Goal: Task Accomplishment & Management: Manage account settings

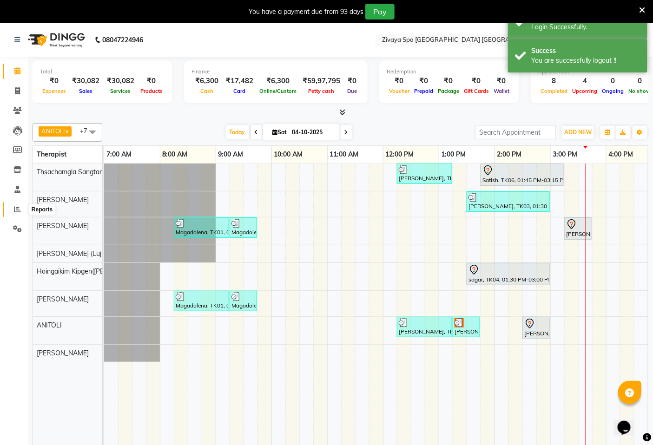
click at [21, 209] on span at bounding box center [17, 209] width 16 height 11
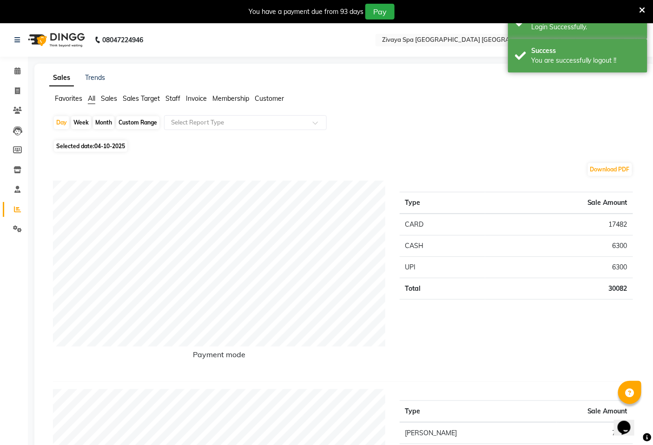
click at [137, 101] on span "Sales Target" at bounding box center [141, 98] width 37 height 8
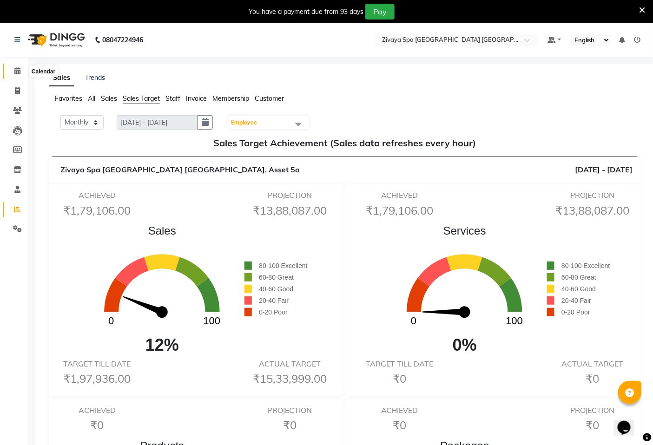
click at [14, 74] on icon at bounding box center [17, 70] width 6 height 7
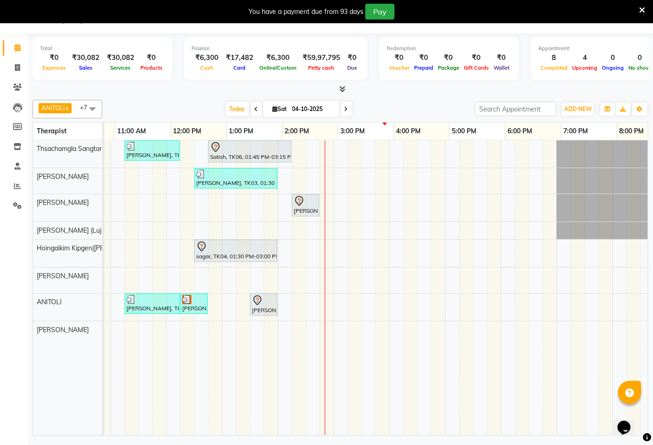
scroll to position [0, 299]
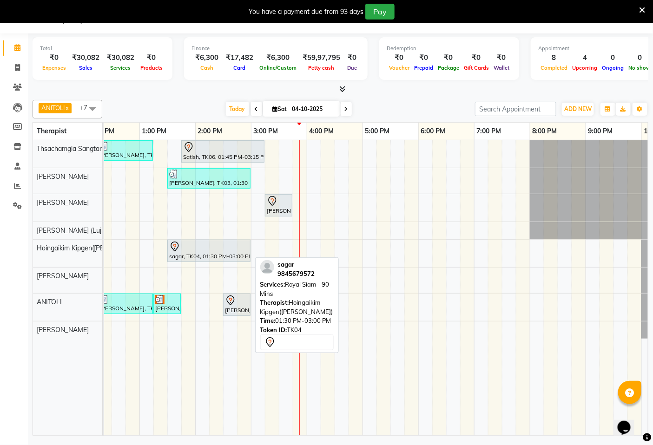
click at [191, 249] on div at bounding box center [208, 246] width 79 height 11
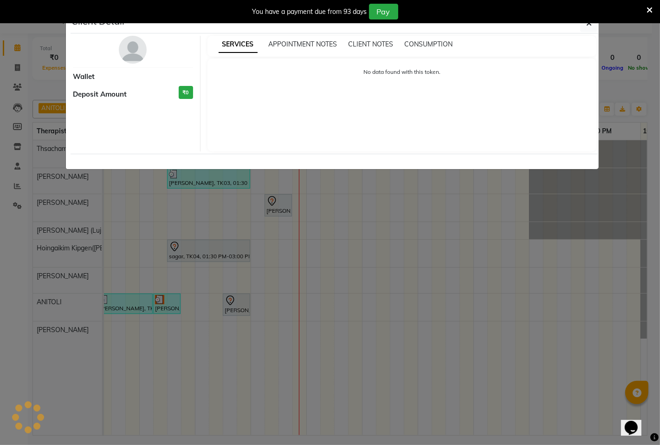
select select "7"
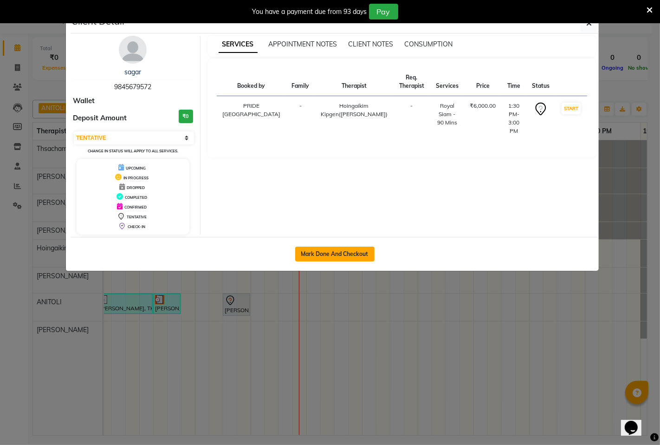
click at [322, 253] on button "Mark Done And Checkout" at bounding box center [334, 254] width 79 height 15
select select "service"
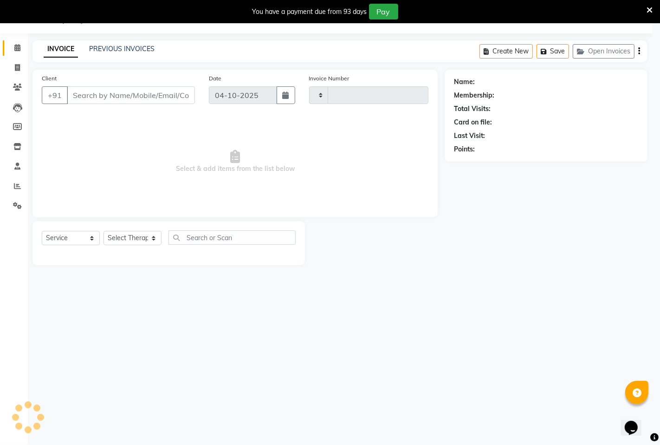
type input "1821"
select select "6501"
type input "9845679572"
select select "58496"
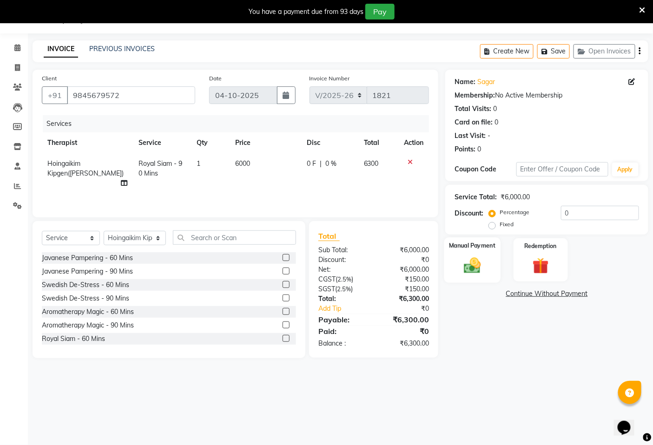
click at [477, 273] on img at bounding box center [472, 265] width 28 height 20
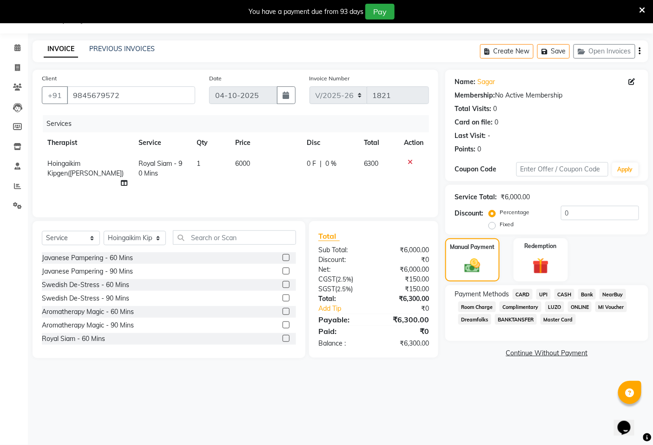
click at [545, 296] on span "UPI" at bounding box center [543, 294] width 14 height 11
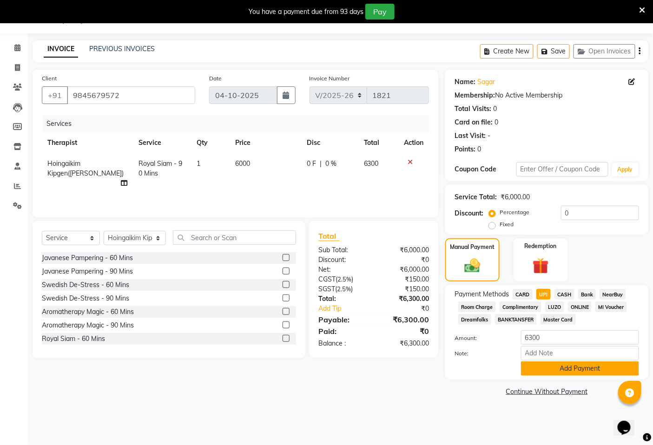
click at [565, 369] on button "Add Payment" at bounding box center [580, 368] width 118 height 14
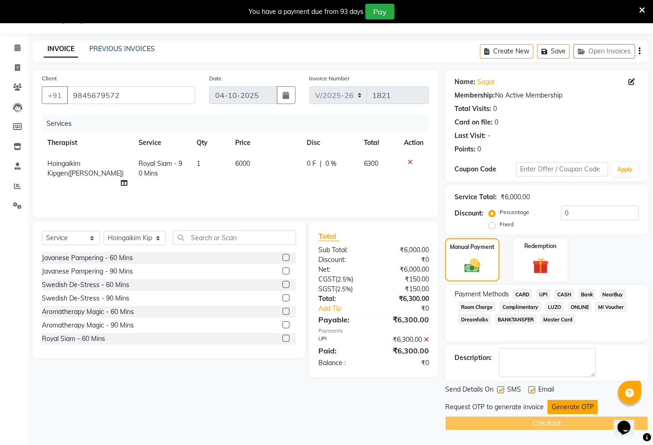
click at [566, 408] on button "Generate OTP" at bounding box center [572, 407] width 51 height 14
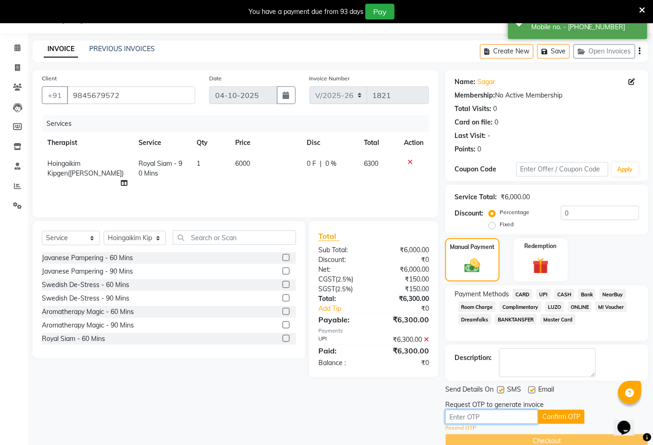
click at [513, 418] on input "text" at bounding box center [491, 417] width 93 height 14
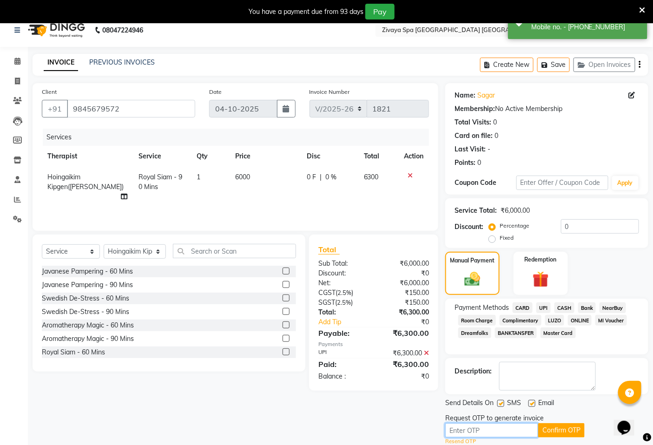
scroll to position [40, 0]
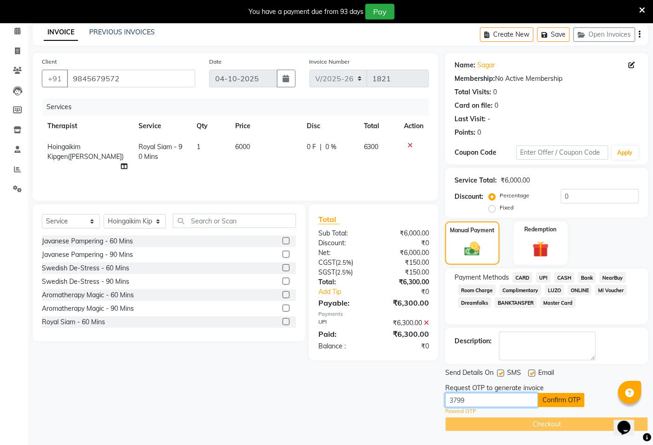
type input "3799"
click at [549, 398] on button "Confirm OTP" at bounding box center [561, 400] width 46 height 14
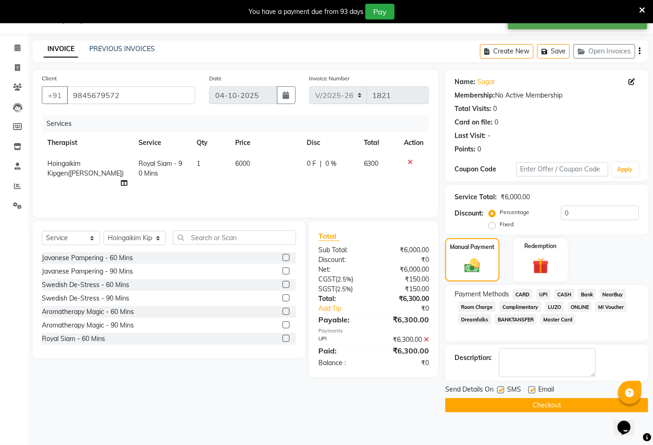
click at [554, 405] on button "Checkout" at bounding box center [546, 405] width 203 height 14
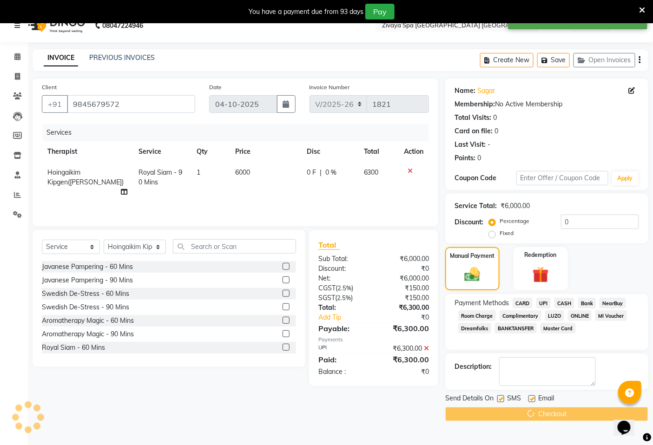
scroll to position [0, 0]
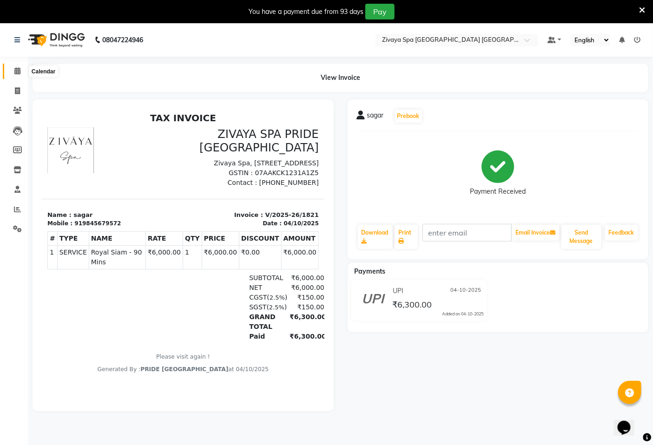
click at [15, 71] on icon at bounding box center [17, 70] width 6 height 7
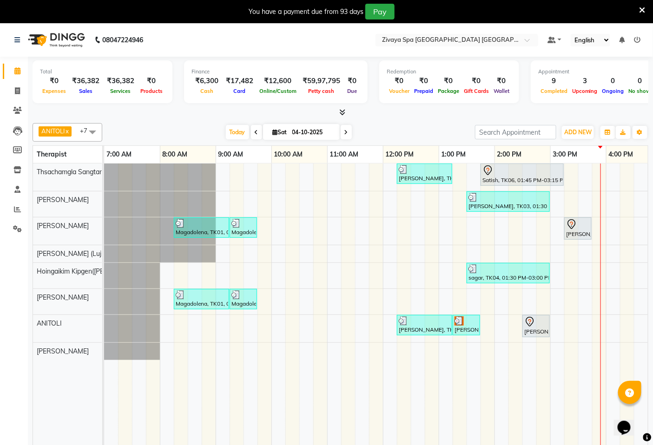
click at [643, 8] on icon at bounding box center [642, 10] width 6 height 8
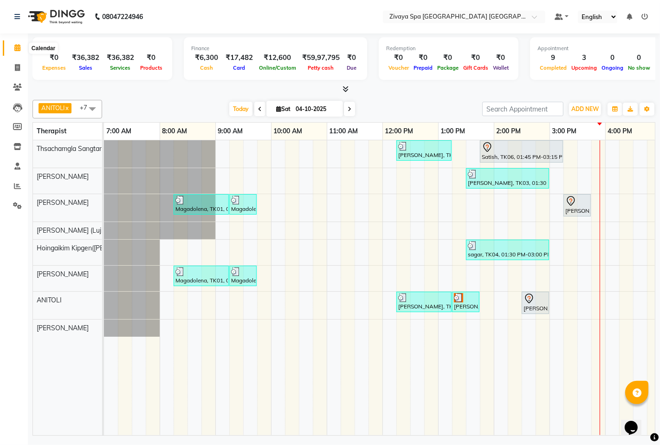
click at [15, 46] on icon at bounding box center [17, 47] width 6 height 7
click at [16, 181] on span at bounding box center [17, 186] width 16 height 11
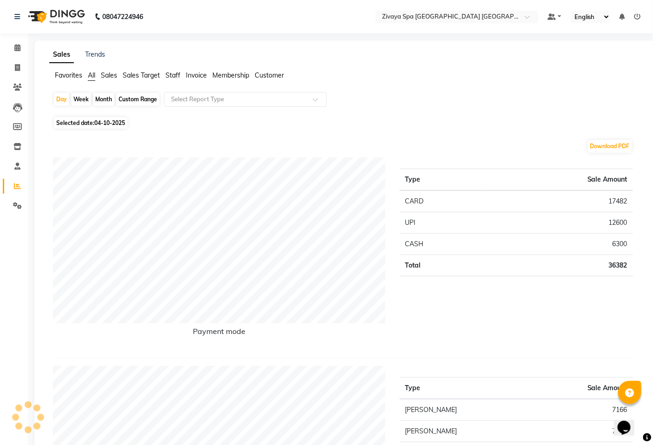
click at [132, 76] on span "Sales Target" at bounding box center [141, 75] width 37 height 8
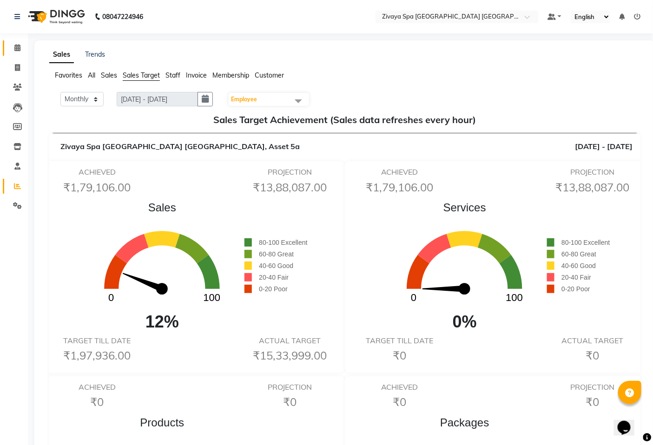
click at [20, 49] on span at bounding box center [17, 48] width 16 height 11
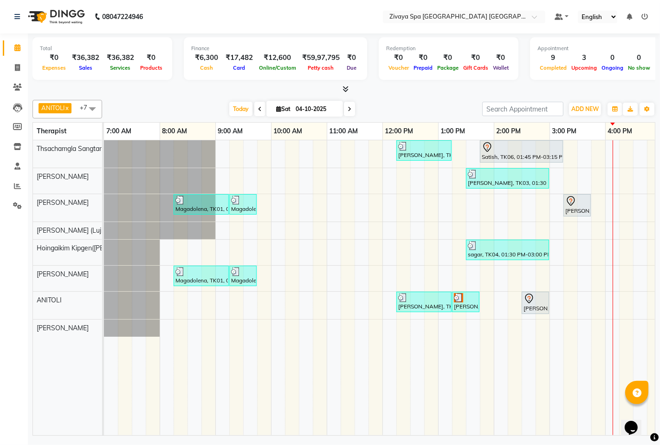
click at [348, 109] on icon at bounding box center [350, 109] width 4 height 6
type input "05-10-2025"
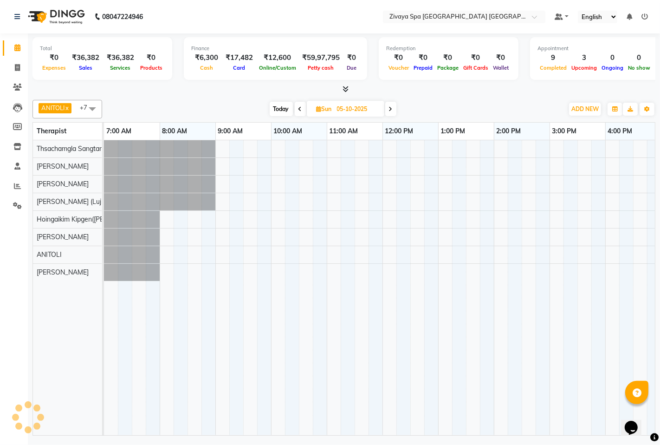
scroll to position [0, 340]
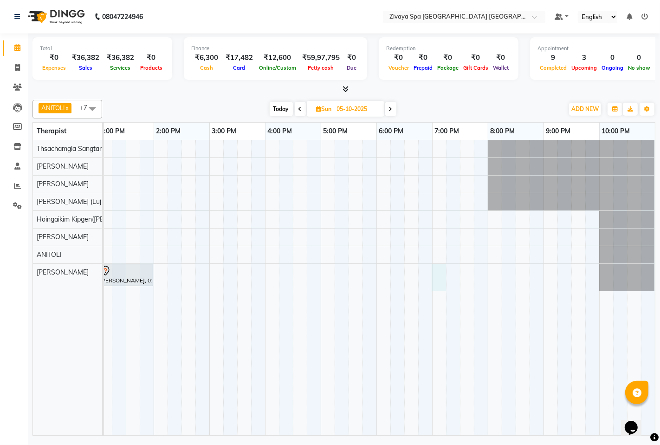
click at [443, 287] on div "[PERSON_NAME], 01:00 PM-02:00 PM, Swedish De-Stress - 60 Mins" at bounding box center [210, 287] width 892 height 295
select select "89439"
select select "1140"
select select "tentative"
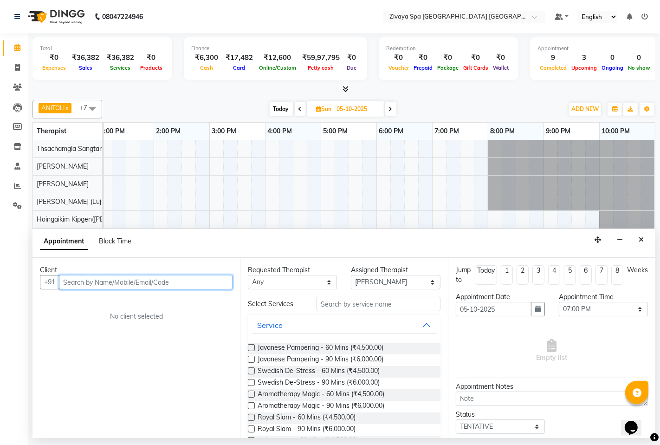
click at [166, 286] on input "text" at bounding box center [146, 282] width 174 height 14
click at [149, 283] on input "text" at bounding box center [146, 282] width 174 height 14
type input "9990162522"
click at [206, 280] on span "Add Client" at bounding box center [213, 282] width 31 height 8
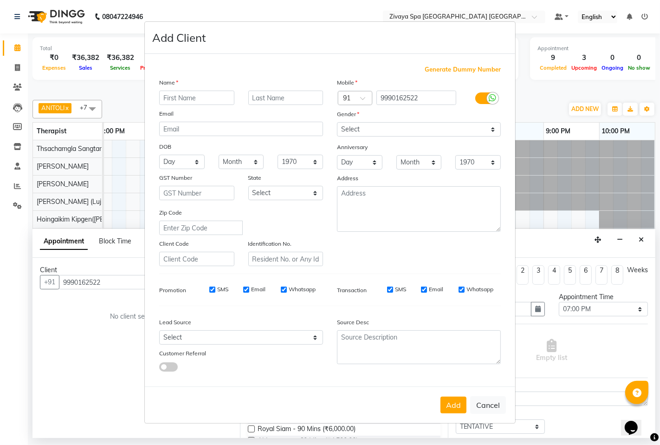
click at [208, 94] on input "text" at bounding box center [196, 98] width 75 height 14
type input "navya"
click at [399, 133] on select "Select [DEMOGRAPHIC_DATA] [DEMOGRAPHIC_DATA] Other Prefer Not To Say" at bounding box center [419, 129] width 164 height 14
select select "[DEMOGRAPHIC_DATA]"
click at [337, 122] on select "Select [DEMOGRAPHIC_DATA] [DEMOGRAPHIC_DATA] Other Prefer Not To Say" at bounding box center [419, 129] width 164 height 14
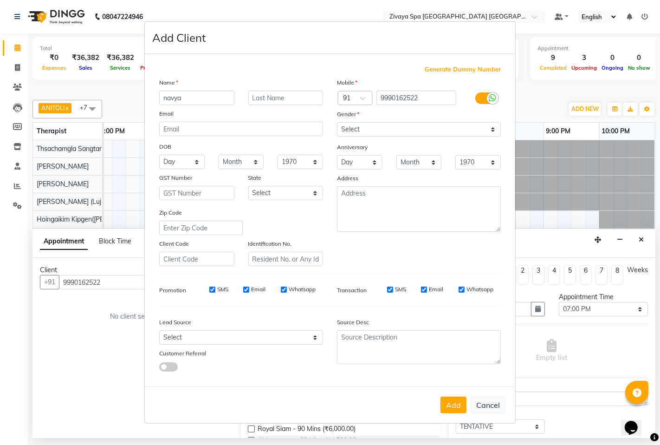
click at [215, 289] on input "SMS" at bounding box center [212, 290] width 6 height 6
checkbox input "false"
click at [248, 290] on input "Email" at bounding box center [246, 290] width 6 height 6
checkbox input "false"
click at [294, 286] on label "Whatsapp" at bounding box center [302, 289] width 27 height 8
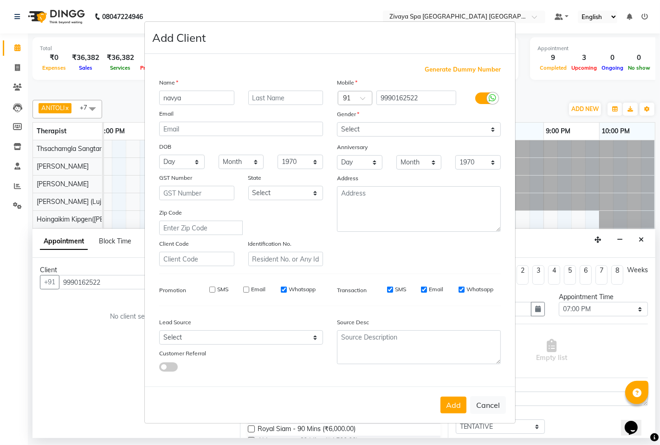
click at [287, 287] on input "Whatsapp" at bounding box center [284, 290] width 6 height 6
checkbox input "false"
click at [457, 407] on button "Add" at bounding box center [454, 405] width 26 height 17
select select
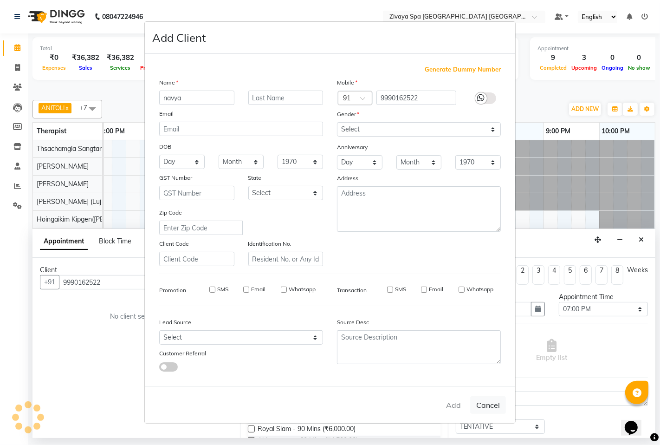
select select
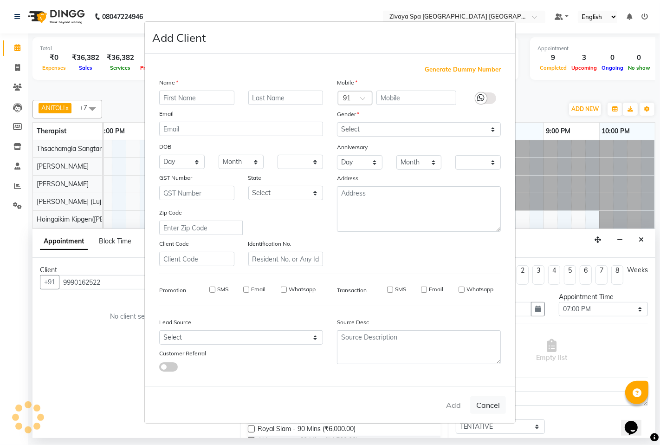
checkbox input "false"
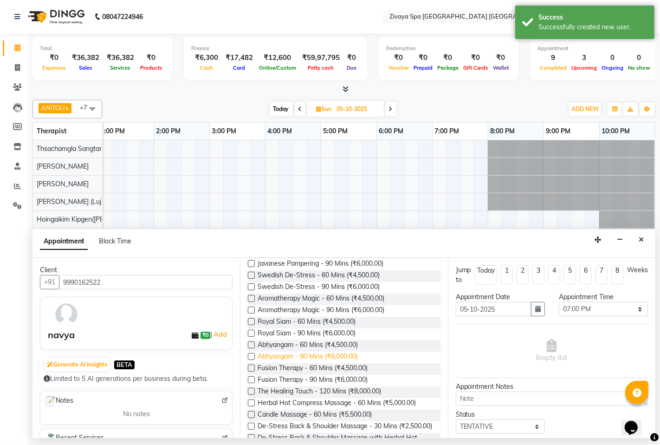
scroll to position [206, 0]
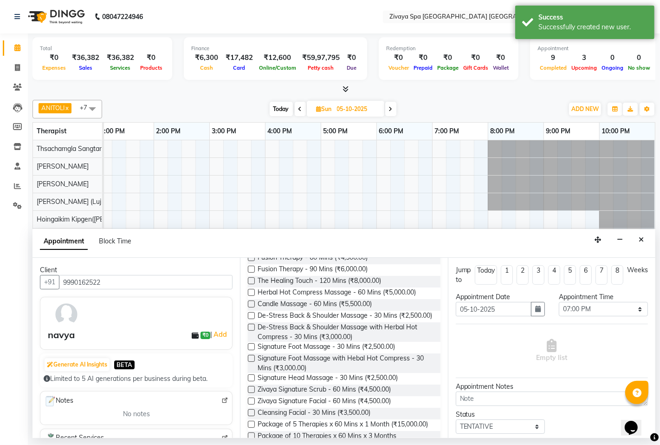
click at [251, 317] on label at bounding box center [251, 315] width 7 height 7
click at [251, 317] on input "checkbox" at bounding box center [251, 317] width 6 height 6
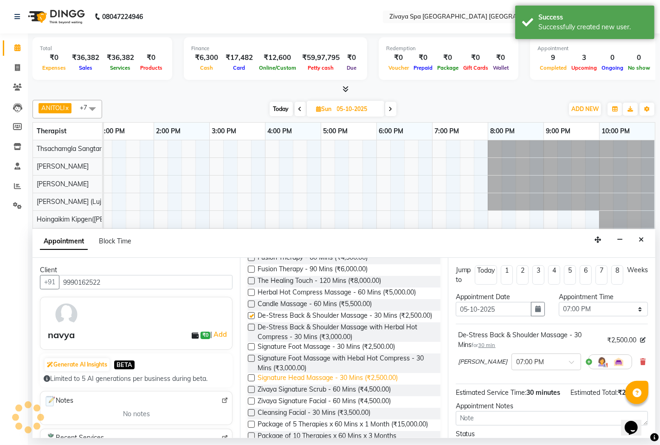
checkbox input "false"
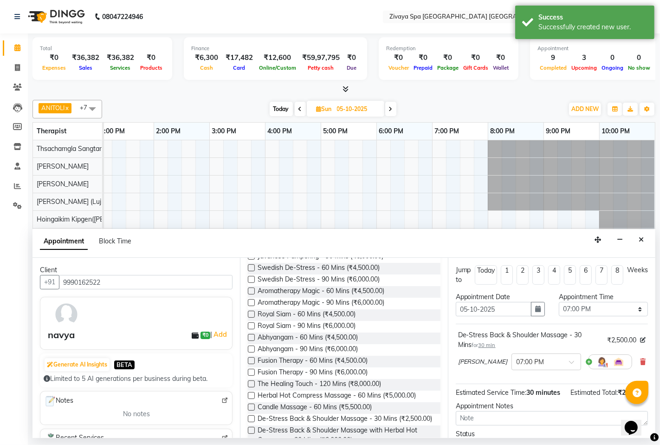
scroll to position [0, 0]
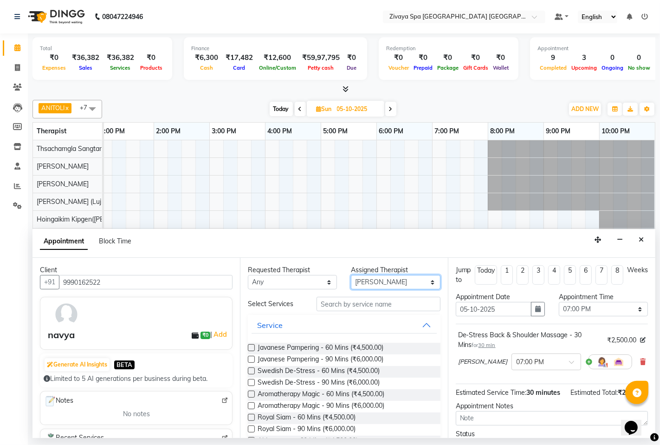
click at [416, 285] on select "Select Abin [PERSON_NAME]([PERSON_NAME]) [PERSON_NAME] ([PERSON_NAME]) [PERSON_…" at bounding box center [395, 282] width 89 height 14
select select "49490"
click at [351, 275] on select "Select Abin [PERSON_NAME]([PERSON_NAME]) [PERSON_NAME] ([PERSON_NAME]) [PERSON_…" at bounding box center [395, 282] width 89 height 14
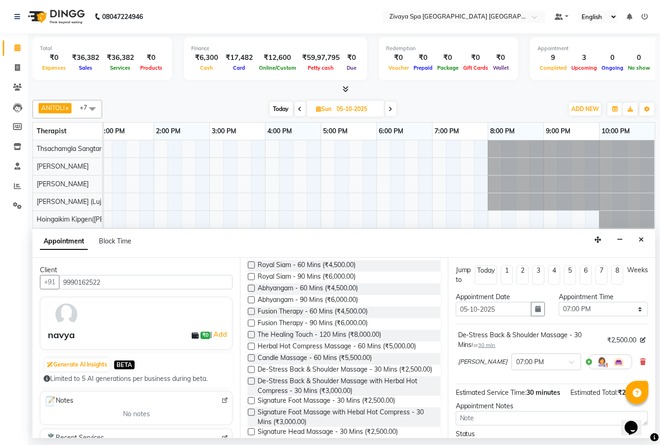
scroll to position [155, 0]
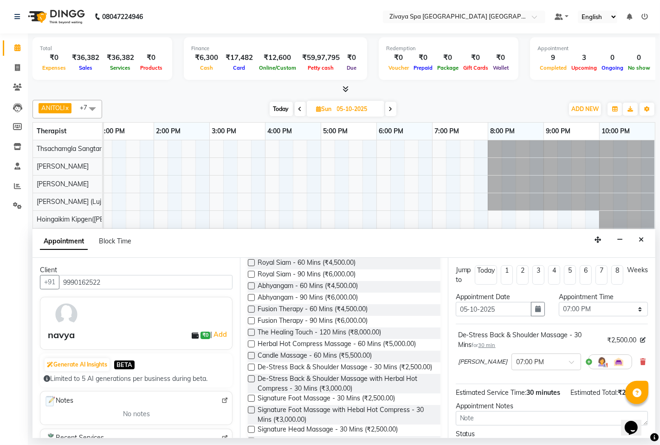
click at [256, 405] on div "Signature Foot Massage - 30 Mins (₹2,500.00)" at bounding box center [344, 399] width 192 height 12
click at [253, 402] on label at bounding box center [251, 398] width 7 height 7
click at [253, 402] on input "checkbox" at bounding box center [251, 399] width 6 height 6
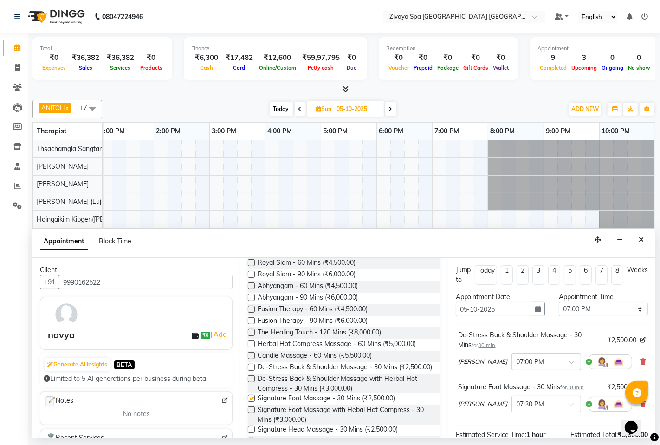
checkbox input "false"
click at [531, 401] on input "text" at bounding box center [537, 404] width 41 height 10
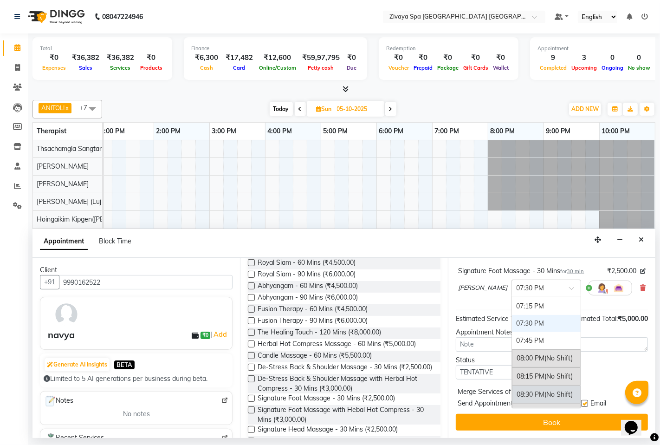
scroll to position [690, 0]
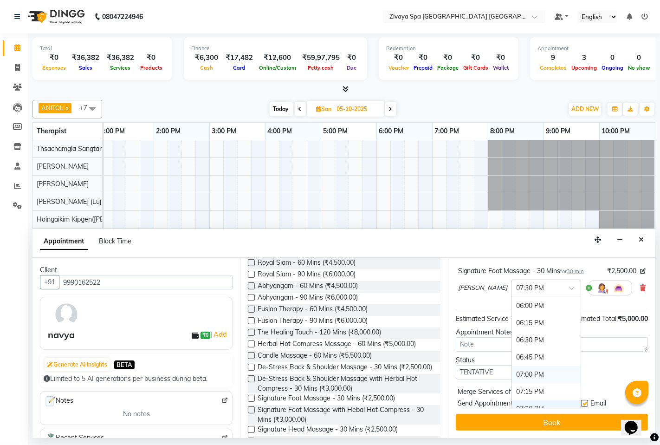
click at [536, 367] on div "07:00 PM" at bounding box center [546, 374] width 69 height 17
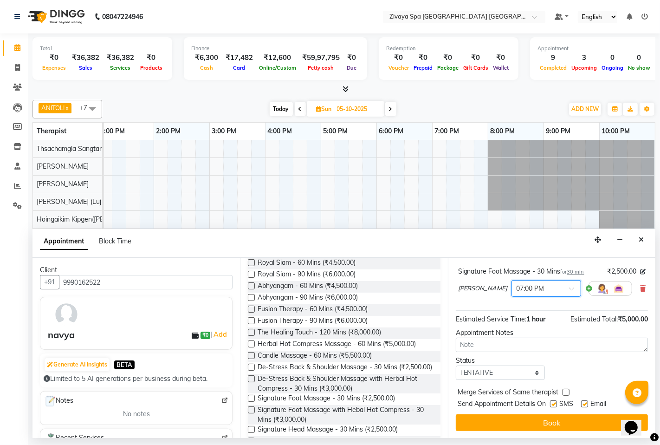
scroll to position [127, 0]
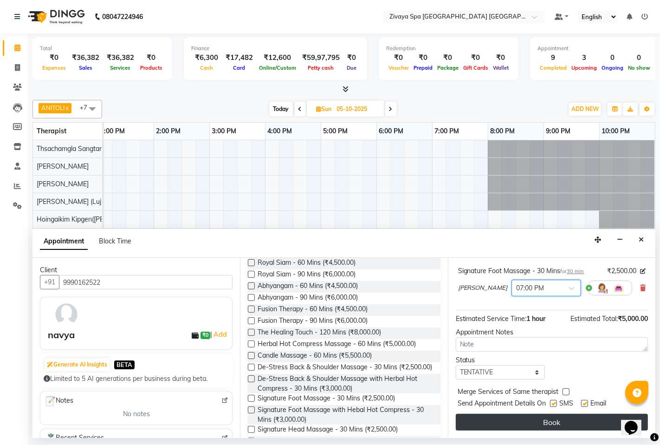
click at [555, 419] on button "Book" at bounding box center [552, 422] width 192 height 17
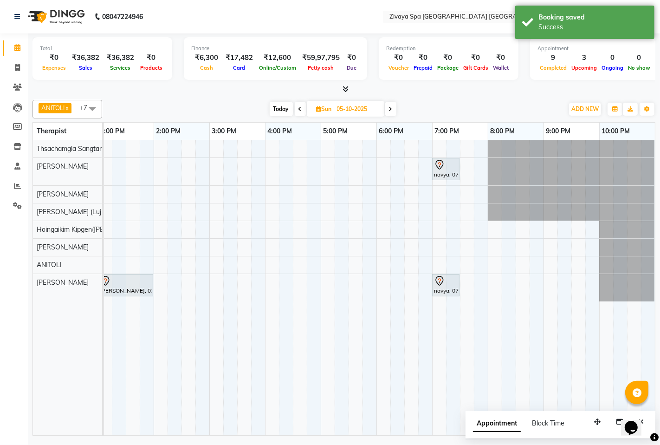
click at [286, 109] on span "Today" at bounding box center [281, 109] width 23 height 14
type input "04-10-2025"
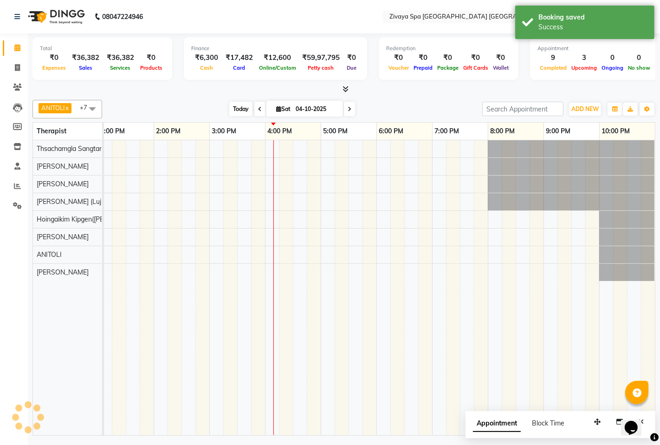
scroll to position [0, 340]
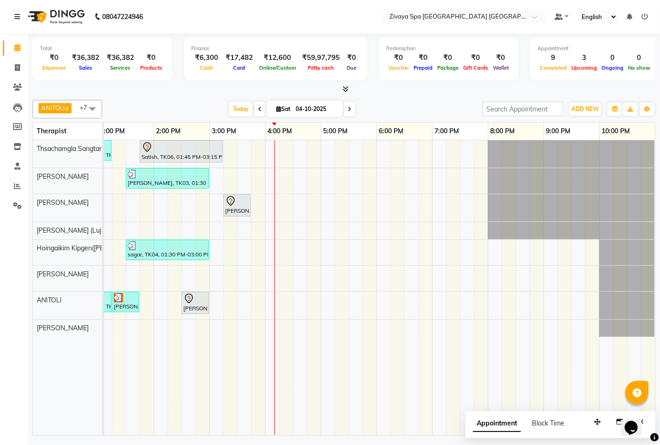
click at [270, 279] on div "[PERSON_NAME], TK02, 12:15 PM-01:15 PM, Royal Siam - 60 Mins Satish, TK06, 01:4…" at bounding box center [210, 287] width 892 height 295
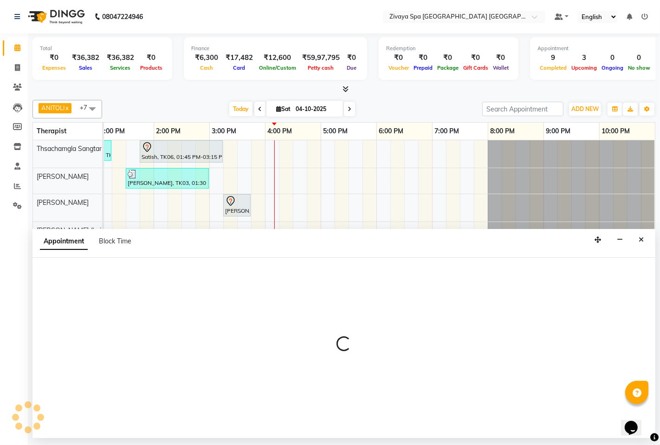
select select "58747"
select select "960"
select select "tentative"
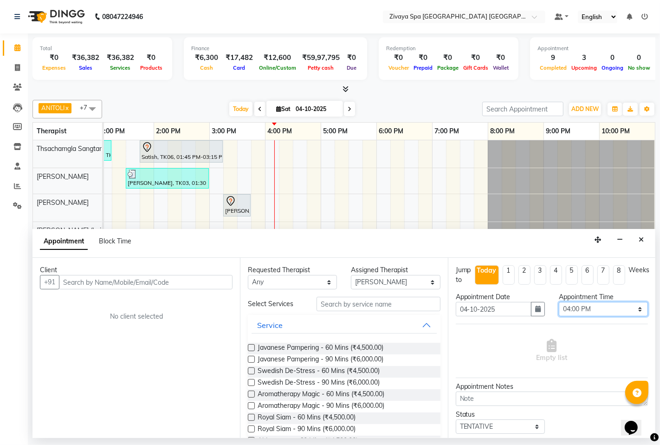
click at [596, 310] on select "Select 08:00 AM 08:15 AM 08:30 AM 08:45 AM 09:00 AM 09:15 AM 09:30 AM 09:45 AM …" at bounding box center [603, 309] width 89 height 14
select select "975"
click at [559, 302] on select "Select 08:00 AM 08:15 AM 08:30 AM 08:45 AM 09:00 AM 09:15 AM 09:30 AM 09:45 AM …" at bounding box center [603, 309] width 89 height 14
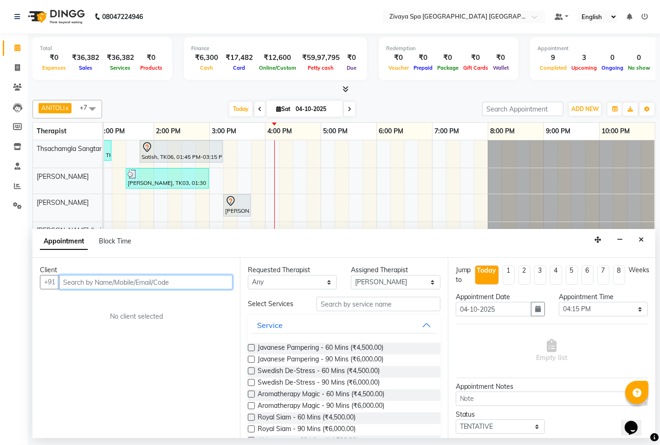
click at [135, 279] on input "text" at bounding box center [146, 282] width 174 height 14
type input "9008038178"
click at [208, 283] on span "Add Client" at bounding box center [213, 282] width 31 height 8
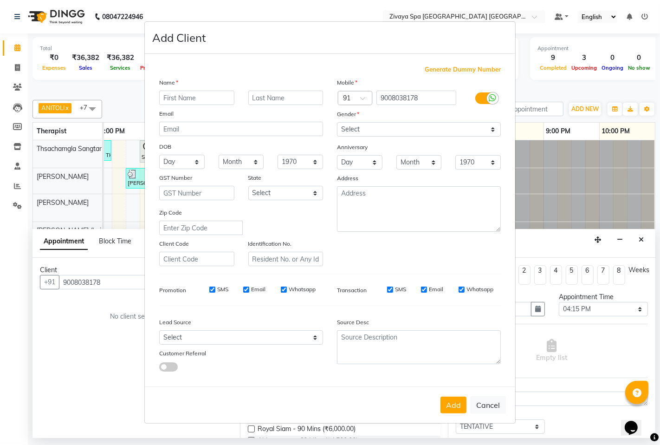
click at [199, 101] on input "text" at bounding box center [196, 98] width 75 height 14
type input "[PERSON_NAME]"
click at [426, 130] on select "Select [DEMOGRAPHIC_DATA] [DEMOGRAPHIC_DATA] Other Prefer Not To Say" at bounding box center [419, 129] width 164 height 14
select select "[DEMOGRAPHIC_DATA]"
click at [337, 122] on select "Select [DEMOGRAPHIC_DATA] [DEMOGRAPHIC_DATA] Other Prefer Not To Say" at bounding box center [419, 129] width 164 height 14
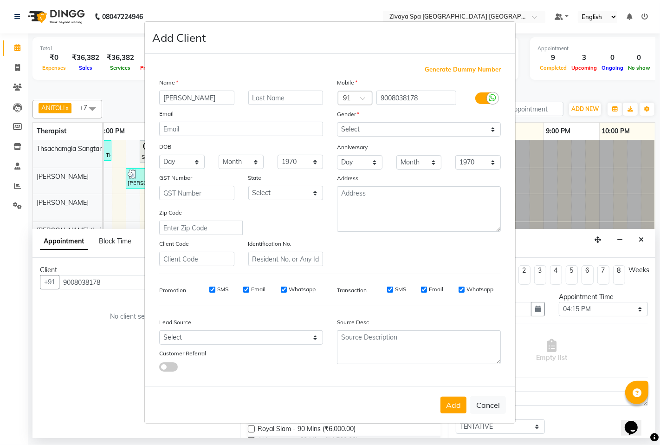
click at [212, 288] on input "SMS" at bounding box center [212, 290] width 6 height 6
checkbox input "false"
click at [250, 289] on div "Email" at bounding box center [254, 289] width 22 height 8
click at [294, 291] on label "Whatsapp" at bounding box center [302, 289] width 27 height 8
click at [287, 291] on input "Whatsapp" at bounding box center [284, 290] width 6 height 6
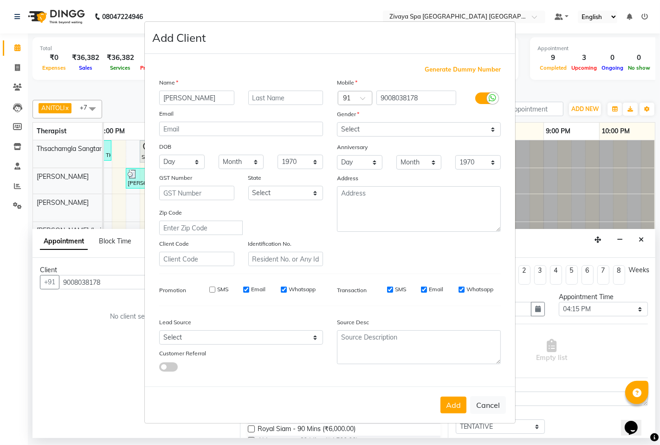
checkbox input "false"
click at [250, 289] on div "Email" at bounding box center [254, 289] width 22 height 8
click at [243, 288] on input "Email" at bounding box center [246, 290] width 6 height 6
checkbox input "false"
click at [453, 408] on button "Add" at bounding box center [454, 405] width 26 height 17
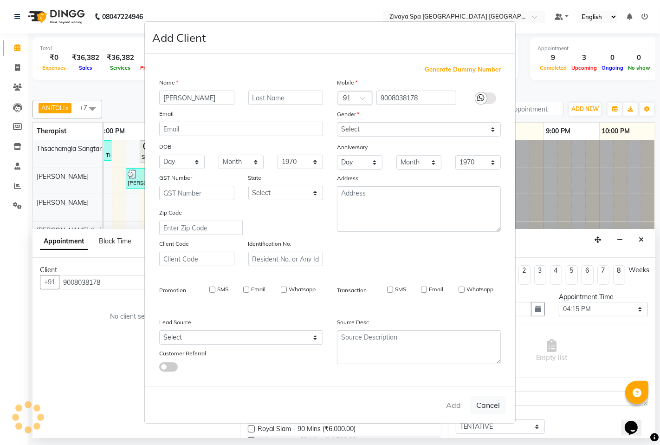
select select
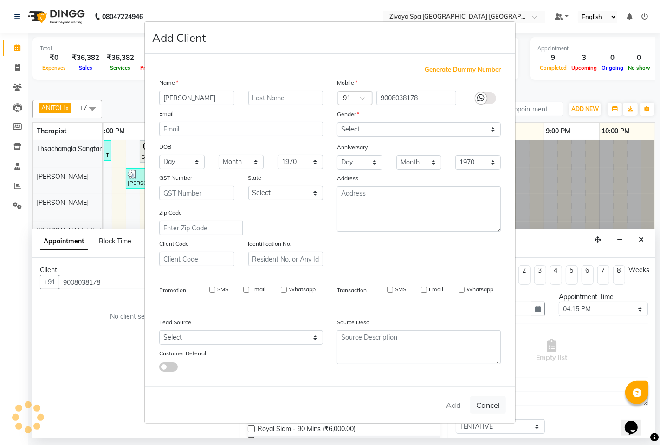
select select
checkbox input "false"
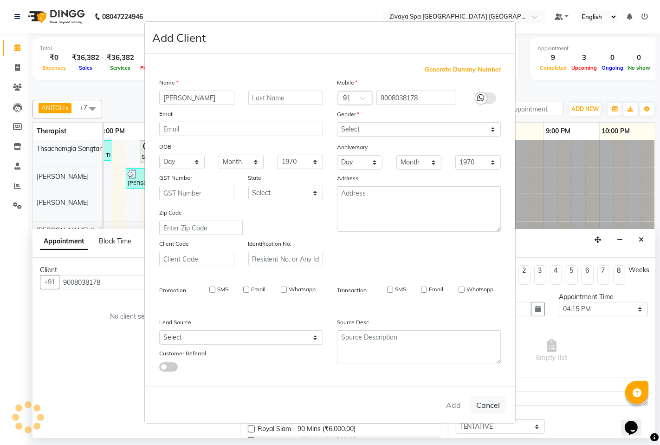
checkbox input "false"
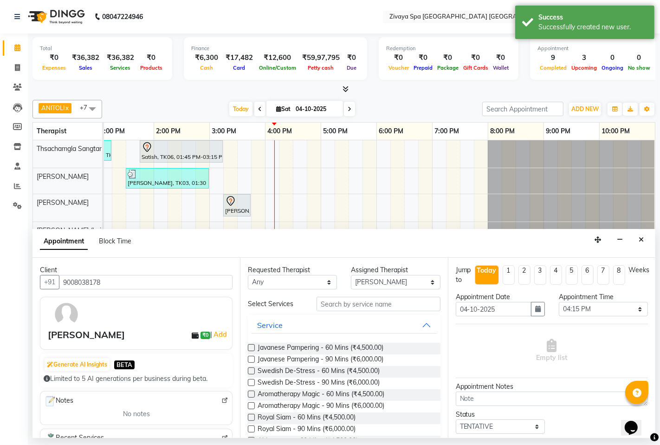
click at [250, 373] on label at bounding box center [251, 370] width 7 height 7
click at [250, 373] on input "checkbox" at bounding box center [251, 372] width 6 height 6
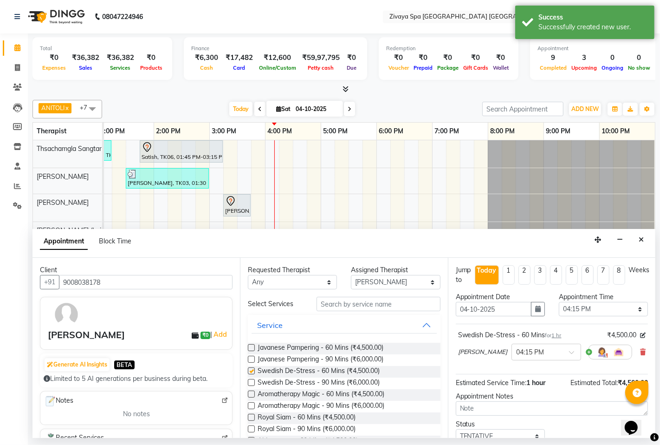
checkbox input "false"
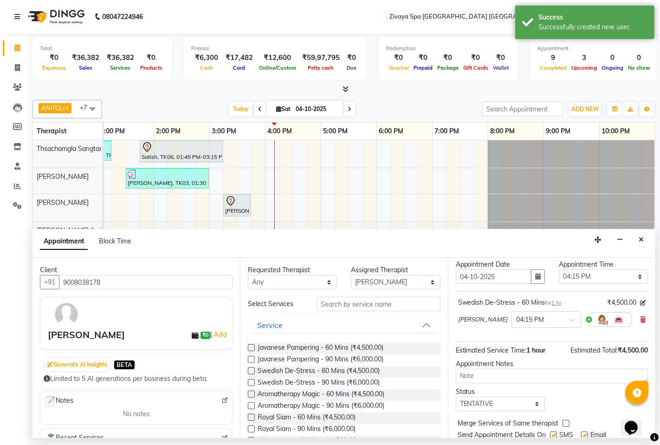
scroll to position [64, 0]
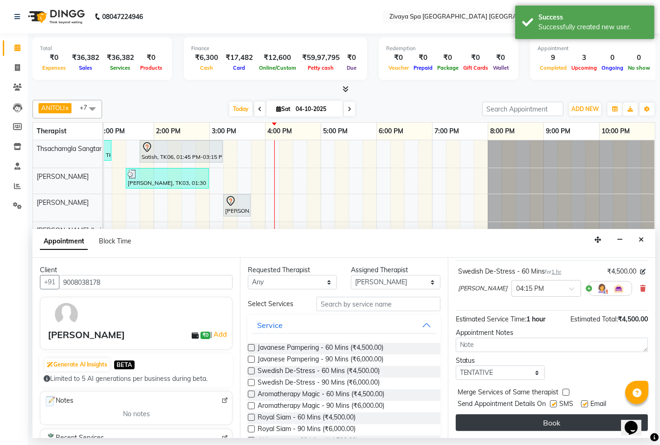
click at [536, 421] on button "Book" at bounding box center [552, 422] width 192 height 17
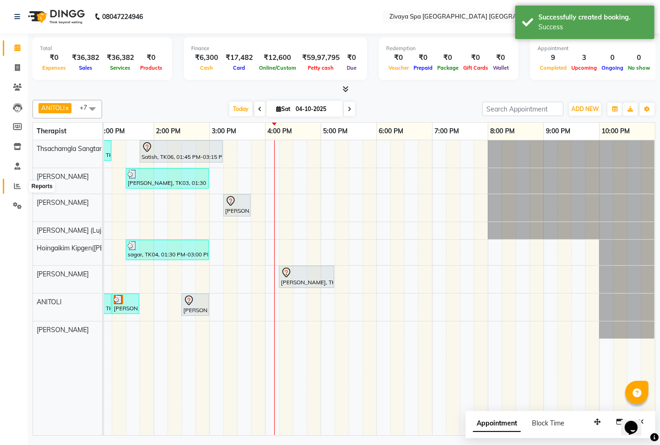
click at [14, 188] on icon at bounding box center [17, 186] width 7 height 7
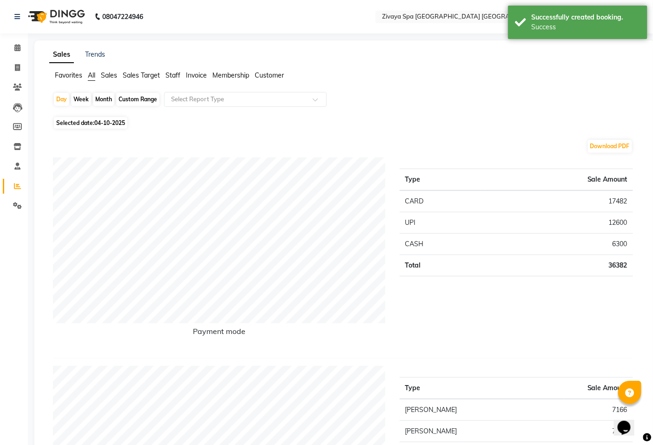
click at [140, 72] on span "Sales Target" at bounding box center [141, 75] width 37 height 8
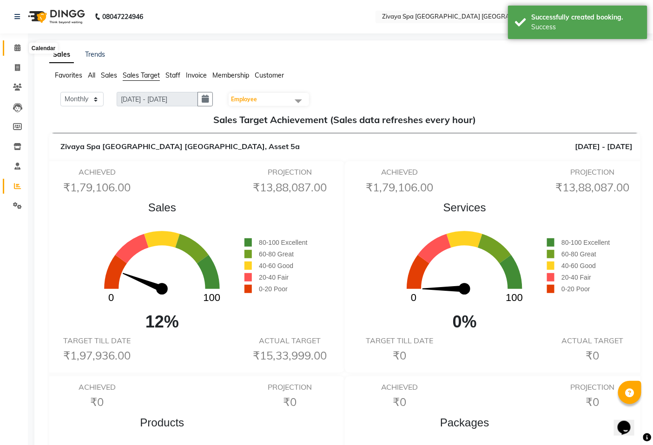
click at [15, 50] on icon at bounding box center [17, 47] width 6 height 7
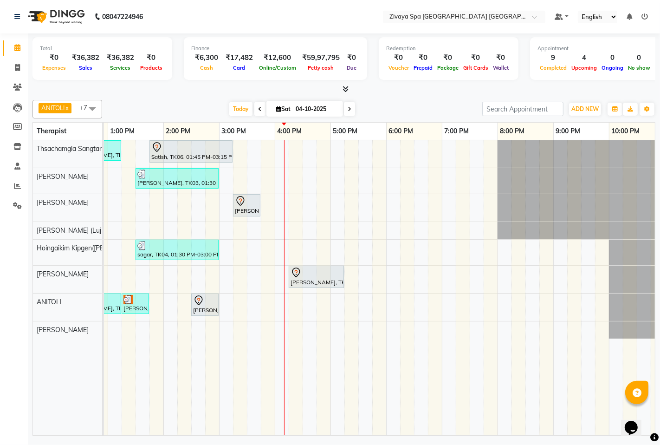
scroll to position [0, 340]
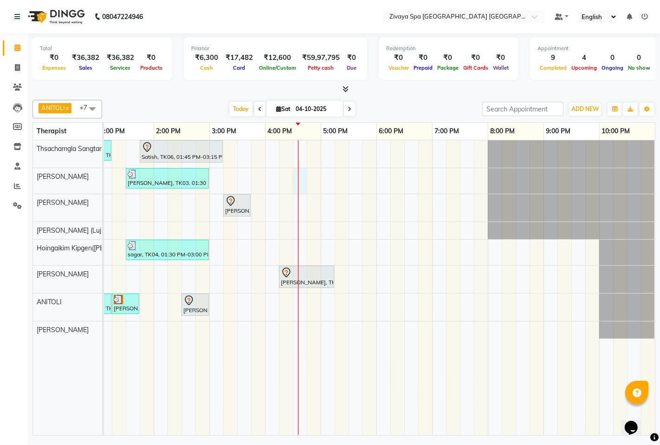
click at [299, 173] on div "[PERSON_NAME], TK02, 12:15 PM-01:15 PM, Royal Siam - 60 Mins Satish, TK06, 01:4…" at bounding box center [210, 287] width 892 height 295
select select "49490"
select select "tentative"
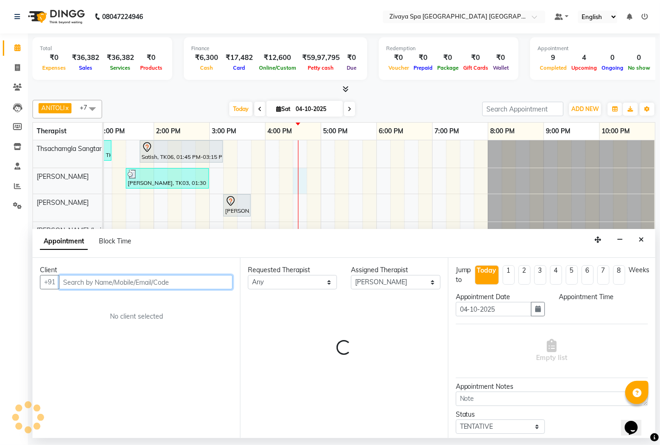
select select "990"
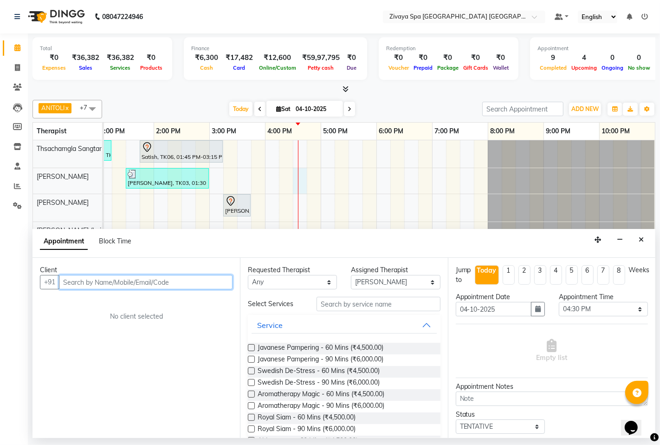
click at [174, 284] on input "text" at bounding box center [146, 282] width 174 height 14
type input "89148425305"
click at [217, 280] on span "Add Client" at bounding box center [213, 282] width 31 height 8
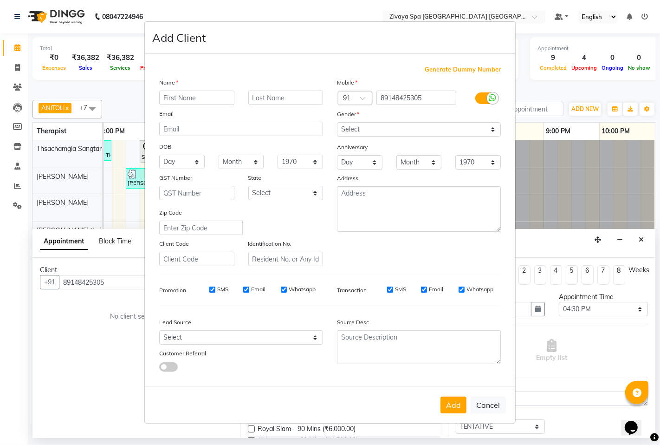
click at [192, 95] on input "text" at bounding box center [196, 98] width 75 height 14
type input "[PERSON_NAME]"
click at [364, 127] on select "Select [DEMOGRAPHIC_DATA] [DEMOGRAPHIC_DATA] Other Prefer Not To Say" at bounding box center [419, 129] width 164 height 14
select select "[DEMOGRAPHIC_DATA]"
click at [337, 122] on select "Select [DEMOGRAPHIC_DATA] [DEMOGRAPHIC_DATA] Other Prefer Not To Say" at bounding box center [419, 129] width 164 height 14
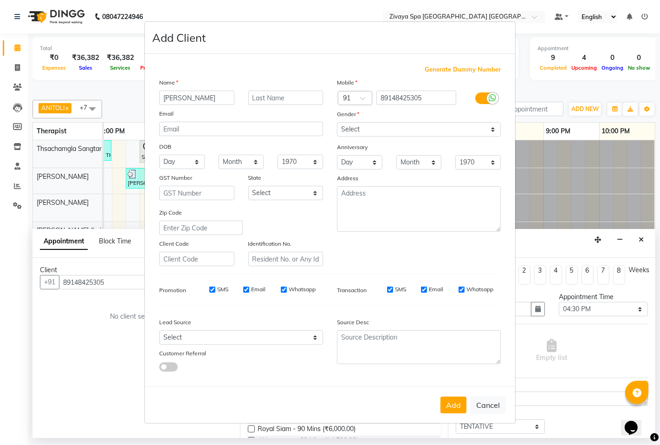
click at [208, 287] on div "SMS" at bounding box center [212, 289] width 32 height 8
click at [213, 293] on input "SMS" at bounding box center [212, 290] width 6 height 6
checkbox input "false"
click at [247, 291] on input "Email" at bounding box center [246, 290] width 6 height 6
checkbox input "false"
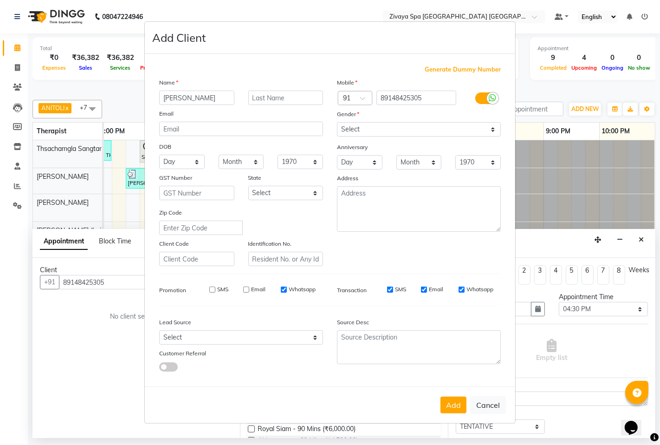
click at [279, 289] on div "SMS Email Whatsapp" at bounding box center [256, 289] width 134 height 8
drag, startPoint x: 284, startPoint y: 288, endPoint x: 339, endPoint y: 355, distance: 86.5
click at [285, 288] on input "Whatsapp" at bounding box center [284, 290] width 6 height 6
checkbox input "false"
click at [453, 407] on button "Add" at bounding box center [454, 405] width 26 height 17
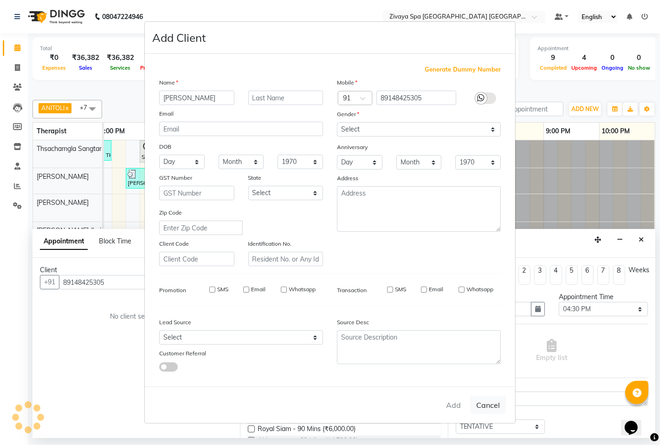
select select
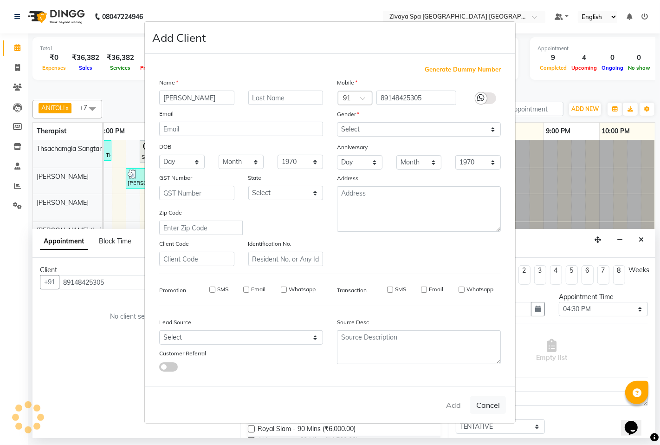
select select
checkbox input "false"
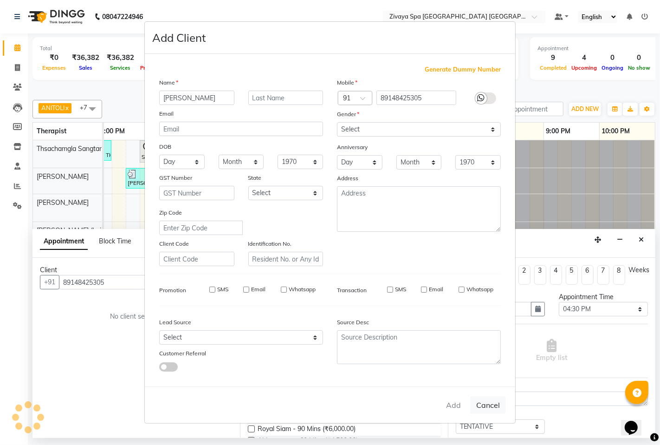
checkbox input "false"
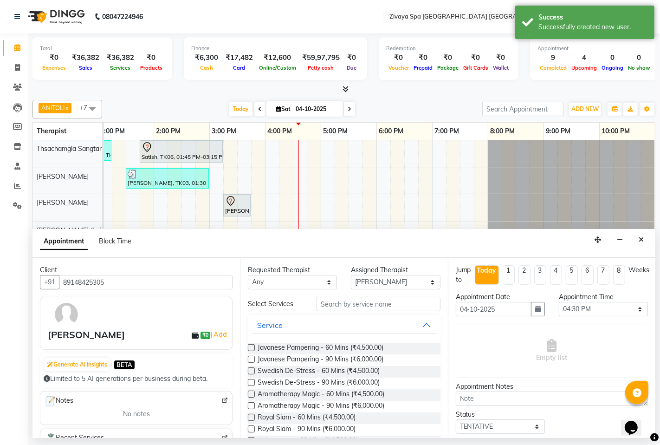
click at [249, 370] on label at bounding box center [251, 370] width 7 height 7
click at [249, 370] on input "checkbox" at bounding box center [251, 372] width 6 height 6
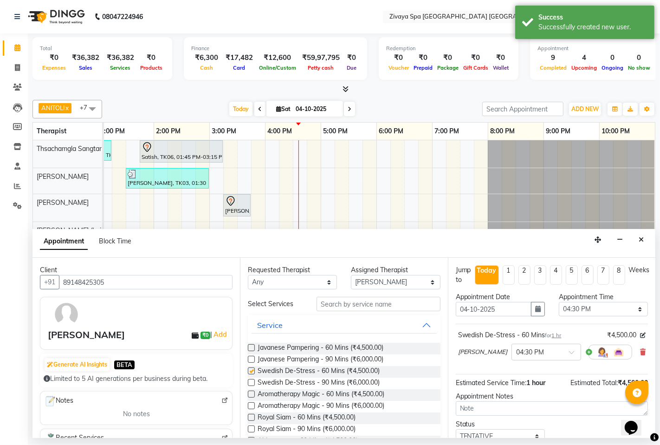
checkbox input "false"
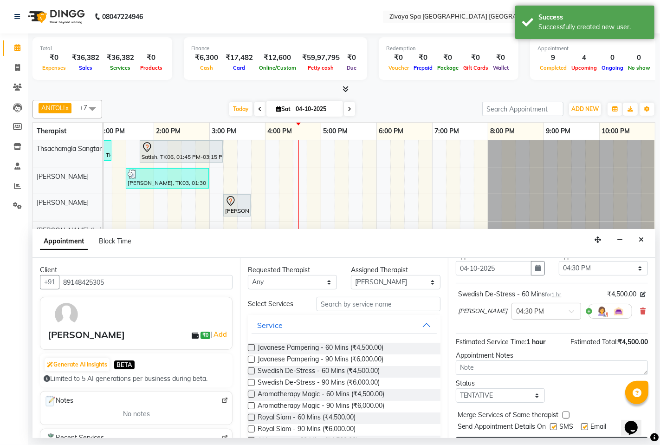
scroll to position [65, 0]
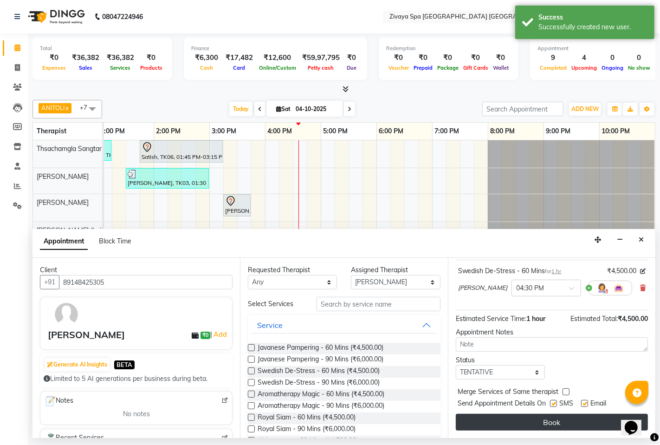
click at [546, 420] on button "Book" at bounding box center [552, 422] width 192 height 17
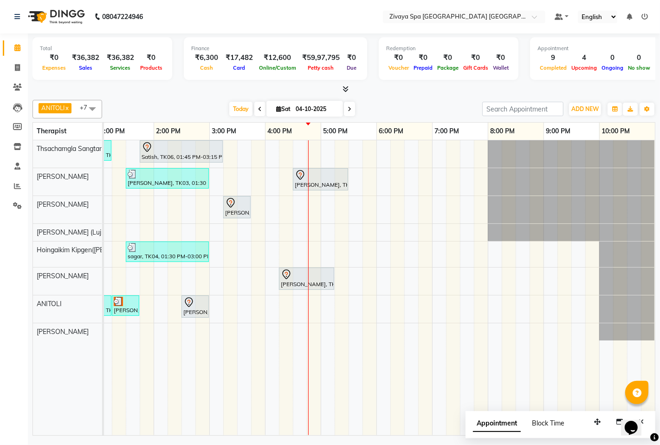
click at [546, 420] on span "Block Time" at bounding box center [548, 423] width 33 height 8
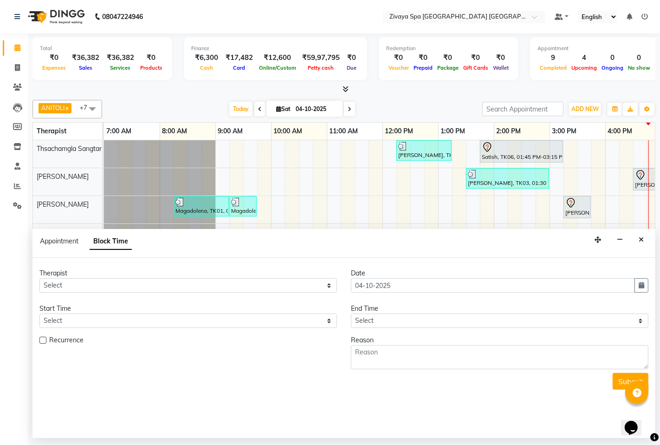
scroll to position [0, 340]
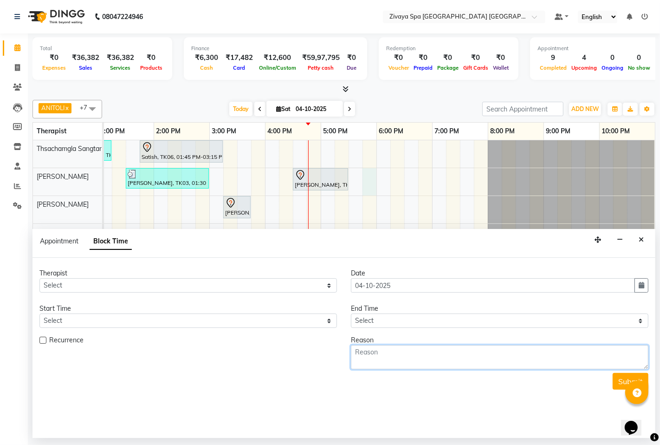
click at [373, 183] on div "[PERSON_NAME], TK02, 12:15 PM-01:15 PM, Royal Siam - 60 Mins Satish, TK06, 01:4…" at bounding box center [210, 287] width 892 height 295
select select "49490"
select select "tentative"
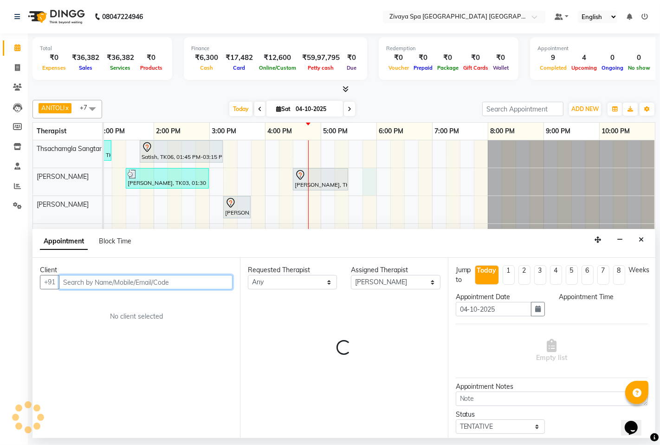
select select "1065"
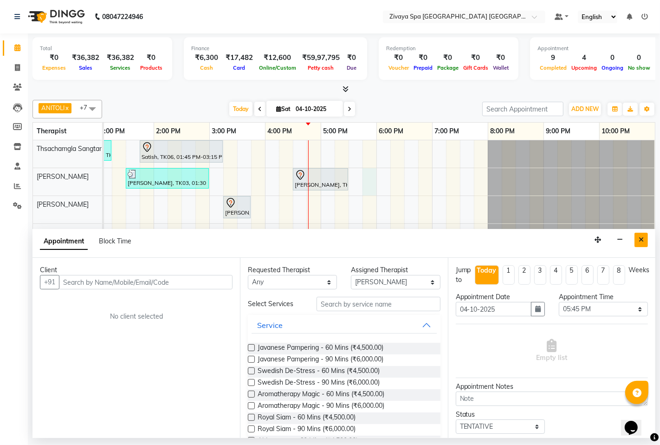
click at [640, 241] on icon "Close" at bounding box center [641, 239] width 5 height 7
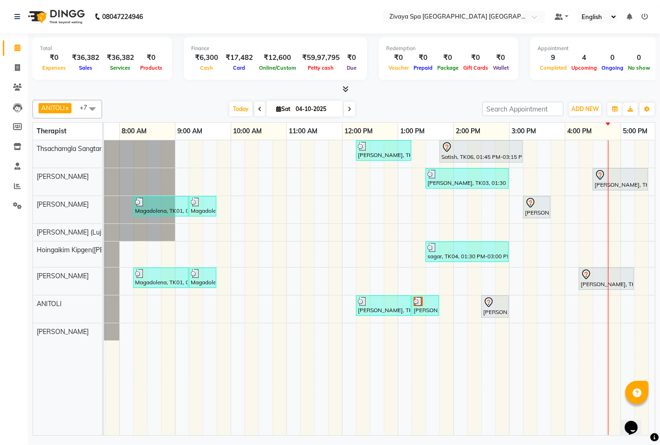
scroll to position [0, 0]
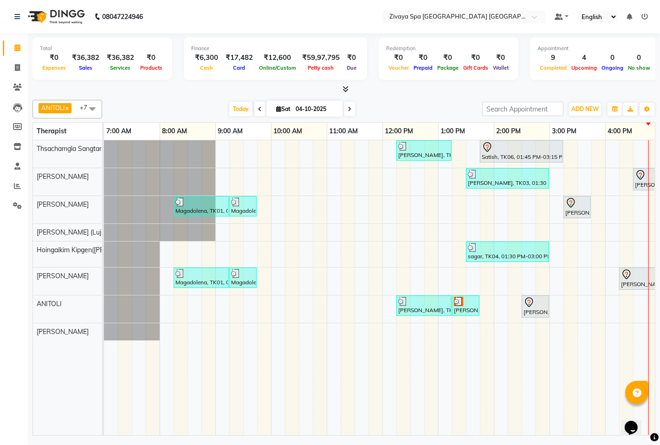
drag, startPoint x: 101, startPoint y: 441, endPoint x: 110, endPoint y: 443, distance: 9.4
click at [110, 443] on div "08047224946 Select Location × Zivaya Spa [GEOGRAPHIC_DATA], Asset 5a Default Pa…" at bounding box center [330, 222] width 660 height 445
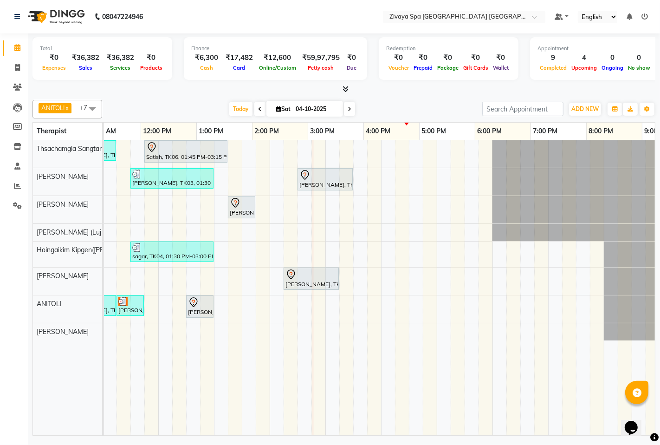
scroll to position [0, 340]
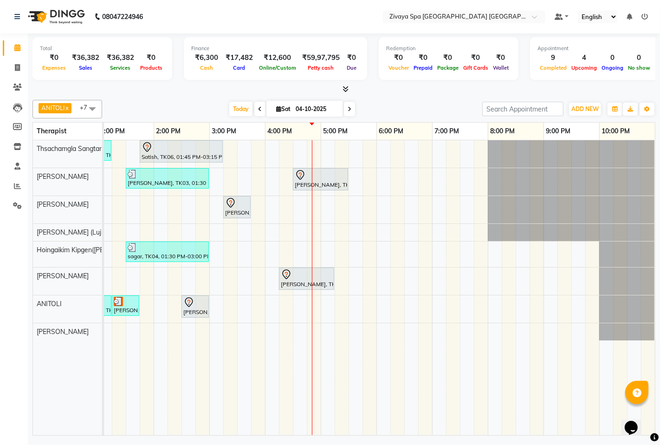
click at [320, 300] on div "[PERSON_NAME], TK02, 12:15 PM-01:15 PM, Royal Siam - 60 Mins Satish, TK06, 01:4…" at bounding box center [210, 287] width 892 height 295
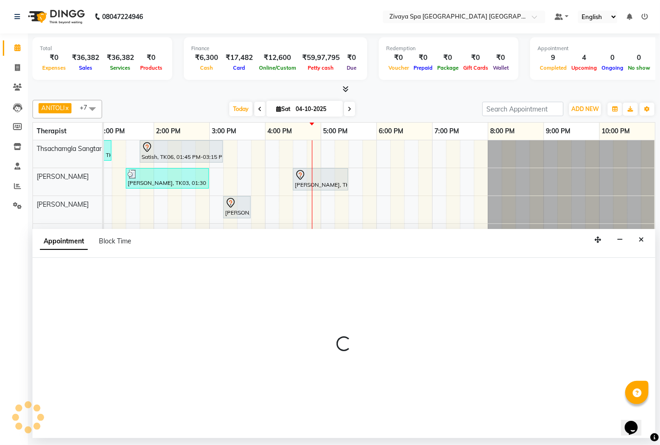
select select "71800"
select select "1020"
select select "tentative"
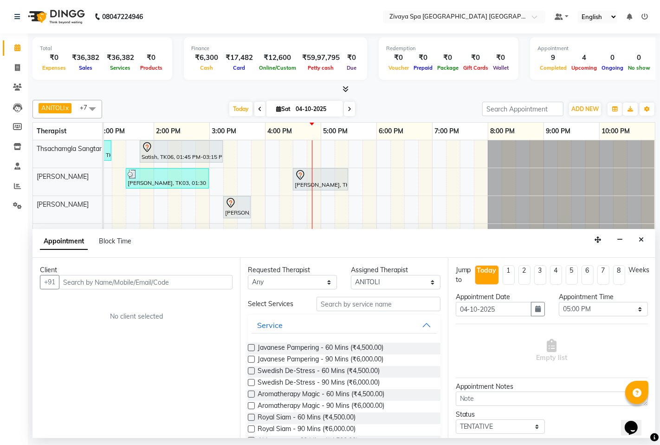
click at [218, 287] on input "text" at bounding box center [146, 282] width 174 height 14
type input "8971088199"
click at [215, 282] on span "Add Client" at bounding box center [213, 282] width 31 height 8
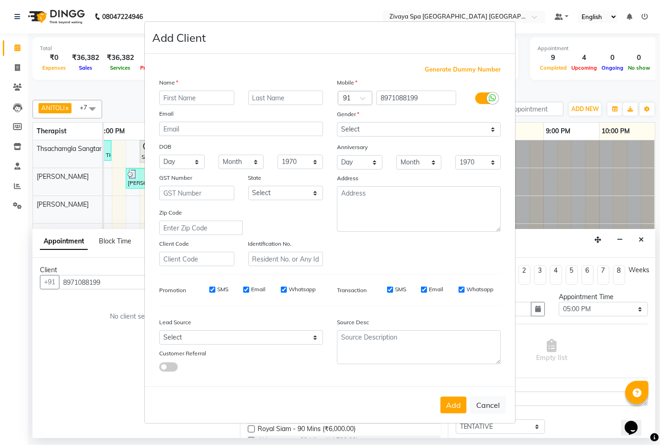
click at [196, 99] on input "text" at bounding box center [196, 98] width 75 height 14
type input "Naveen"
click at [375, 132] on select "Select [DEMOGRAPHIC_DATA] [DEMOGRAPHIC_DATA] Other Prefer Not To Say" at bounding box center [419, 129] width 164 height 14
select select "[DEMOGRAPHIC_DATA]"
click at [337, 122] on select "Select [DEMOGRAPHIC_DATA] [DEMOGRAPHIC_DATA] Other Prefer Not To Say" at bounding box center [419, 129] width 164 height 14
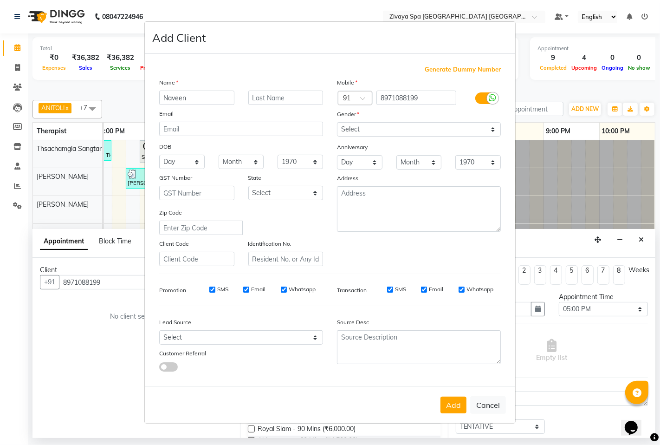
click at [210, 288] on input "SMS" at bounding box center [212, 290] width 6 height 6
checkbox input "false"
click at [255, 287] on label "Email" at bounding box center [258, 289] width 14 height 8
click at [249, 287] on input "Email" at bounding box center [246, 290] width 6 height 6
checkbox input "false"
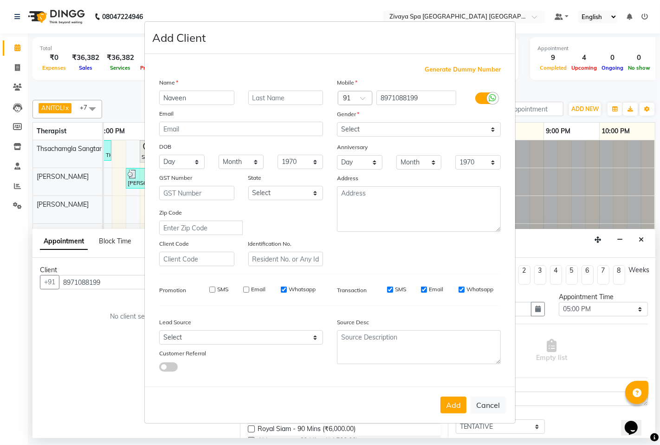
click at [289, 288] on label "Whatsapp" at bounding box center [302, 289] width 27 height 8
click at [287, 288] on input "Whatsapp" at bounding box center [284, 290] width 6 height 6
checkbox input "false"
click at [451, 402] on button "Add" at bounding box center [454, 405] width 26 height 17
select select
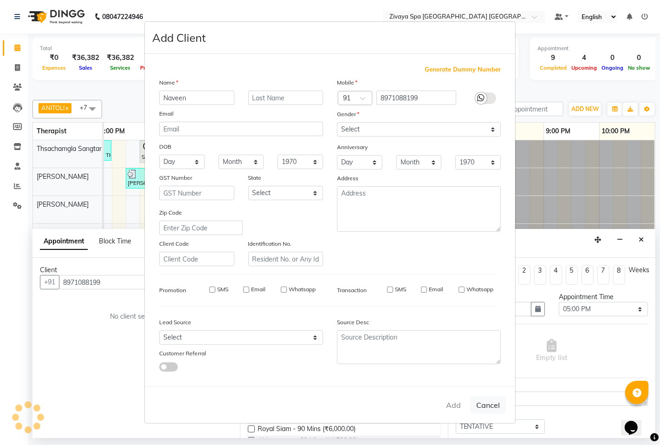
select select
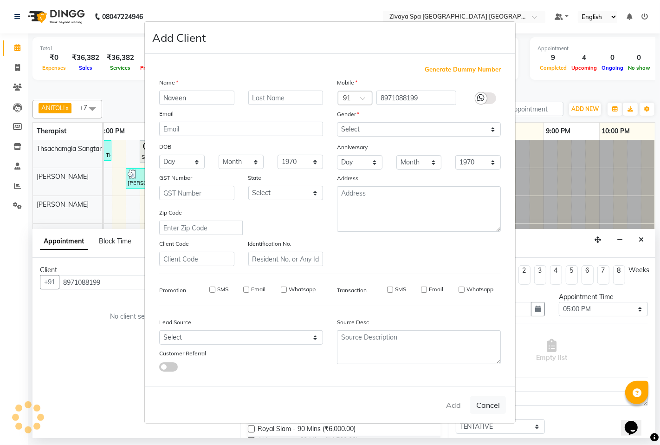
select select
checkbox input "false"
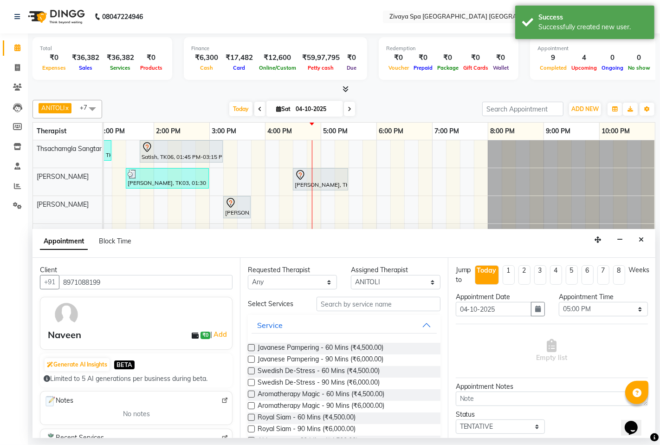
click at [252, 384] on label at bounding box center [251, 382] width 7 height 7
click at [252, 384] on input "checkbox" at bounding box center [251, 383] width 6 height 6
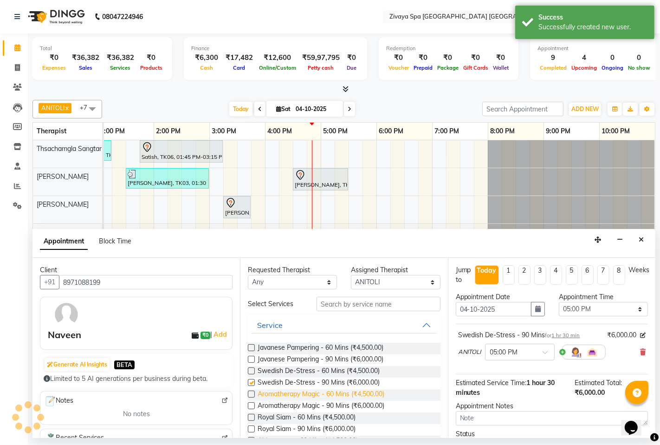
checkbox input "false"
click at [248, 369] on label at bounding box center [251, 370] width 7 height 7
click at [248, 369] on input "checkbox" at bounding box center [251, 372] width 6 height 6
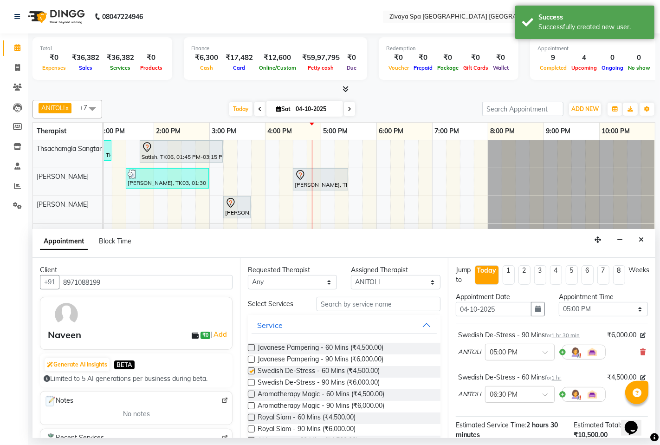
checkbox input "false"
click at [514, 395] on input "text" at bounding box center [510, 394] width 41 height 10
click at [641, 352] on icon at bounding box center [644, 352] width 6 height 7
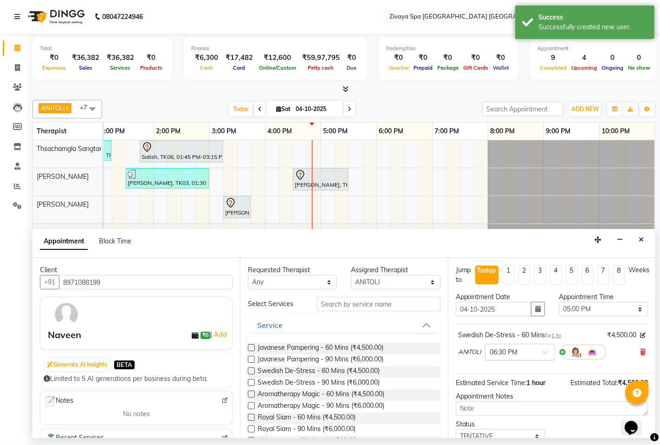
click at [513, 350] on input "text" at bounding box center [510, 352] width 41 height 10
click at [507, 366] on div "05:00 PM" at bounding box center [520, 369] width 69 height 17
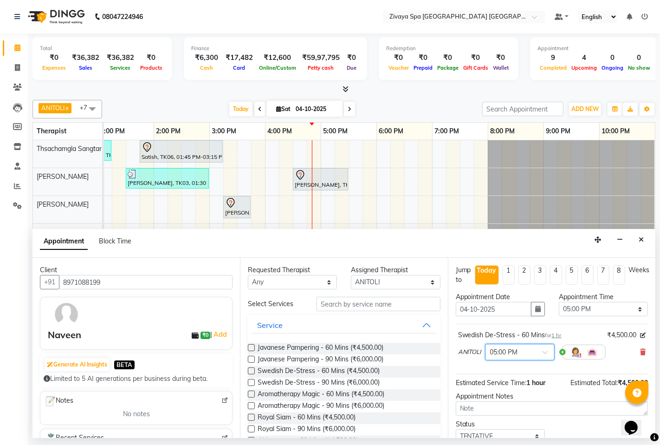
scroll to position [64, 0]
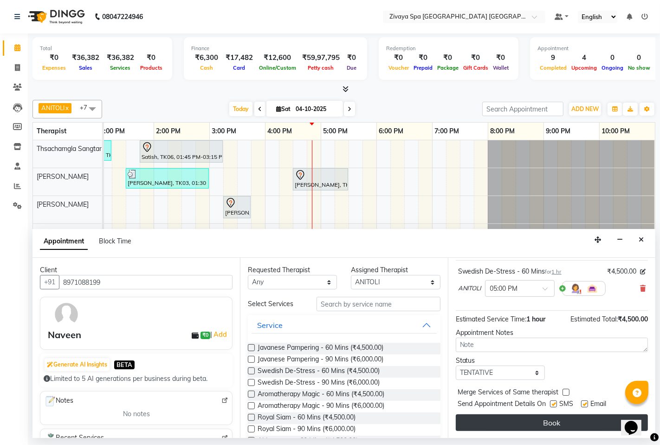
click at [554, 417] on button "Book" at bounding box center [552, 422] width 192 height 17
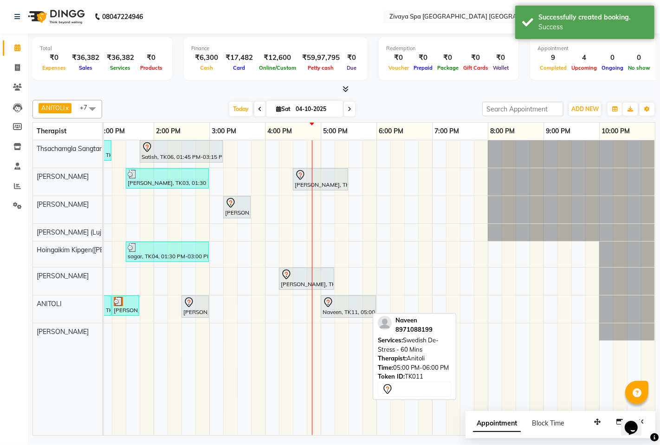
click at [342, 308] on div "Naveen, TK11, 05:00 PM-06:00 PM, Swedish De-Stress - 60 Mins" at bounding box center [348, 307] width 53 height 20
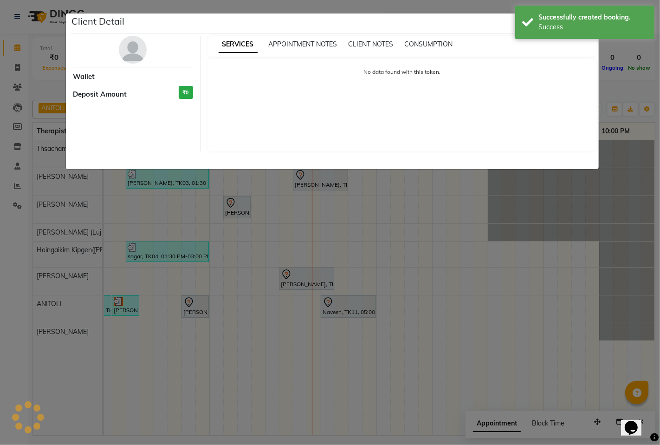
select select "7"
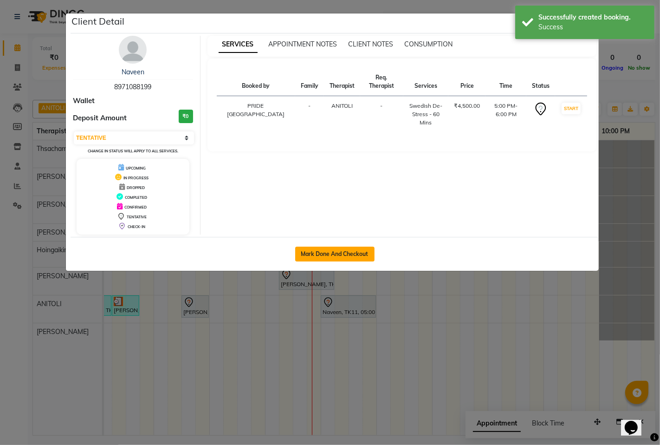
click at [316, 251] on button "Mark Done And Checkout" at bounding box center [334, 254] width 79 height 15
select select "service"
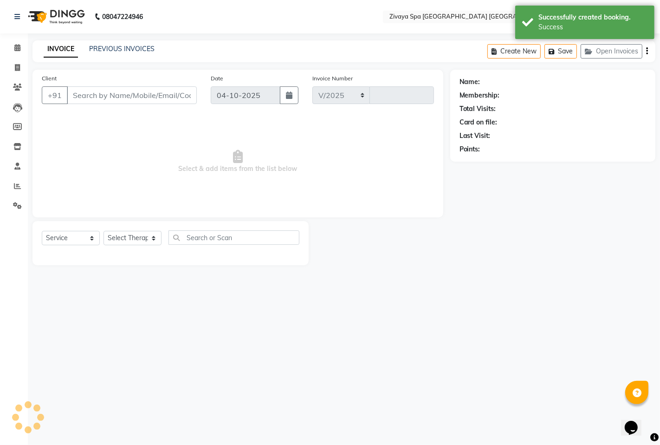
select select "6501"
type input "1822"
type input "8971088199"
select select "71800"
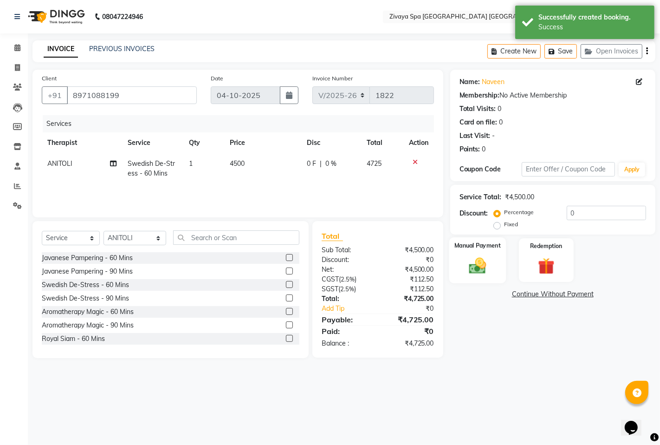
click at [477, 259] on img at bounding box center [478, 265] width 28 height 20
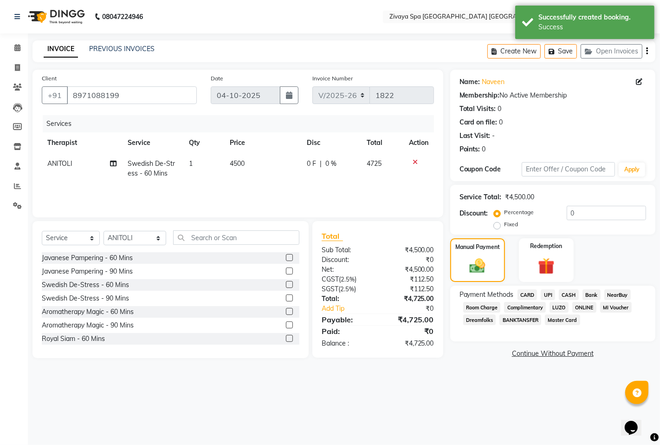
click at [527, 294] on span "CARD" at bounding box center [528, 294] width 20 height 11
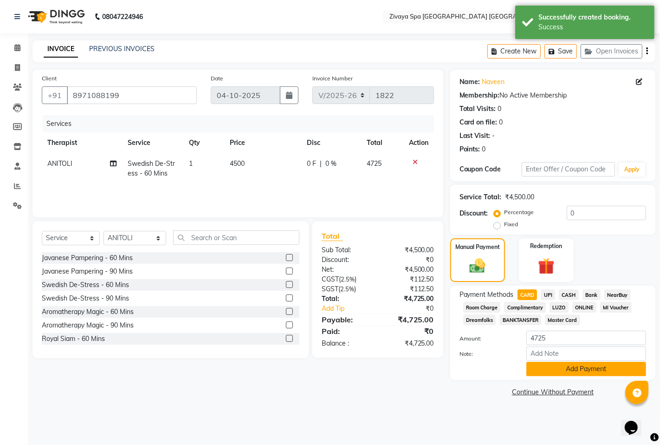
click at [564, 365] on button "Add Payment" at bounding box center [587, 369] width 120 height 14
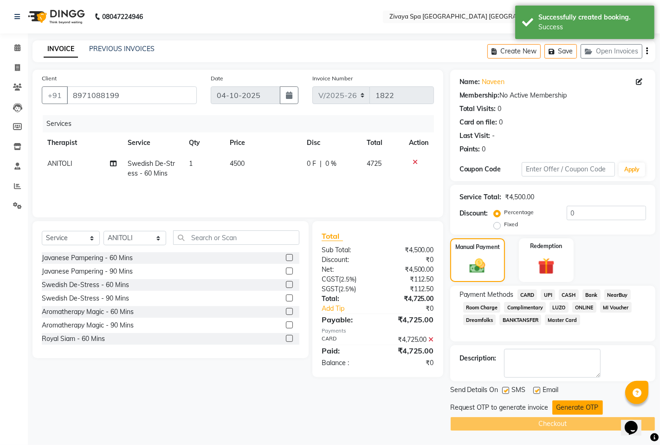
click at [578, 410] on button "Generate OTP" at bounding box center [578, 407] width 51 height 14
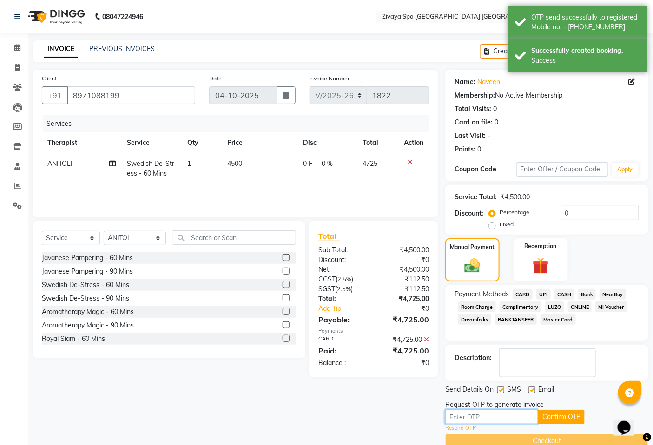
click at [502, 416] on input "text" at bounding box center [491, 417] width 93 height 14
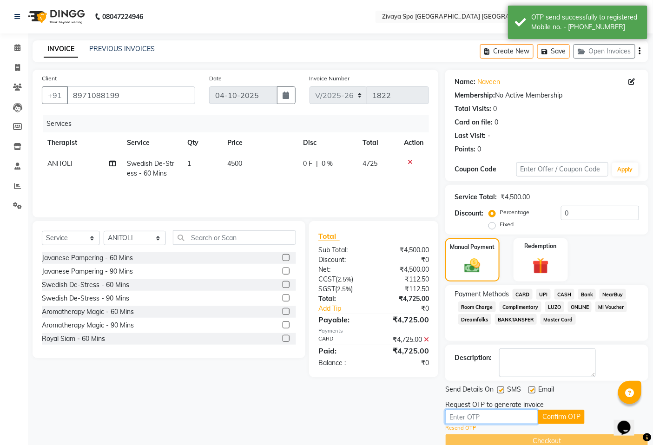
click at [497, 413] on input "text" at bounding box center [491, 417] width 93 height 14
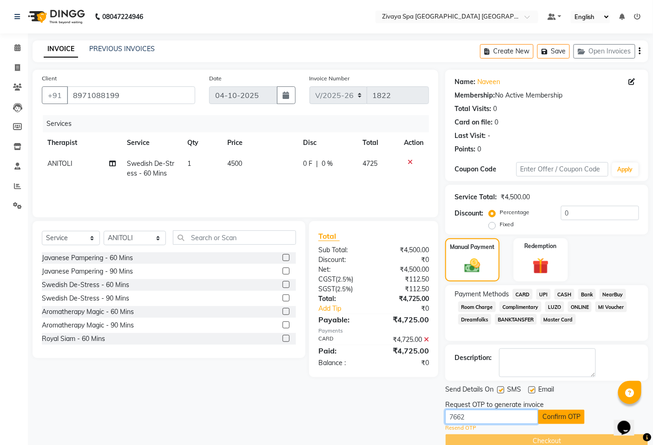
type input "7662"
click at [553, 418] on button "Confirm OTP" at bounding box center [561, 417] width 46 height 14
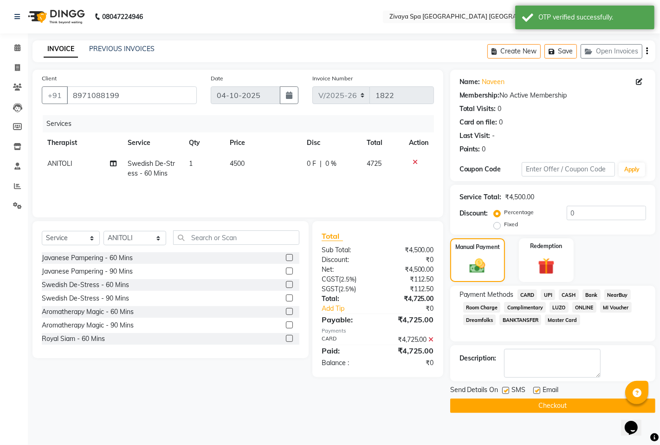
click at [562, 404] on button "Checkout" at bounding box center [553, 406] width 205 height 14
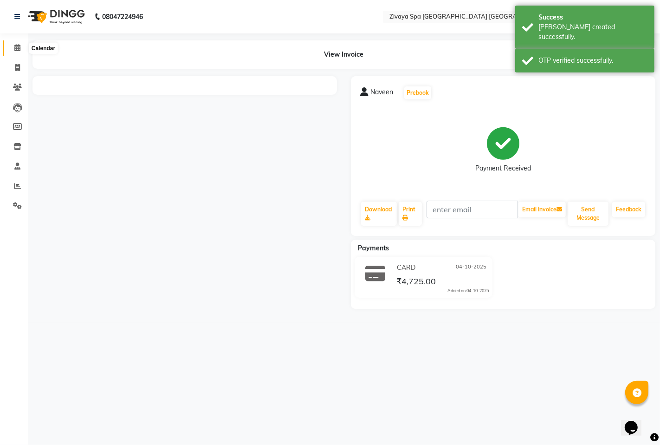
click at [19, 45] on icon at bounding box center [17, 47] width 6 height 7
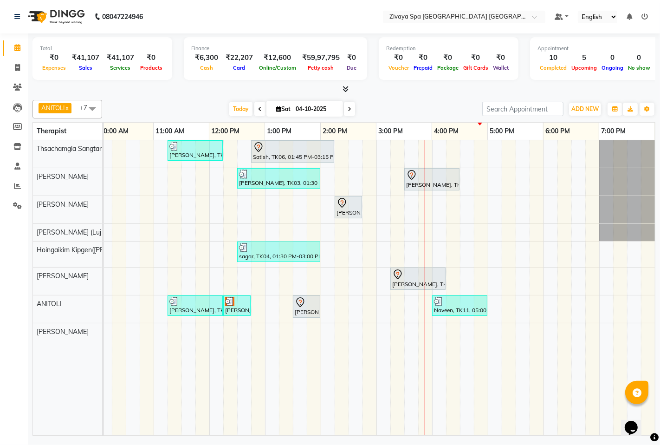
scroll to position [0, 245]
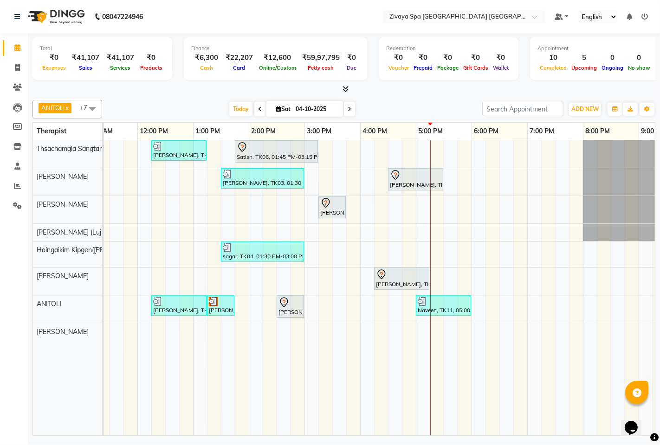
click at [396, 243] on div "[PERSON_NAME], TK02, 12:15 PM-01:15 PM, Royal Siam - 60 Mins Satish, TK06, 01:4…" at bounding box center [305, 287] width 892 height 295
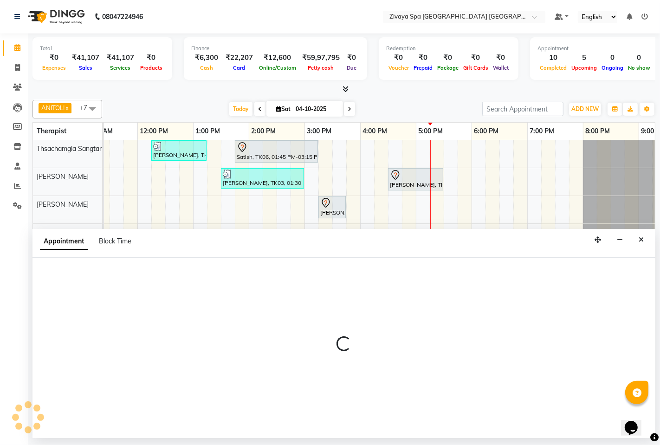
select select "58496"
select select "990"
select select "tentative"
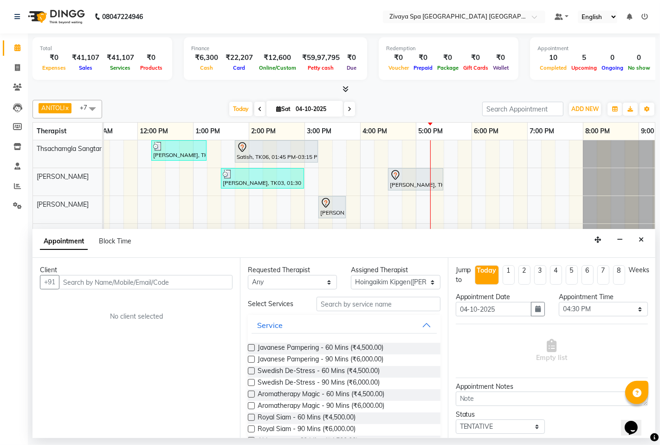
click at [174, 282] on input "text" at bounding box center [146, 282] width 174 height 14
type input "8794051585"
click at [220, 287] on button "Add Client" at bounding box center [213, 282] width 39 height 14
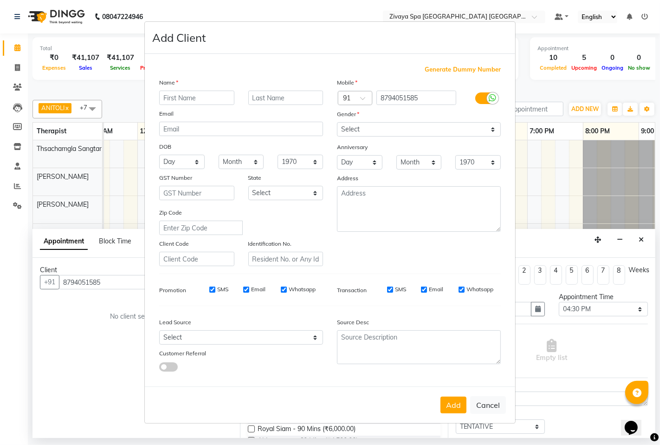
click at [215, 96] on input "text" at bounding box center [196, 98] width 75 height 14
type input "Panhme"
click at [420, 132] on select "Select [DEMOGRAPHIC_DATA] [DEMOGRAPHIC_DATA] Other Prefer Not To Say" at bounding box center [419, 129] width 164 height 14
click at [337, 122] on select "Select [DEMOGRAPHIC_DATA] [DEMOGRAPHIC_DATA] Other Prefer Not To Say" at bounding box center [419, 129] width 164 height 14
click at [401, 127] on select "Select [DEMOGRAPHIC_DATA] [DEMOGRAPHIC_DATA] Other Prefer Not To Say" at bounding box center [419, 129] width 164 height 14
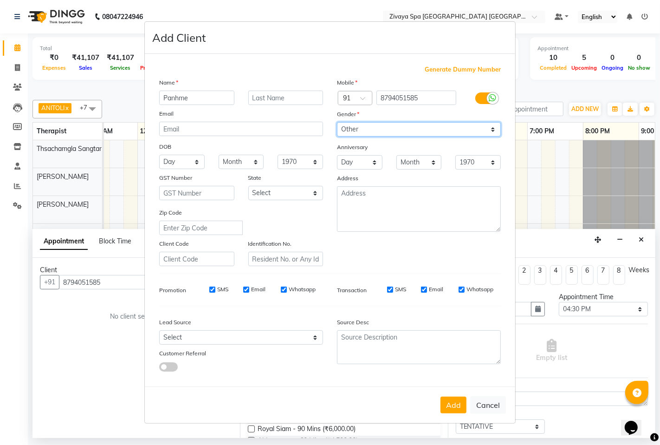
select select "[DEMOGRAPHIC_DATA]"
click at [337, 122] on select "Select [DEMOGRAPHIC_DATA] [DEMOGRAPHIC_DATA] Other Prefer Not To Say" at bounding box center [419, 129] width 164 height 14
click at [214, 288] on input "SMS" at bounding box center [212, 290] width 6 height 6
checkbox input "false"
drag, startPoint x: 249, startPoint y: 291, endPoint x: 274, endPoint y: 291, distance: 24.6
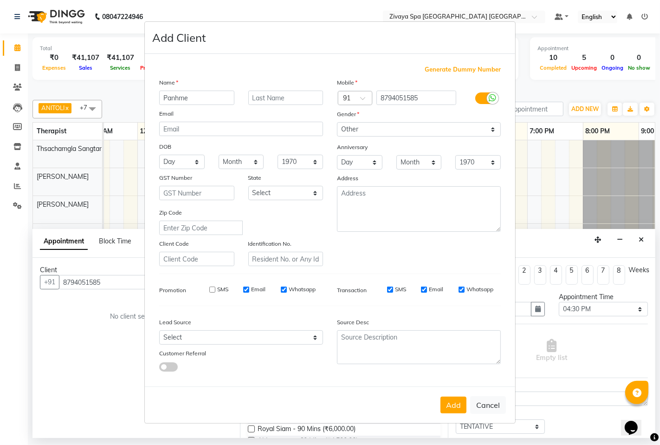
click at [250, 291] on div "Email" at bounding box center [254, 289] width 22 height 8
click at [289, 287] on label "Whatsapp" at bounding box center [302, 289] width 27 height 8
click at [287, 287] on input "Whatsapp" at bounding box center [284, 290] width 6 height 6
checkbox input "false"
click at [257, 287] on label "Email" at bounding box center [258, 289] width 14 height 8
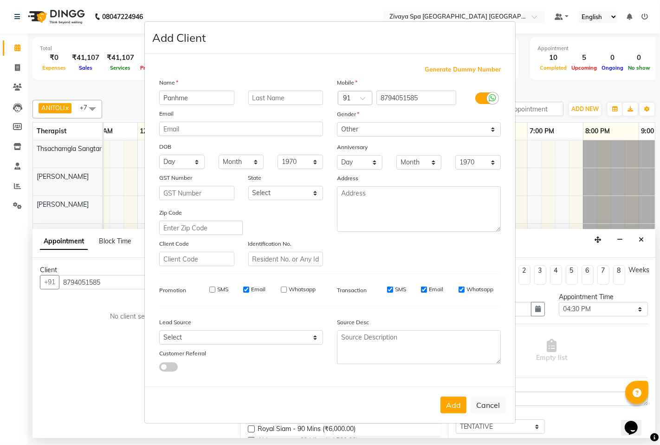
click at [249, 287] on input "Email" at bounding box center [246, 290] width 6 height 6
checkbox input "false"
click at [457, 406] on button "Add" at bounding box center [454, 405] width 26 height 17
select select
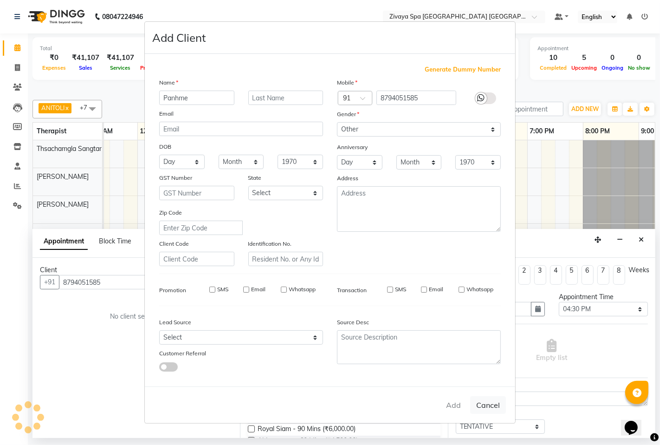
select select
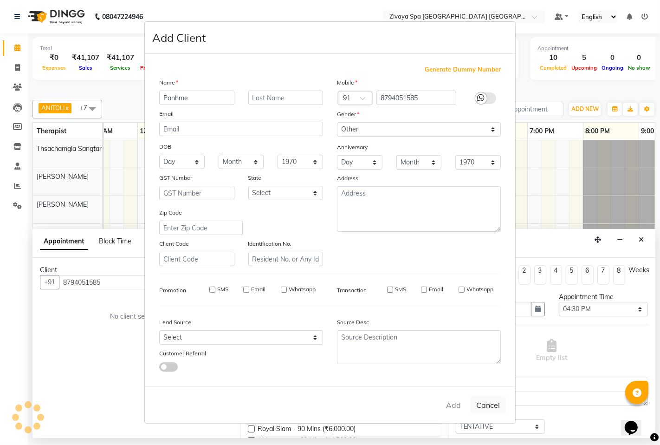
checkbox input "false"
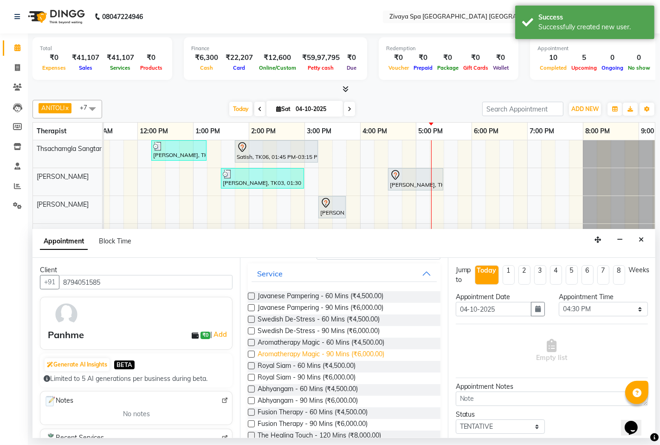
scroll to position [103, 0]
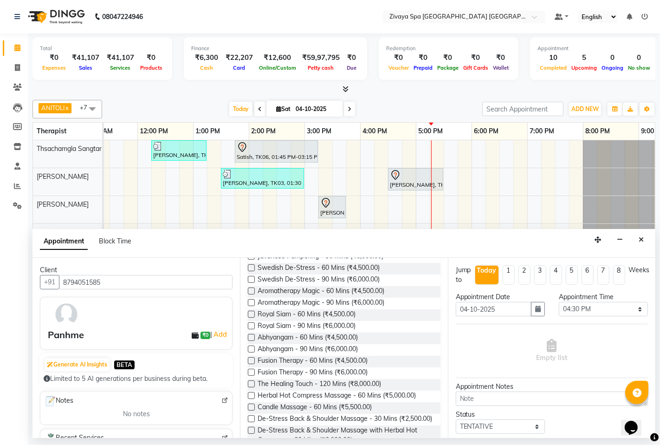
click at [253, 418] on label at bounding box center [251, 418] width 7 height 7
click at [253, 418] on input "checkbox" at bounding box center [251, 420] width 6 height 6
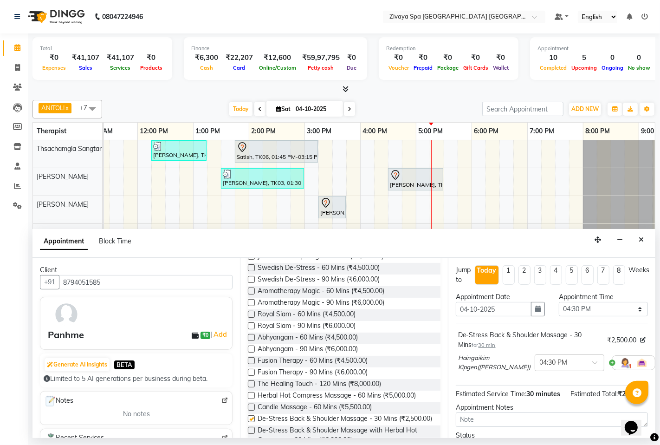
checkbox input "false"
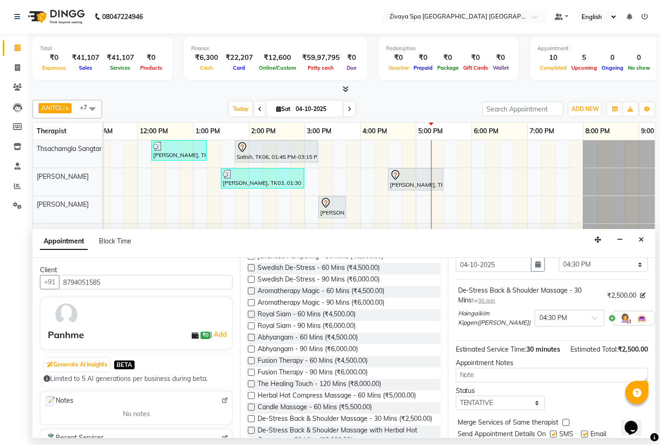
scroll to position [85, 0]
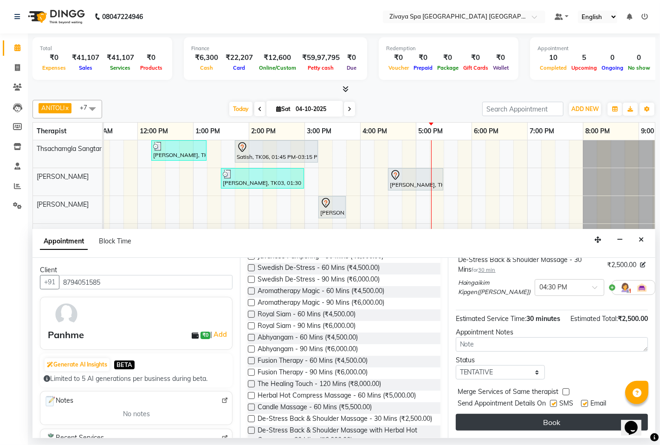
click at [535, 420] on button "Book" at bounding box center [552, 422] width 192 height 17
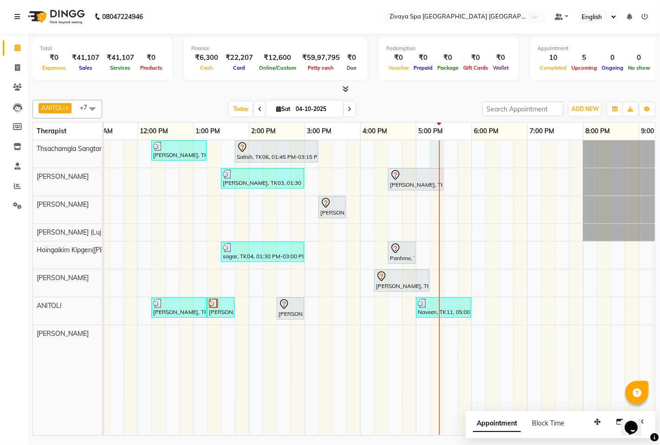
click at [440, 145] on div "[PERSON_NAME], TK02, 12:15 PM-01:15 PM, Royal Siam - 60 Mins Satish, TK06, 01:4…" at bounding box center [305, 287] width 892 height 295
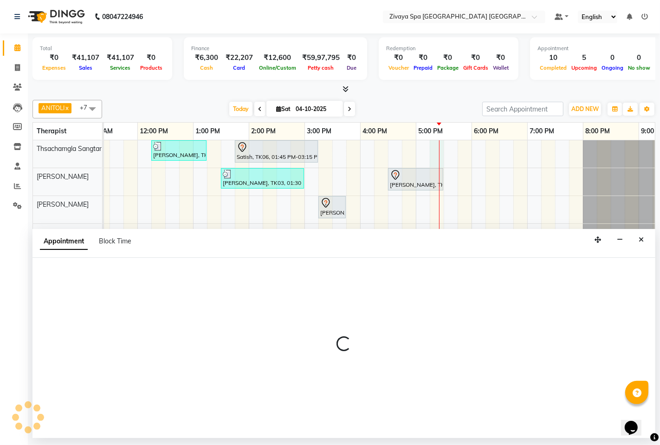
select select "49489"
select select "1035"
select select "tentative"
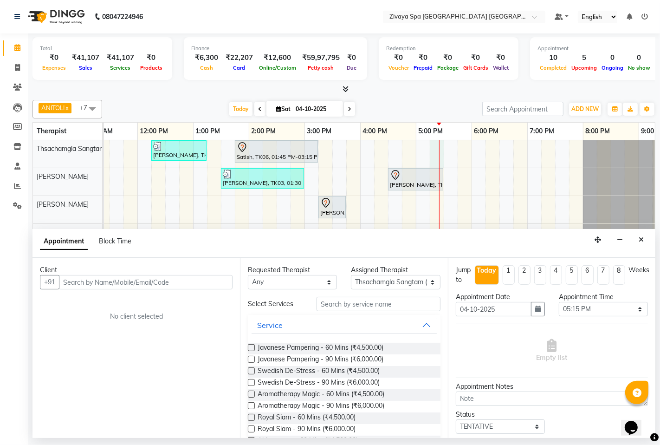
click at [208, 280] on input "text" at bounding box center [146, 282] width 174 height 14
type input "78278255465"
click at [208, 281] on span "Add Client" at bounding box center [213, 282] width 31 height 8
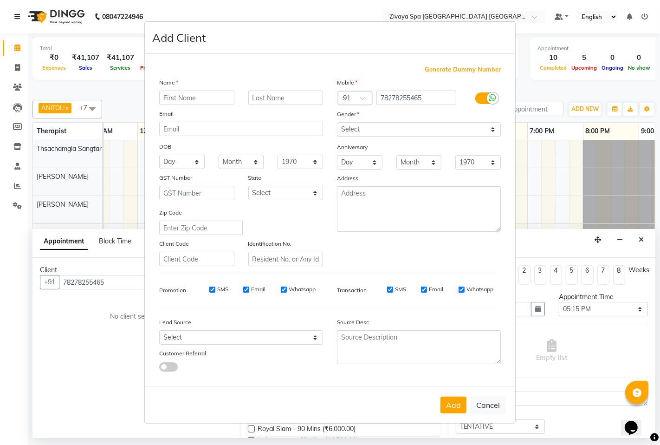
click at [178, 99] on input "text" at bounding box center [196, 98] width 75 height 14
type input "Win"
drag, startPoint x: 370, startPoint y: 127, endPoint x: 373, endPoint y: 135, distance: 8.1
click at [370, 127] on select "Select [DEMOGRAPHIC_DATA] [DEMOGRAPHIC_DATA] Other Prefer Not To Say" at bounding box center [419, 129] width 164 height 14
select select "[DEMOGRAPHIC_DATA]"
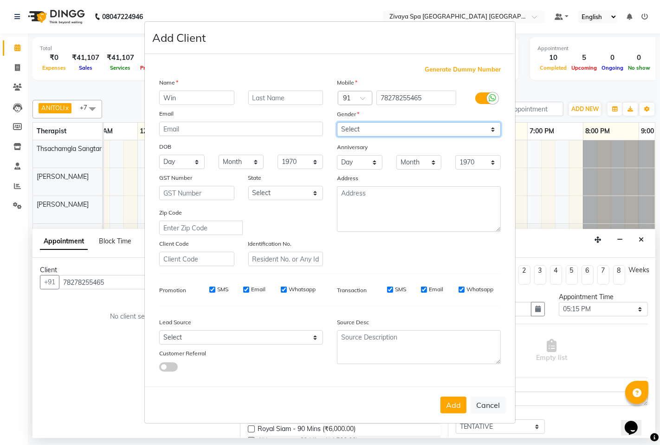
click at [337, 122] on select "Select [DEMOGRAPHIC_DATA] [DEMOGRAPHIC_DATA] Other Prefer Not To Say" at bounding box center [419, 129] width 164 height 14
click at [214, 288] on input "SMS" at bounding box center [212, 290] width 6 height 6
checkbox input "false"
click at [251, 287] on div "Email" at bounding box center [254, 289] width 22 height 8
click at [278, 292] on div "SMS Email Whatsapp" at bounding box center [256, 289] width 134 height 8
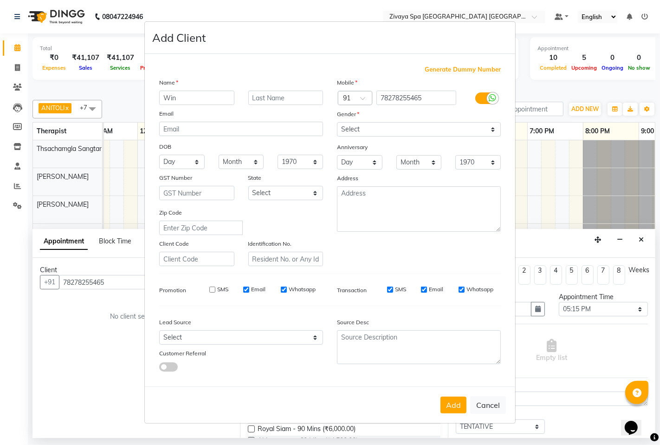
click at [249, 290] on input "Email" at bounding box center [246, 290] width 6 height 6
checkbox input "false"
drag, startPoint x: 294, startPoint y: 291, endPoint x: 363, endPoint y: 235, distance: 88.5
click at [295, 290] on label "Whatsapp" at bounding box center [302, 289] width 27 height 8
click at [287, 290] on input "Whatsapp" at bounding box center [284, 290] width 6 height 6
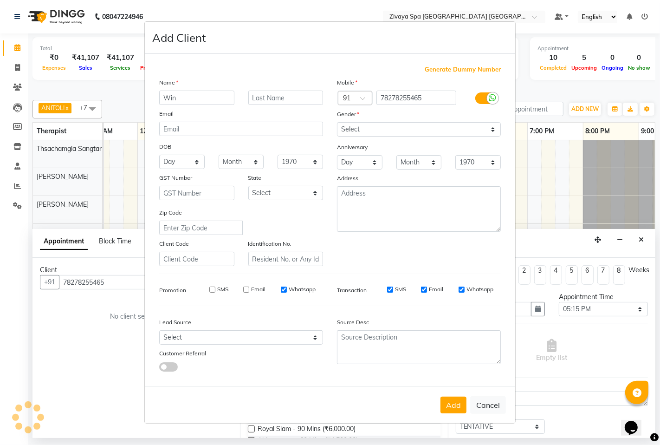
checkbox input "false"
click at [499, 66] on span "Generate Dummy Number" at bounding box center [463, 69] width 76 height 9
type input "1284800000073"
checkbox input "false"
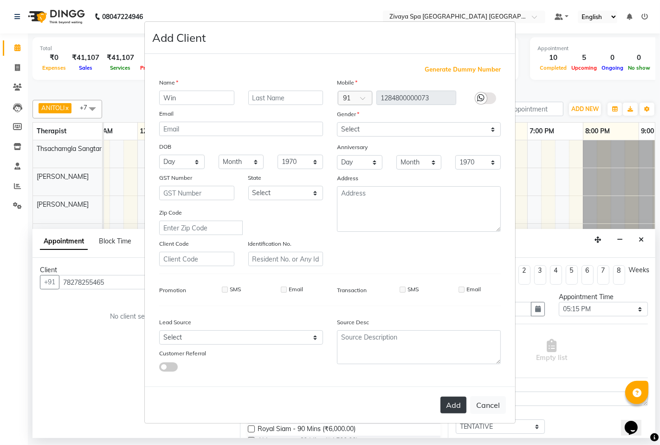
click at [448, 407] on button "Add" at bounding box center [454, 405] width 26 height 17
type input "1284800000073"
select select
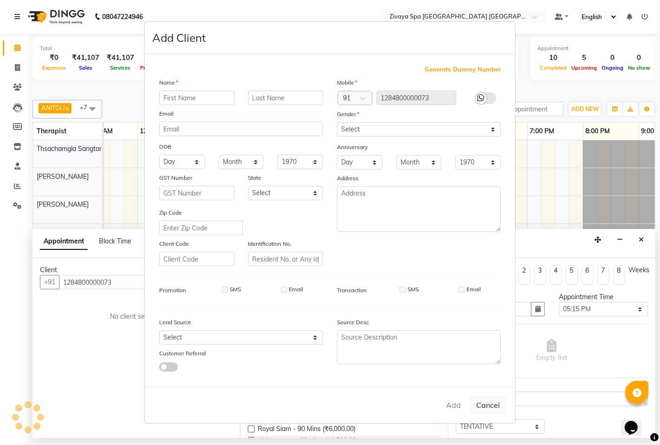
select select
checkbox input "false"
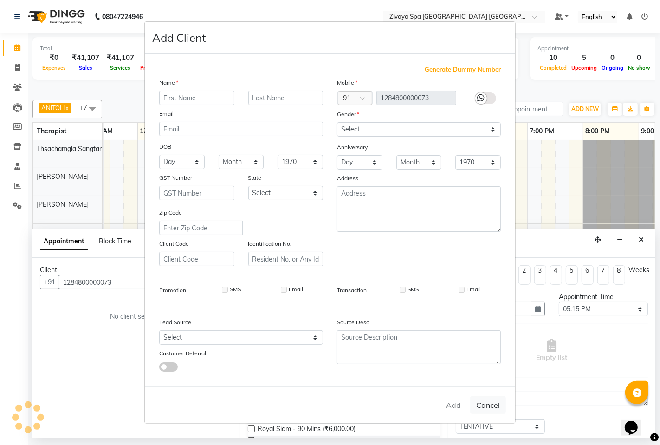
checkbox input "false"
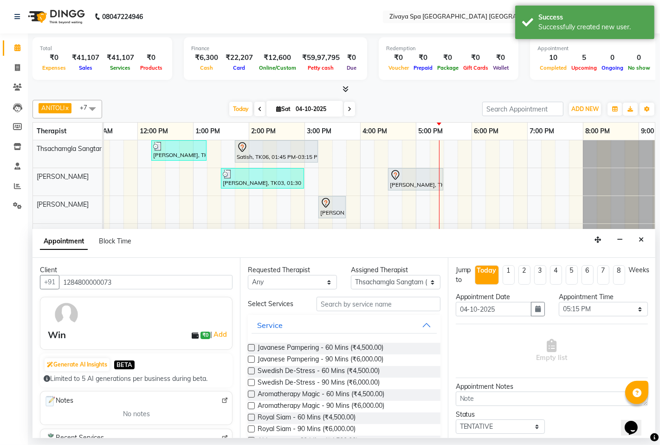
click at [248, 428] on label at bounding box center [251, 428] width 7 height 7
click at [248, 428] on input "checkbox" at bounding box center [251, 430] width 6 height 6
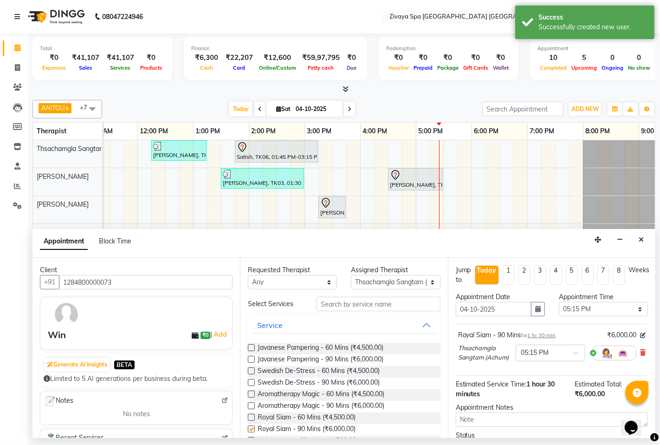
checkbox input "false"
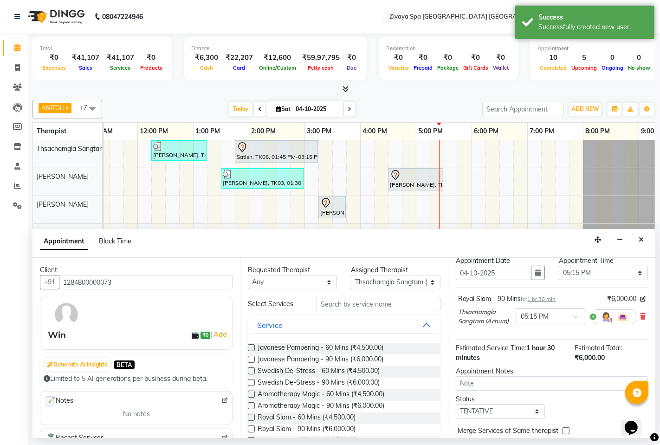
scroll to position [84, 0]
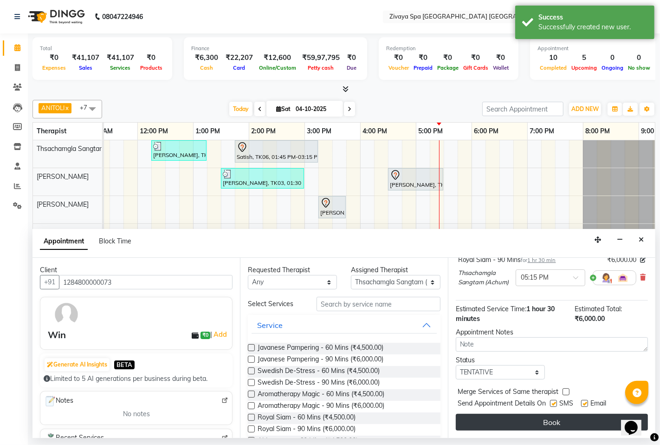
click at [542, 420] on button "Book" at bounding box center [552, 422] width 192 height 17
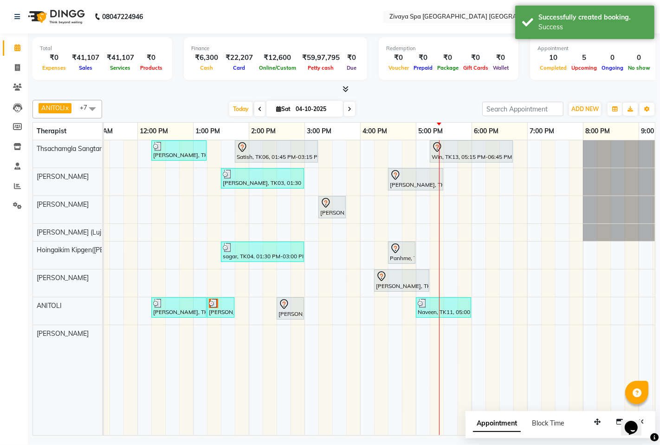
click at [438, 255] on div "[PERSON_NAME], TK02, 12:15 PM-01:15 PM, Royal Siam - 60 Mins Satish, TK06, 01:4…" at bounding box center [305, 287] width 892 height 295
select select "58496"
select select "tentative"
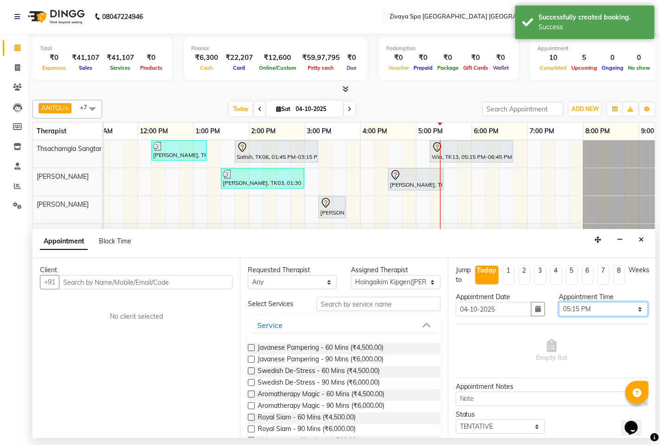
click at [591, 309] on select "Select 08:00 AM 08:15 AM 08:30 AM 08:45 AM 09:00 AM 09:15 AM 09:30 AM 09:45 AM …" at bounding box center [603, 309] width 89 height 14
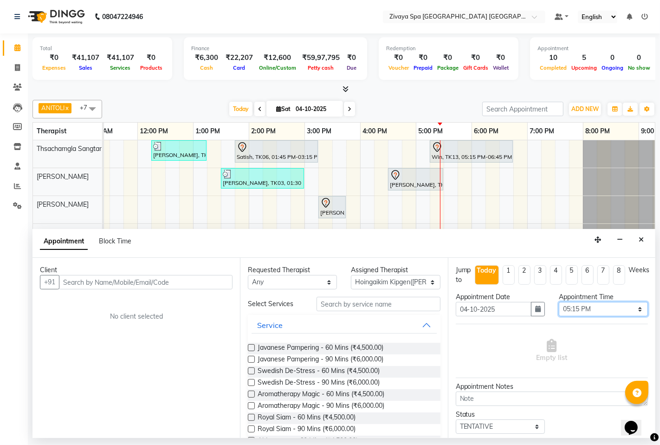
select select "1050"
click at [559, 302] on select "Select 08:00 AM 08:15 AM 08:30 AM 08:45 AM 09:00 AM 09:15 AM 09:30 AM 09:45 AM …" at bounding box center [603, 309] width 89 height 14
click at [179, 282] on input "text" at bounding box center [146, 282] width 174 height 14
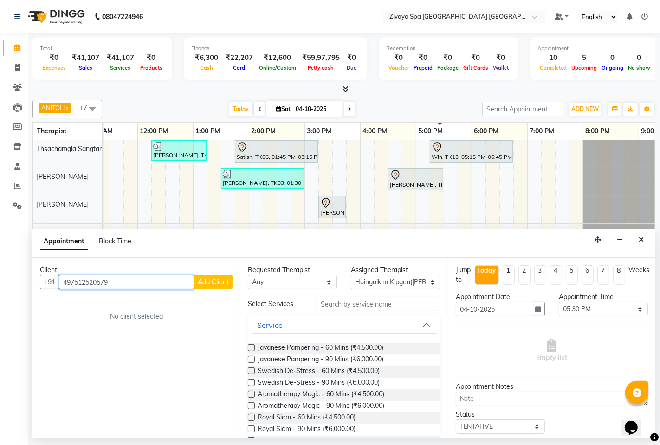
type input "497512520579"
click at [198, 282] on span "Add Client" at bounding box center [213, 282] width 31 height 8
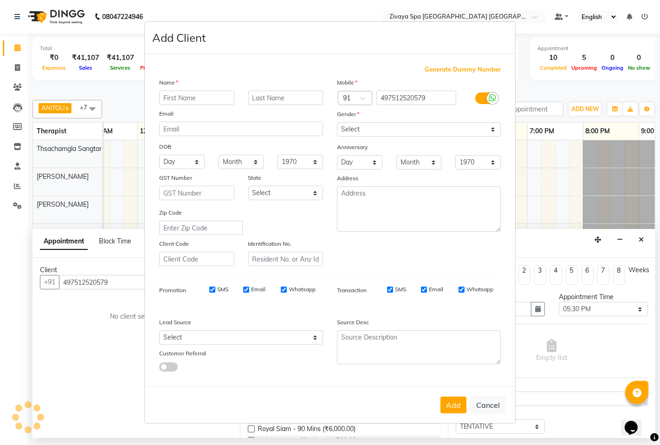
click at [216, 91] on input "text" at bounding box center [196, 98] width 75 height 14
type input "[PERSON_NAME]"
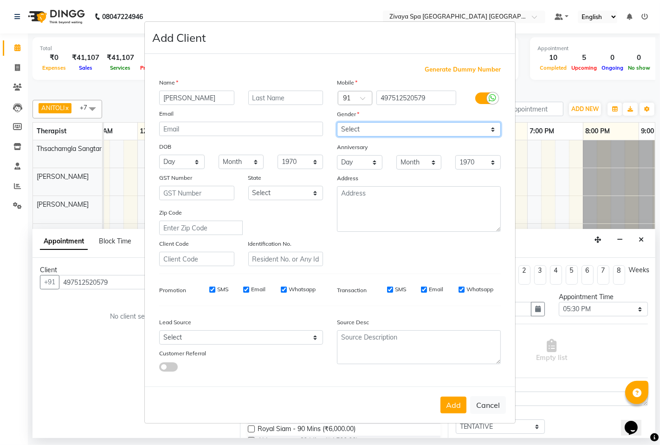
click at [391, 126] on select "Select [DEMOGRAPHIC_DATA] [DEMOGRAPHIC_DATA] Other Prefer Not To Say" at bounding box center [419, 129] width 164 height 14
select select "[DEMOGRAPHIC_DATA]"
click at [337, 122] on select "Select [DEMOGRAPHIC_DATA] [DEMOGRAPHIC_DATA] Other Prefer Not To Say" at bounding box center [419, 129] width 164 height 14
click at [214, 291] on input "SMS" at bounding box center [212, 290] width 6 height 6
checkbox input "false"
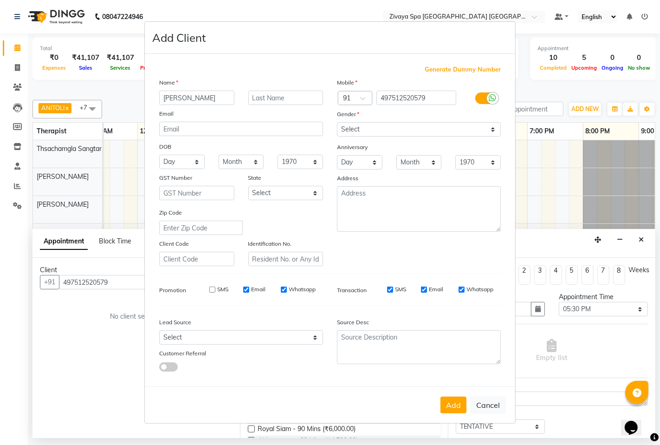
click at [248, 289] on input "Email" at bounding box center [246, 290] width 6 height 6
checkbox input "false"
click at [301, 291] on label "Whatsapp" at bounding box center [302, 289] width 27 height 8
click at [287, 291] on input "Whatsapp" at bounding box center [284, 290] width 6 height 6
checkbox input "false"
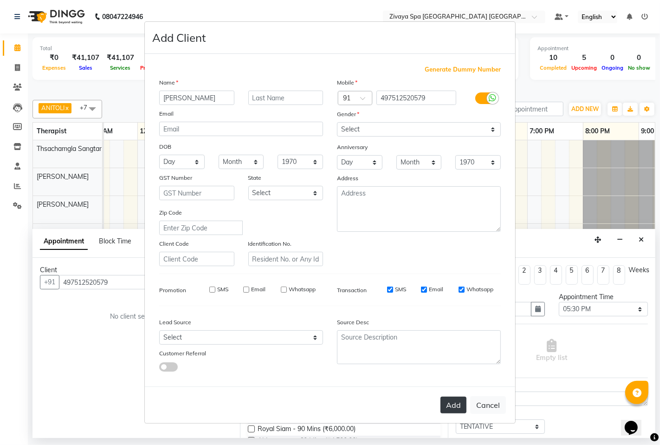
click at [457, 410] on button "Add" at bounding box center [454, 405] width 26 height 17
select select
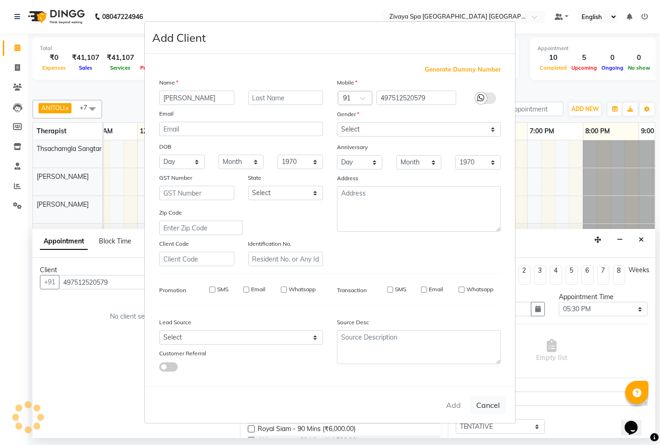
select select
checkbox input "false"
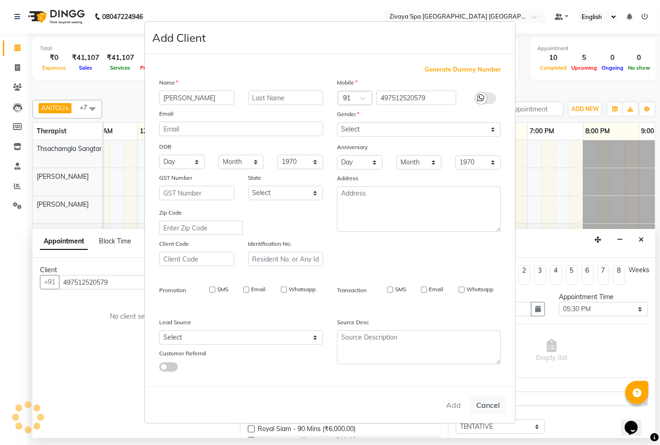
checkbox input "false"
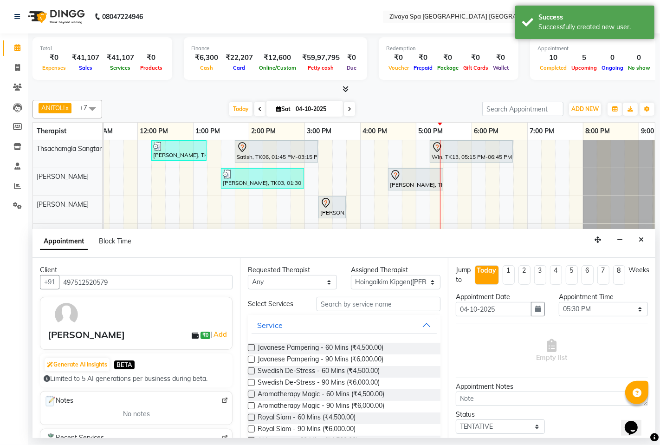
click at [252, 426] on label at bounding box center [251, 428] width 7 height 7
click at [252, 427] on input "checkbox" at bounding box center [251, 430] width 6 height 6
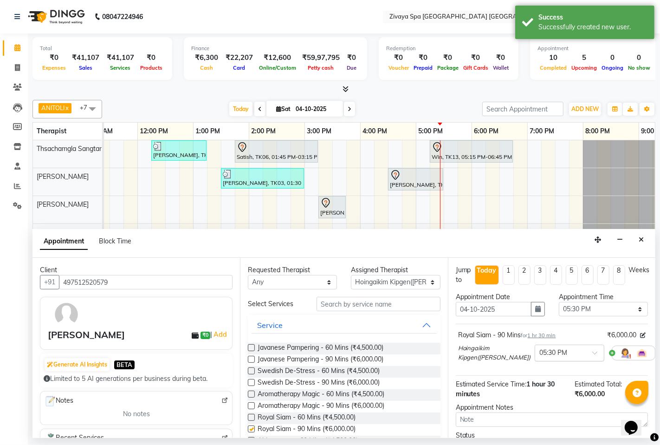
checkbox input "false"
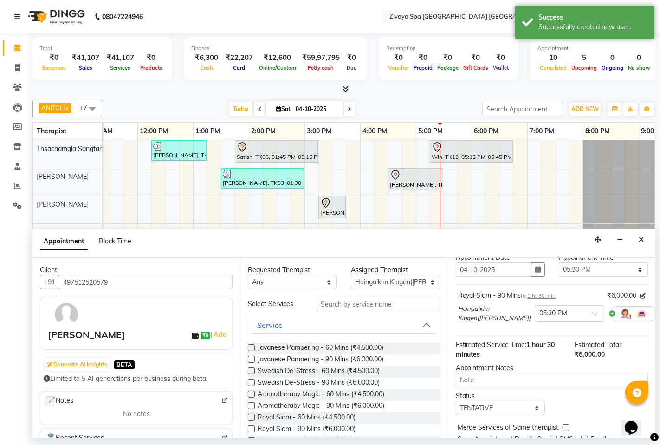
scroll to position [75, 0]
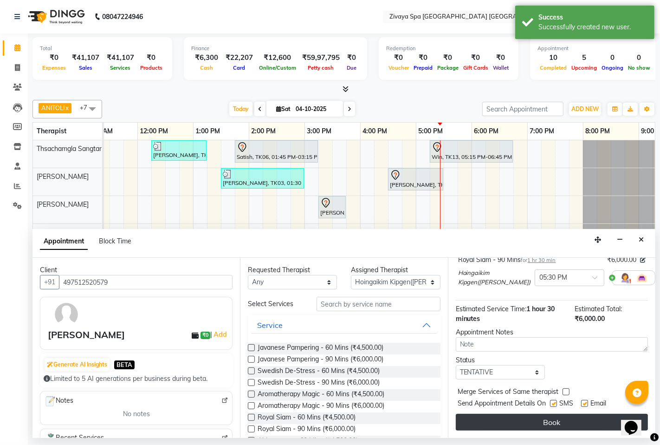
click at [558, 420] on button "Book" at bounding box center [552, 422] width 192 height 17
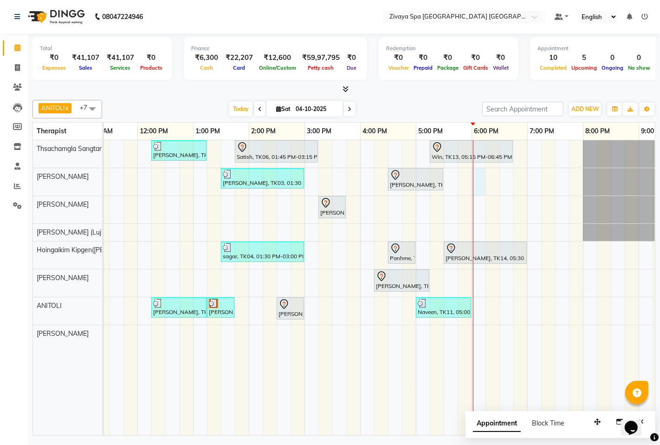
click at [473, 170] on div at bounding box center [473, 287] width 0 height 295
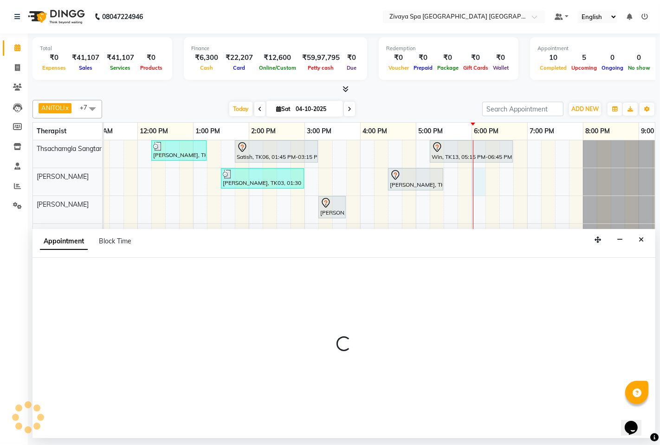
select select "49490"
select select "1080"
select select "tentative"
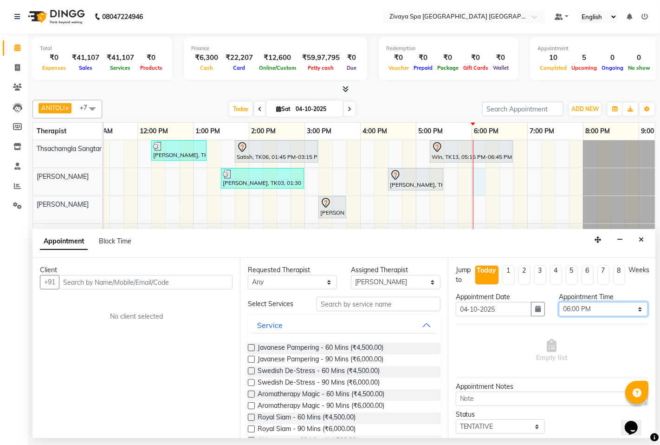
drag, startPoint x: 595, startPoint y: 310, endPoint x: 591, endPoint y: 306, distance: 5.9
click at [595, 310] on select "Select 08:00 AM 08:15 AM 08:30 AM 08:45 AM 09:00 AM 09:15 AM 09:30 AM 09:45 AM …" at bounding box center [603, 309] width 89 height 14
select select "1065"
click at [559, 302] on select "Select 08:00 AM 08:15 AM 08:30 AM 08:45 AM 09:00 AM 09:15 AM 09:30 AM 09:45 AM …" at bounding box center [603, 309] width 89 height 14
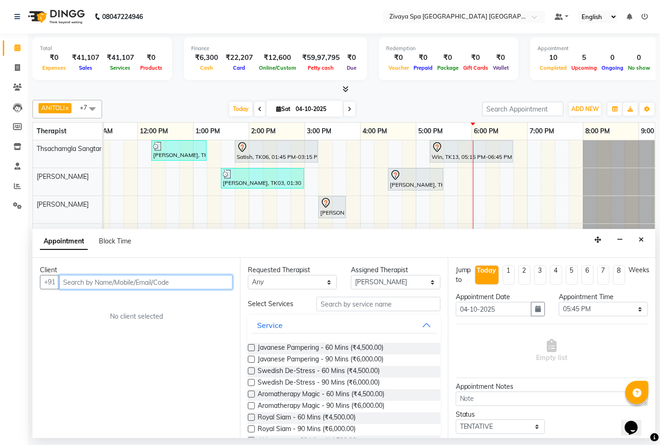
click at [110, 285] on input "text" at bounding box center [146, 282] width 174 height 14
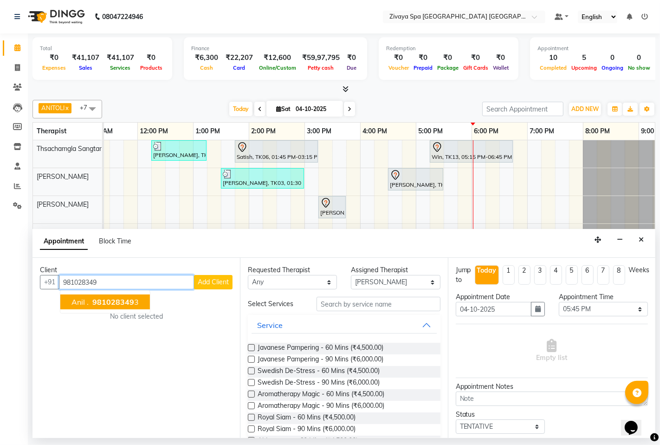
click at [119, 298] on span "981028349" at bounding box center [113, 301] width 42 height 9
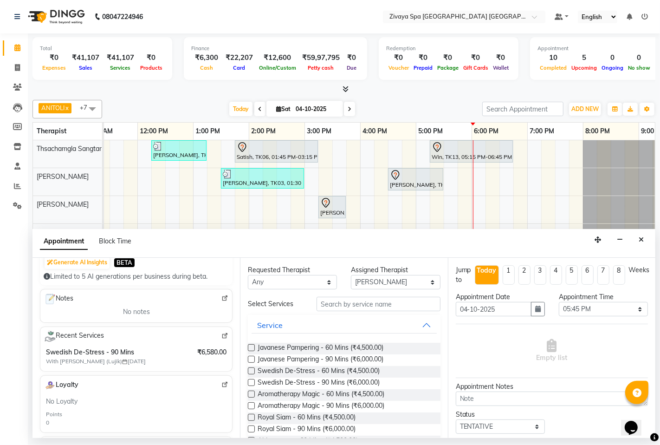
scroll to position [103, 0]
type input "9810283493"
click at [253, 429] on label at bounding box center [251, 428] width 7 height 7
click at [253, 429] on input "checkbox" at bounding box center [251, 430] width 6 height 6
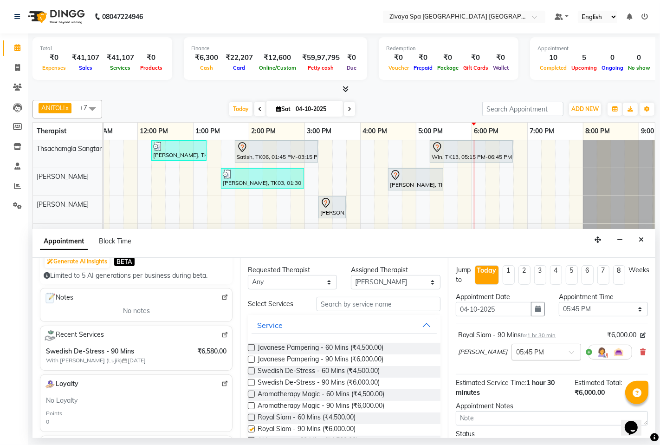
checkbox input "false"
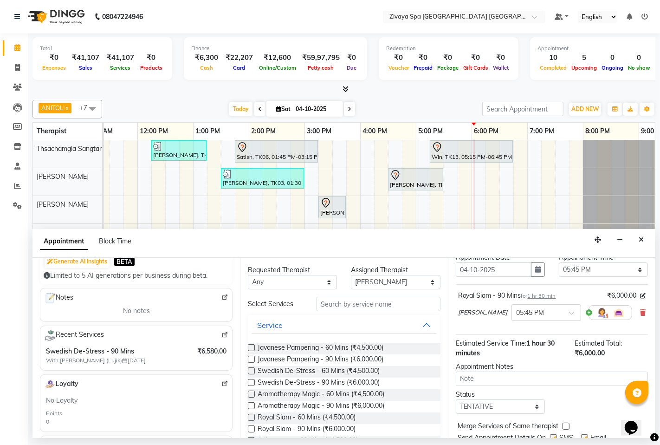
scroll to position [75, 0]
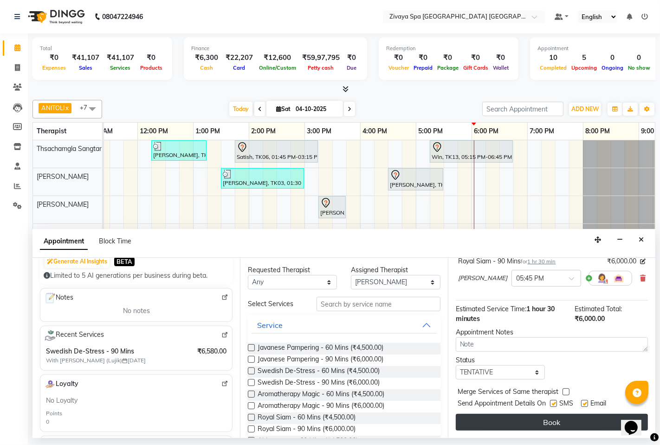
click at [564, 418] on button "Book" at bounding box center [552, 422] width 192 height 17
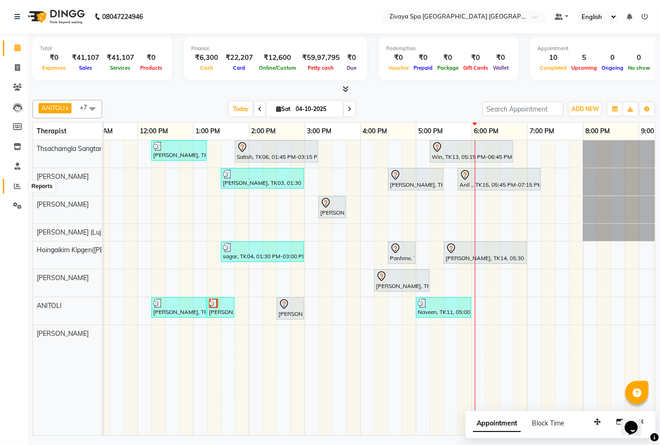
click at [16, 184] on icon at bounding box center [17, 186] width 7 height 7
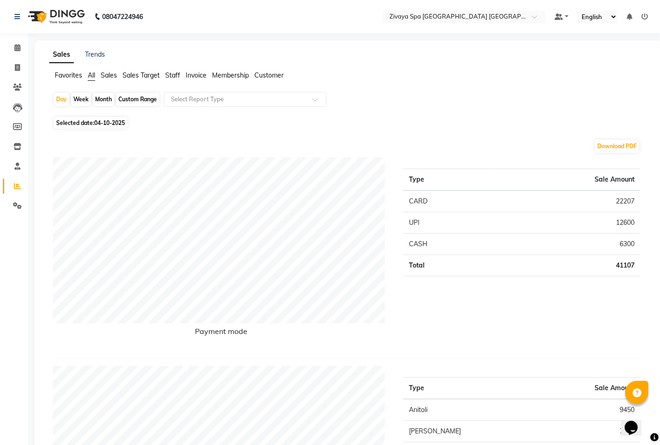
click at [133, 79] on li "Sales Target" at bounding box center [141, 76] width 37 height 10
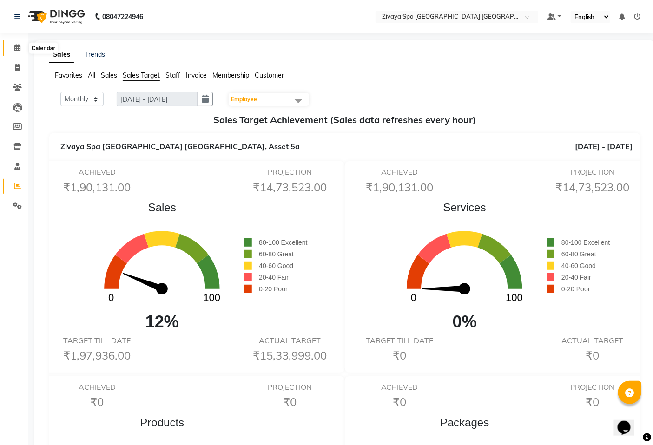
click at [17, 48] on icon at bounding box center [17, 47] width 6 height 7
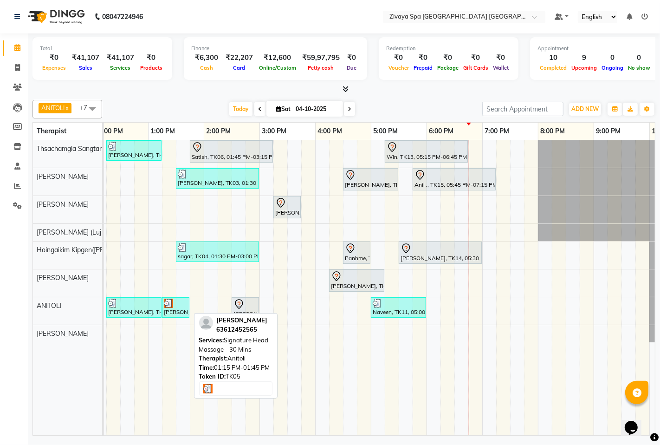
click at [175, 310] on div "[PERSON_NAME], TK05, 01:15 PM-01:45 PM, Signature Head Massage - 30 Mins" at bounding box center [176, 308] width 26 height 18
select select "3"
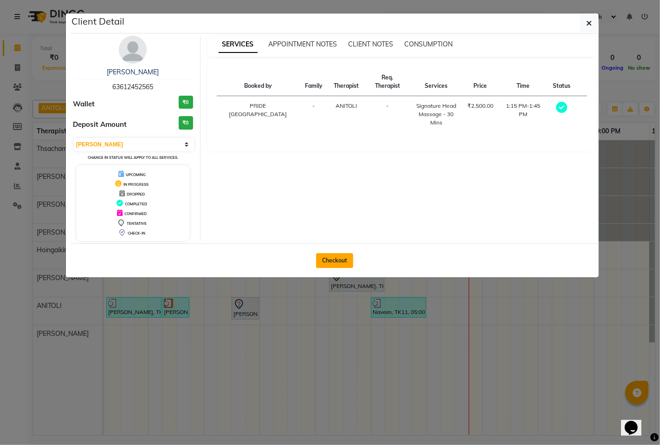
click at [329, 258] on button "Checkout" at bounding box center [334, 260] width 37 height 15
select select "6501"
select select "service"
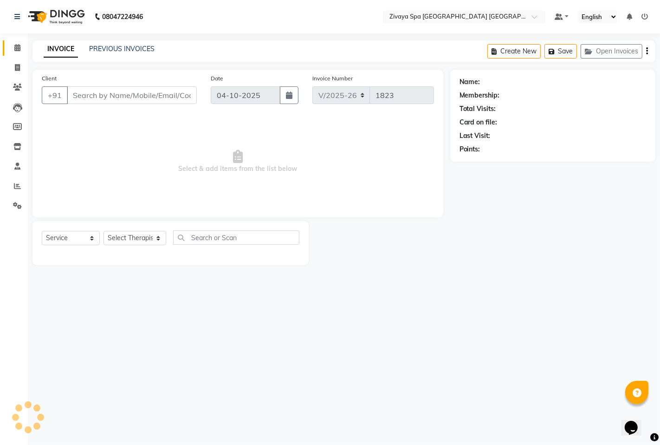
type input "63612452565"
select select "71800"
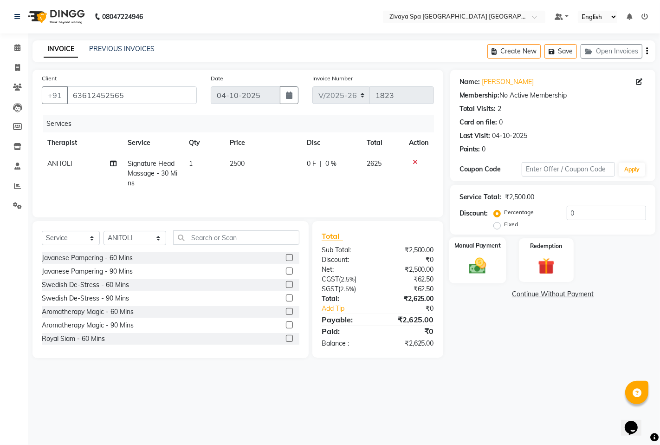
click at [477, 268] on img at bounding box center [478, 265] width 28 height 20
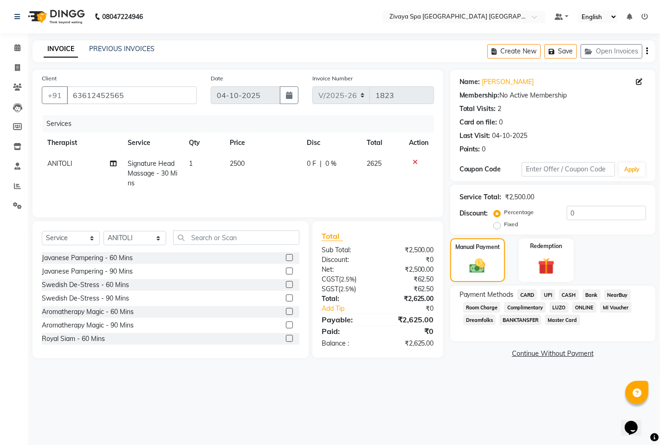
click at [527, 295] on span "CARD" at bounding box center [528, 294] width 20 height 11
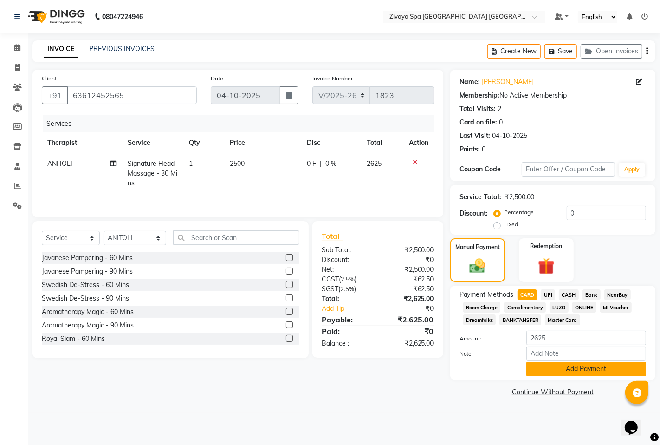
click at [568, 371] on button "Add Payment" at bounding box center [587, 369] width 120 height 14
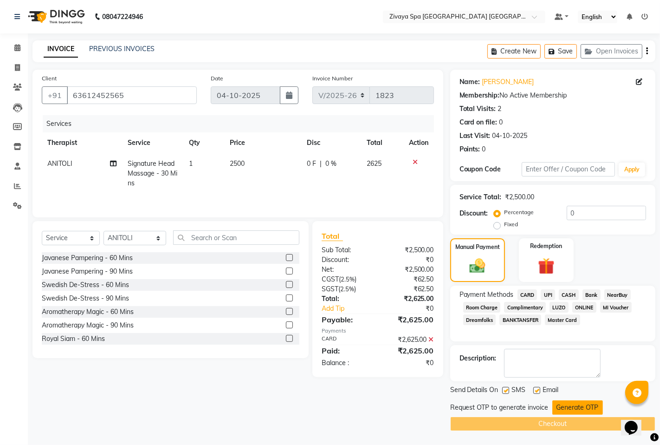
click at [584, 409] on button "Generate OTP" at bounding box center [578, 407] width 51 height 14
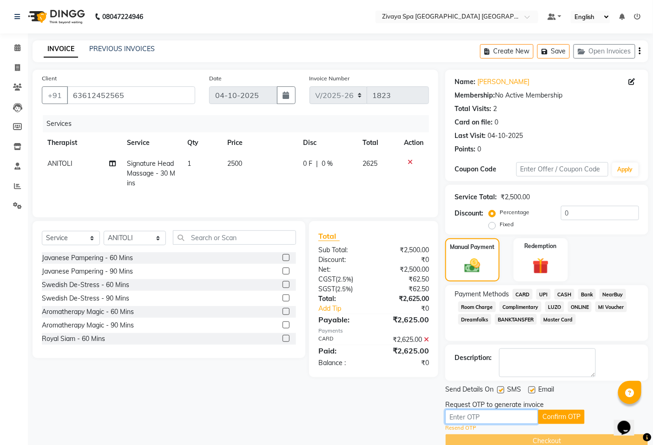
click at [518, 414] on input "text" at bounding box center [491, 417] width 93 height 14
type input "9645"
click at [560, 415] on button "Confirm OTP" at bounding box center [561, 417] width 46 height 14
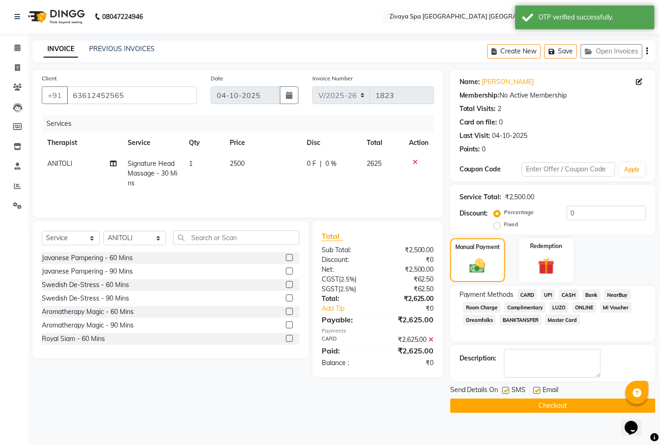
click at [559, 403] on button "Checkout" at bounding box center [553, 406] width 205 height 14
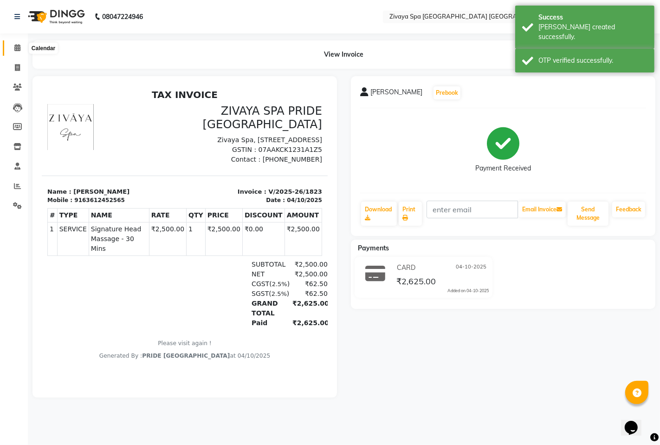
click at [16, 45] on icon at bounding box center [17, 47] width 6 height 7
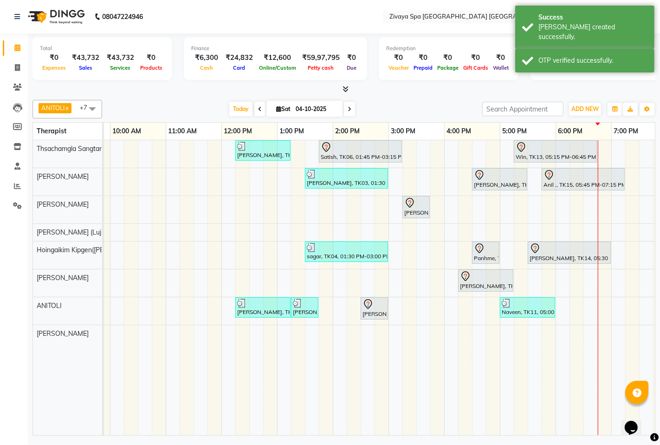
scroll to position [0, 178]
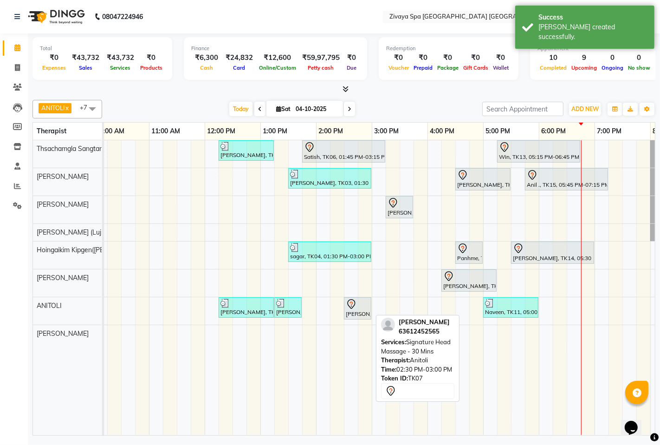
click at [363, 309] on div "[PERSON_NAME], TK07, 02:30 PM-03:00 PM, Signature Head Massage - 30 Mins" at bounding box center [358, 309] width 26 height 20
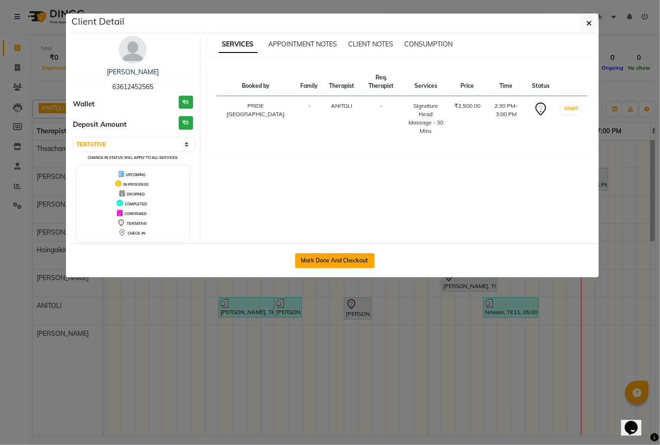
click at [352, 259] on button "Mark Done And Checkout" at bounding box center [334, 260] width 79 height 15
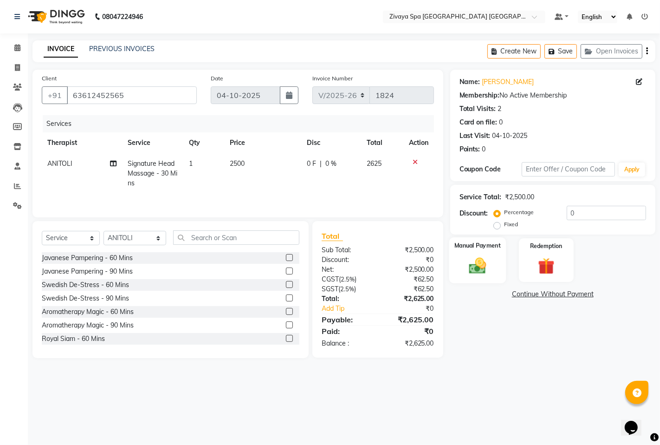
click at [479, 275] on img at bounding box center [478, 265] width 28 height 20
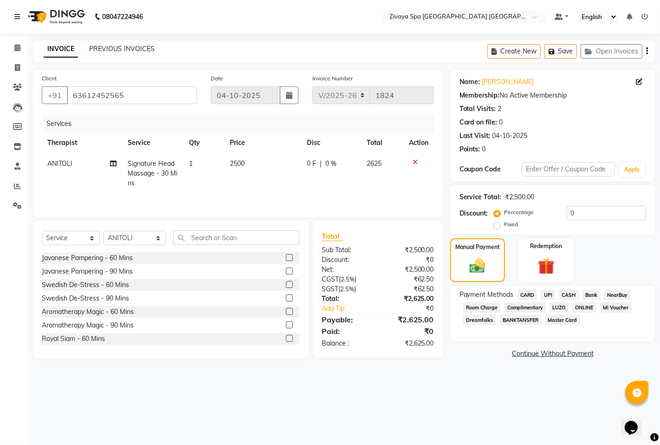
click at [527, 293] on span "CARD" at bounding box center [528, 294] width 20 height 11
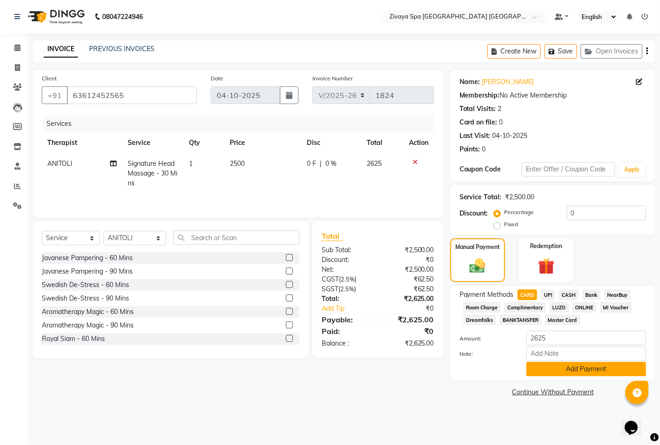
click at [573, 363] on button "Add Payment" at bounding box center [587, 369] width 120 height 14
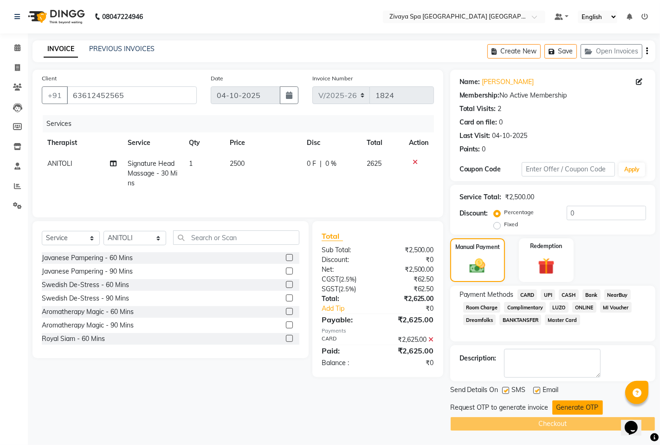
click at [571, 403] on button "Generate OTP" at bounding box center [578, 407] width 51 height 14
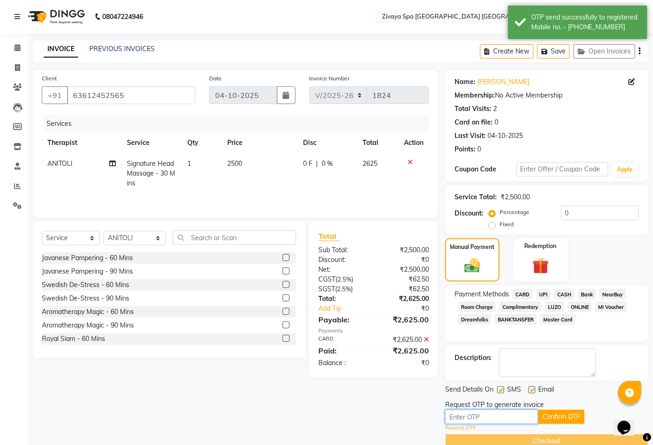
click at [503, 415] on input "text" at bounding box center [491, 417] width 93 height 14
click at [554, 416] on button "Confirm OTP" at bounding box center [561, 417] width 46 height 14
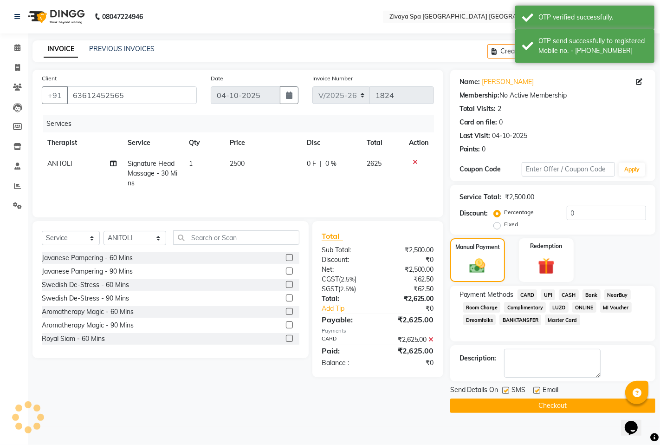
click at [521, 406] on button "Checkout" at bounding box center [553, 406] width 205 height 14
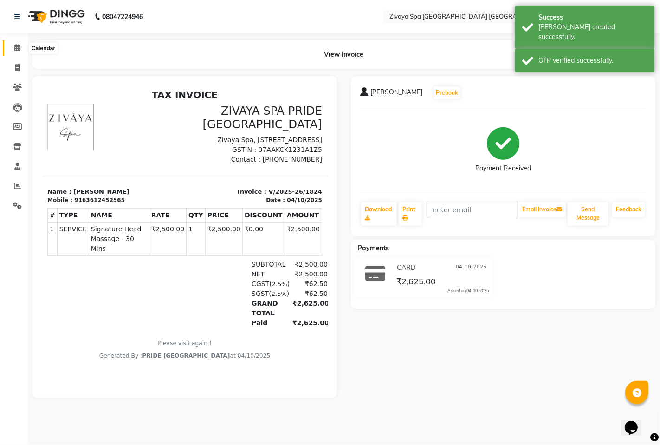
click at [15, 47] on icon at bounding box center [17, 47] width 6 height 7
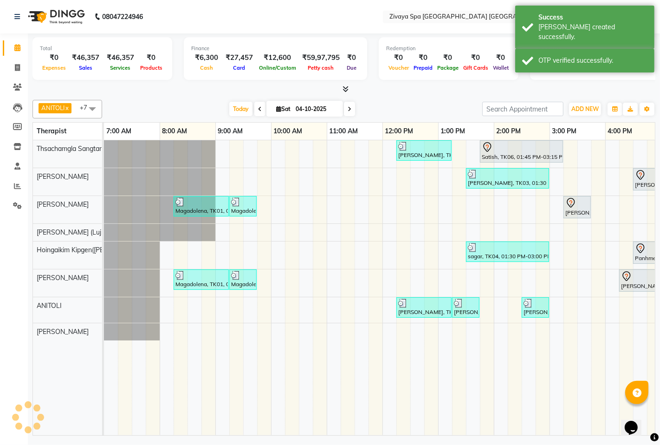
scroll to position [0, 340]
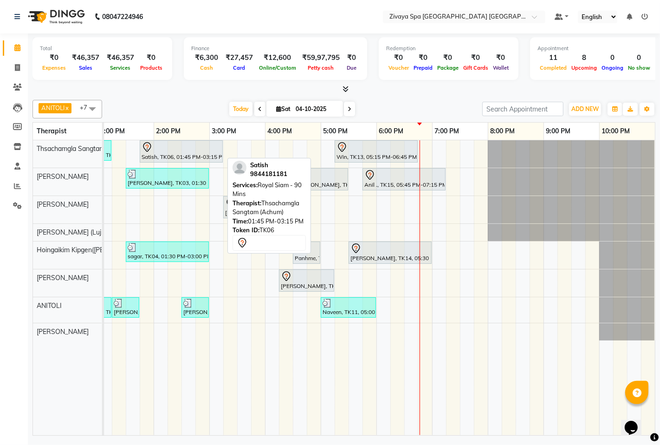
click at [179, 152] on div "Satish, TK06, 01:45 PM-03:15 PM, Royal Siam - 90 Mins" at bounding box center [181, 152] width 81 height 20
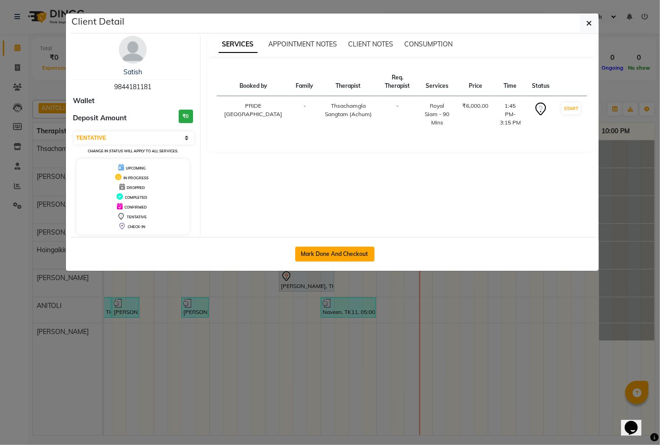
click at [338, 250] on button "Mark Done And Checkout" at bounding box center [334, 254] width 79 height 15
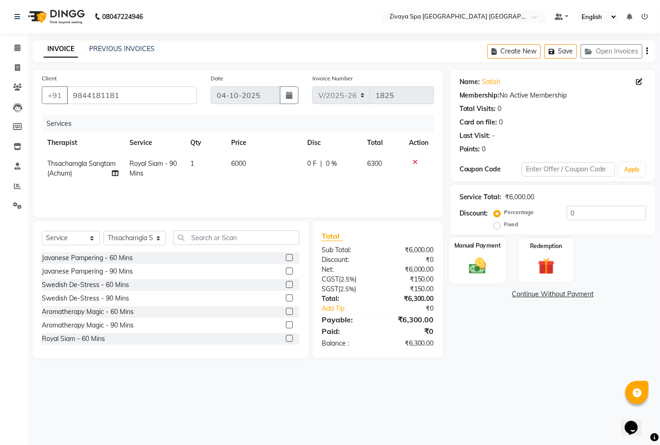
click at [483, 258] on img at bounding box center [478, 265] width 28 height 20
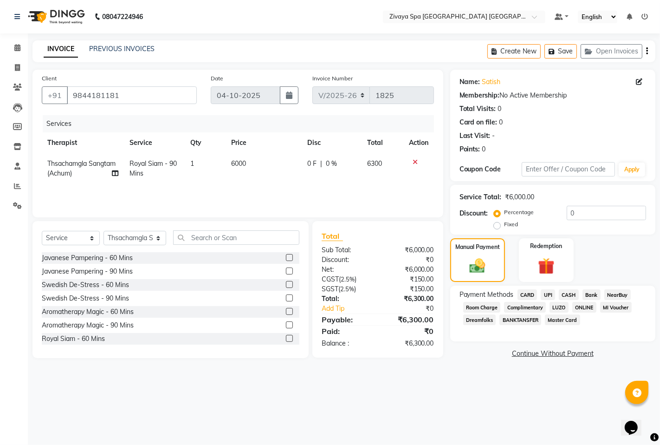
click at [549, 293] on span "UPI" at bounding box center [548, 294] width 14 height 11
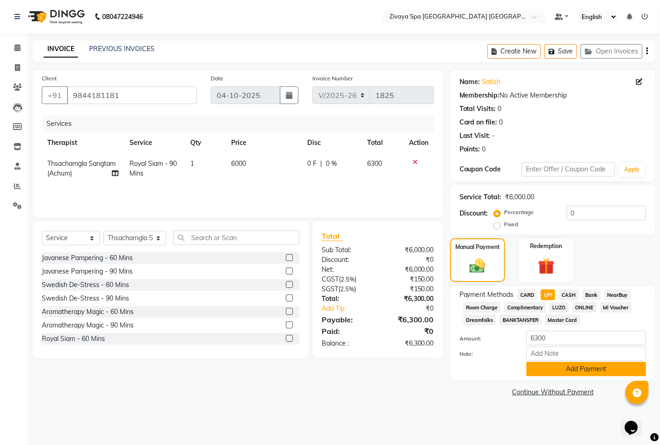
click at [564, 363] on button "Add Payment" at bounding box center [587, 369] width 120 height 14
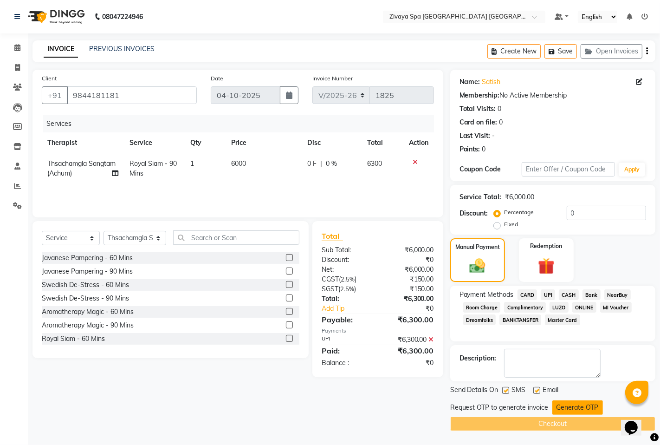
click at [571, 406] on button "Generate OTP" at bounding box center [578, 407] width 51 height 14
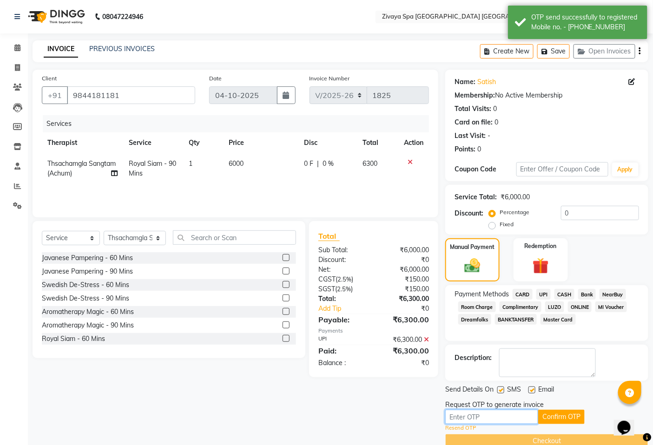
click at [505, 417] on input "text" at bounding box center [491, 417] width 93 height 14
click at [565, 412] on button "Confirm OTP" at bounding box center [561, 417] width 46 height 14
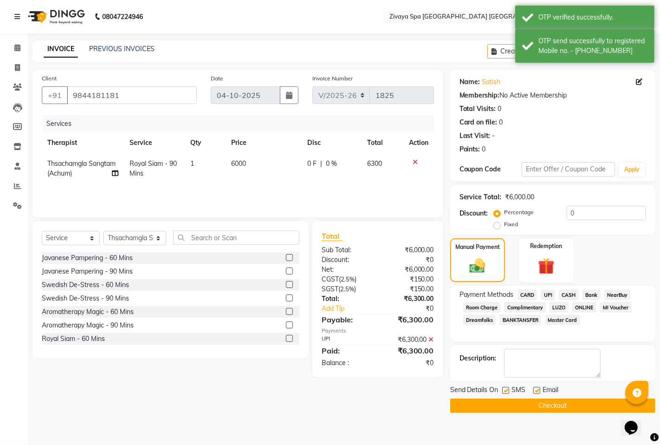
click at [542, 409] on button "Checkout" at bounding box center [553, 406] width 205 height 14
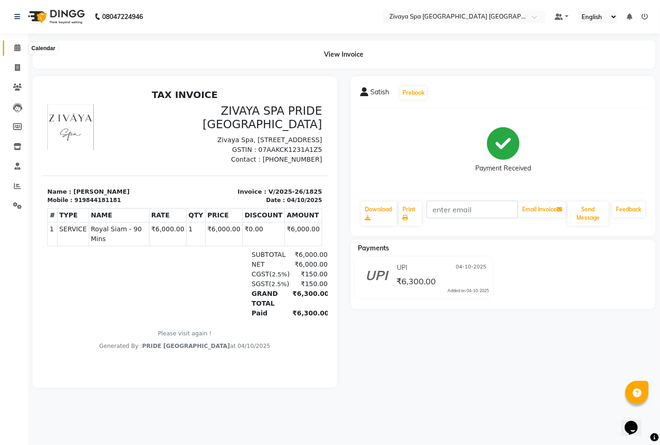
click at [18, 48] on icon at bounding box center [17, 47] width 6 height 7
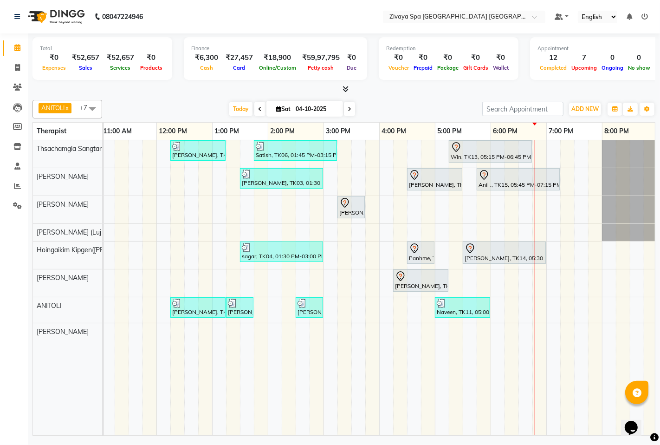
scroll to position [0, 295]
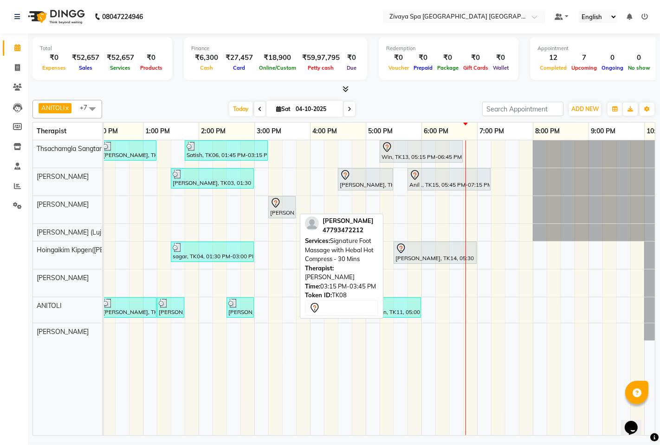
click at [276, 209] on div "[PERSON_NAME], TK08, 03:15 PM-03:45 PM, Signature Foot Massage with Hebal Hot C…" at bounding box center [282, 207] width 26 height 20
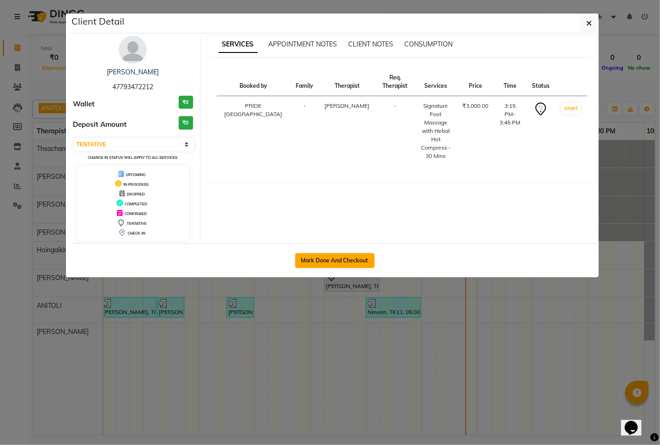
click at [341, 258] on button "Mark Done And Checkout" at bounding box center [334, 260] width 79 height 15
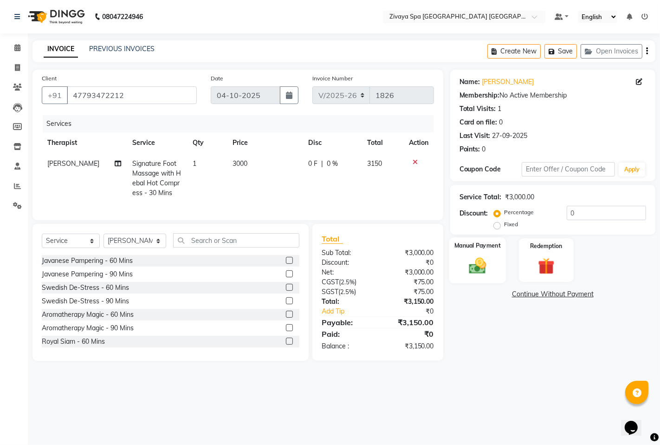
click at [484, 259] on img at bounding box center [478, 265] width 28 height 20
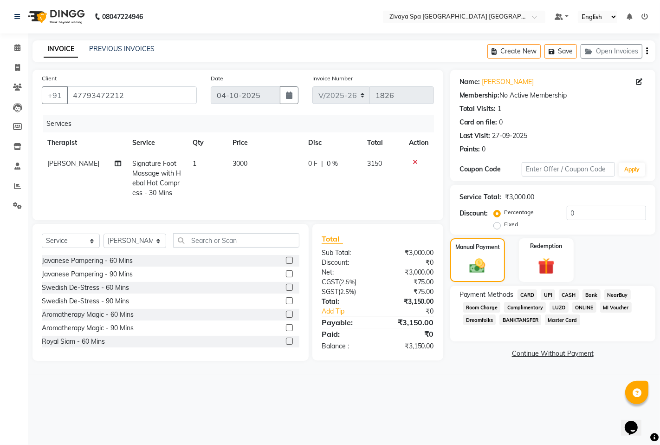
click at [526, 294] on span "CARD" at bounding box center [528, 294] width 20 height 11
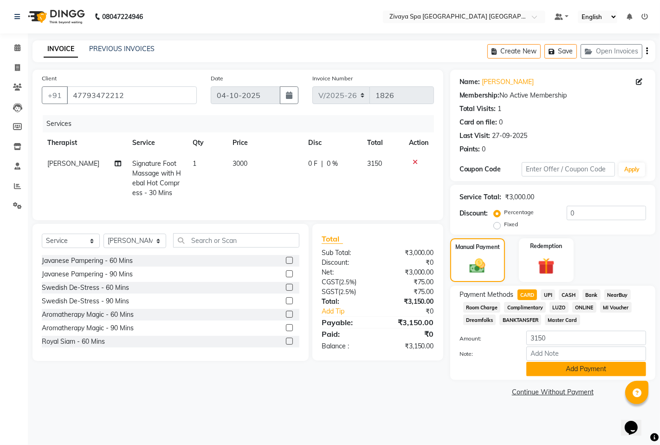
click at [586, 375] on button "Add Payment" at bounding box center [587, 369] width 120 height 14
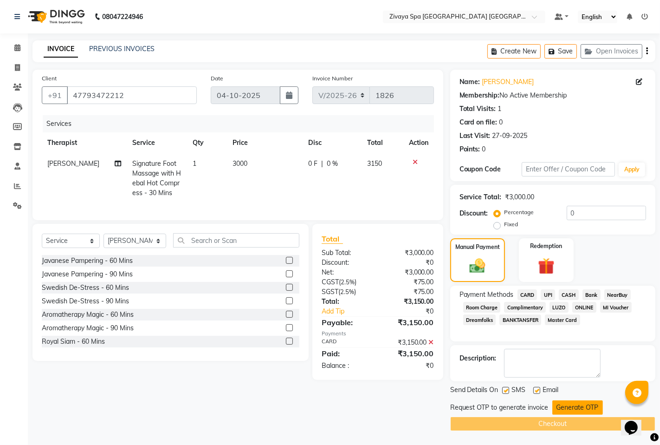
click at [583, 403] on button "Generate OTP" at bounding box center [578, 407] width 51 height 14
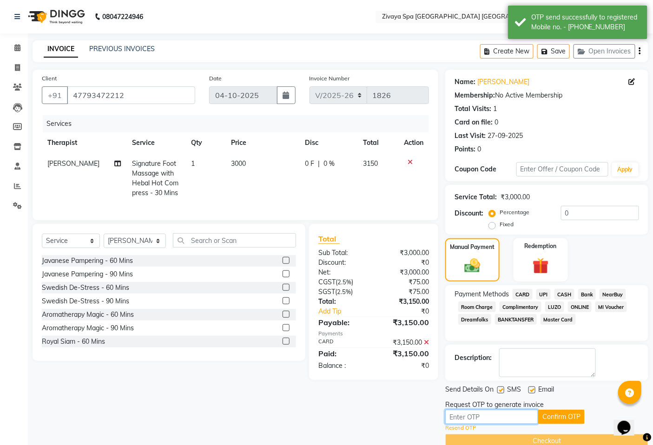
click at [521, 414] on input "text" at bounding box center [491, 417] width 93 height 14
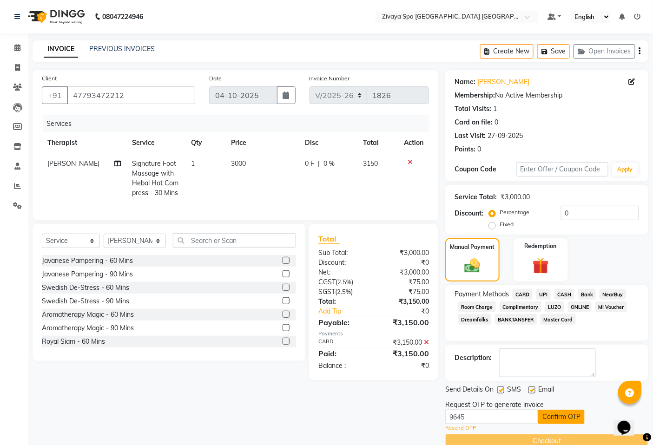
click at [556, 415] on button "Confirm OTP" at bounding box center [561, 417] width 46 height 14
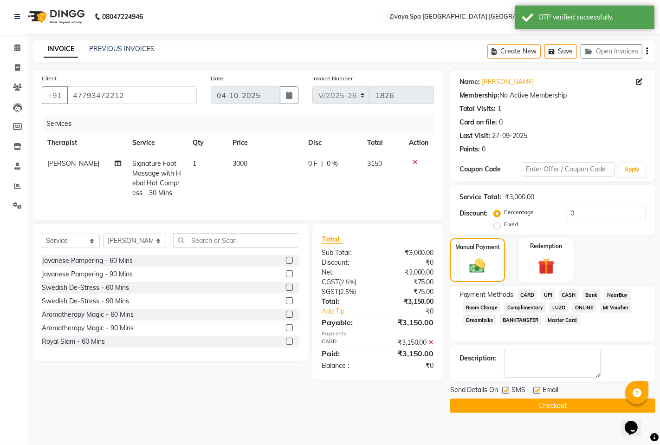
click at [556, 401] on button "Checkout" at bounding box center [553, 406] width 205 height 14
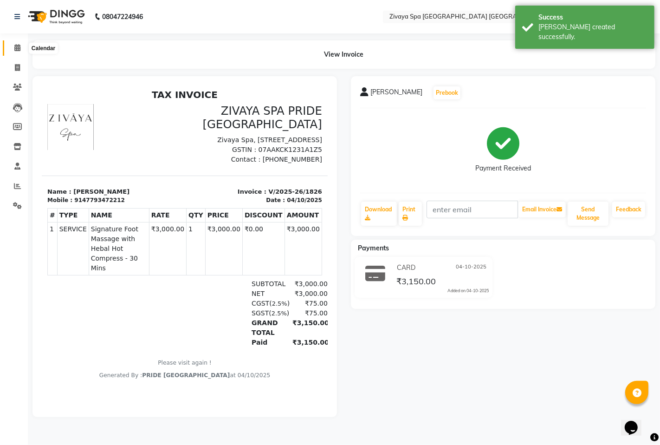
click at [15, 43] on span at bounding box center [17, 48] width 16 height 11
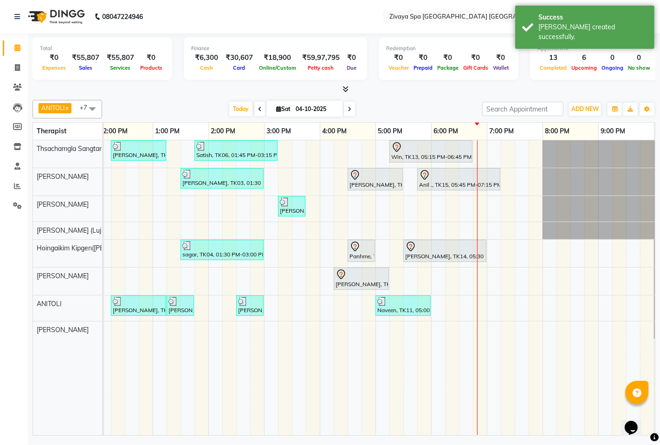
scroll to position [0, 298]
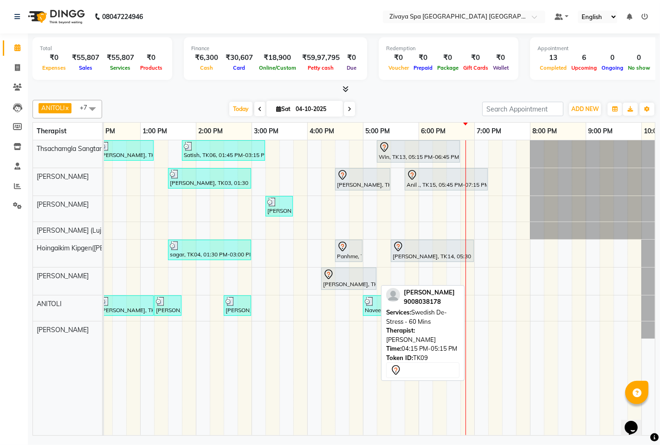
click at [341, 277] on div at bounding box center [349, 274] width 52 height 11
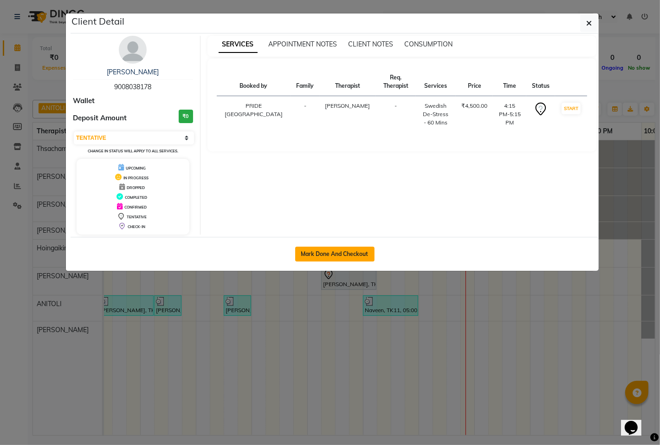
click at [330, 249] on button "Mark Done And Checkout" at bounding box center [334, 254] width 79 height 15
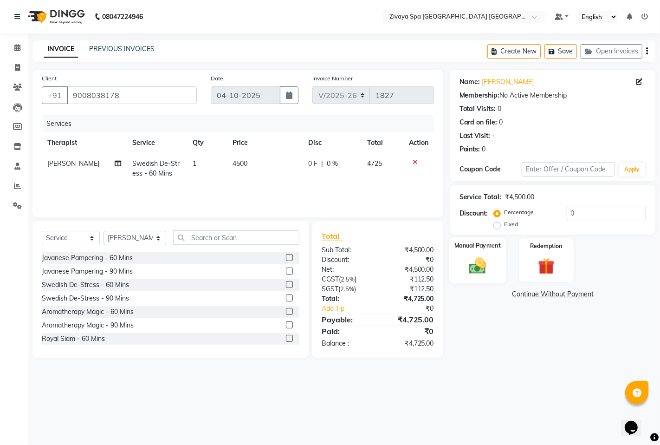
click at [479, 260] on img at bounding box center [478, 265] width 28 height 20
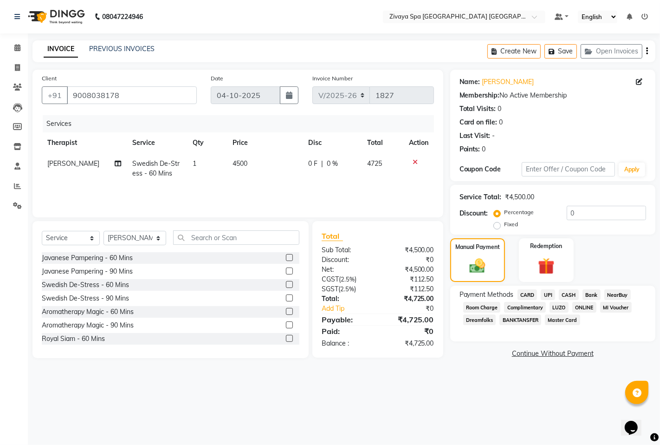
click at [549, 293] on span "UPI" at bounding box center [548, 294] width 14 height 11
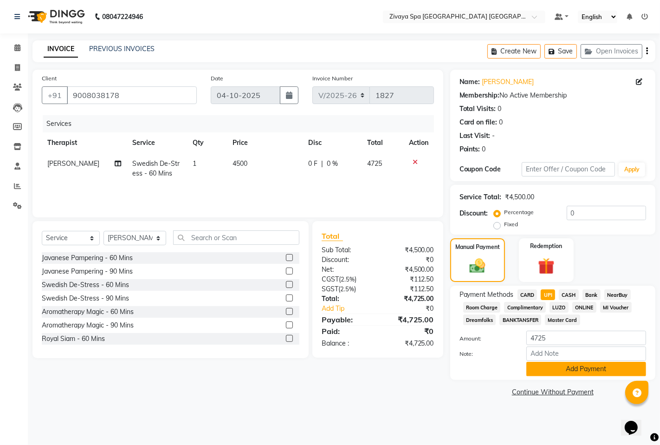
click at [584, 367] on button "Add Payment" at bounding box center [587, 369] width 120 height 14
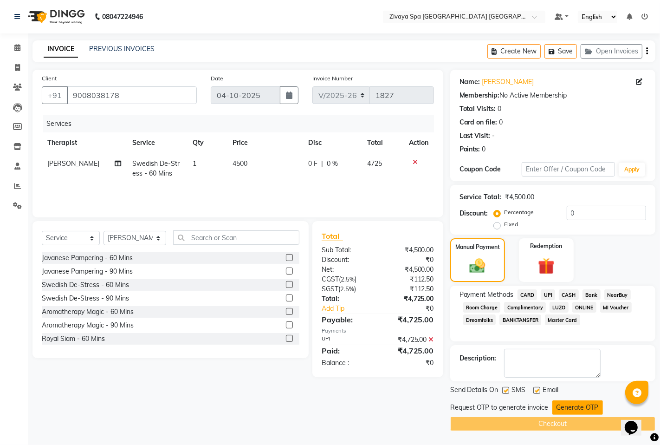
click at [564, 411] on button "Generate OTP" at bounding box center [578, 407] width 51 height 14
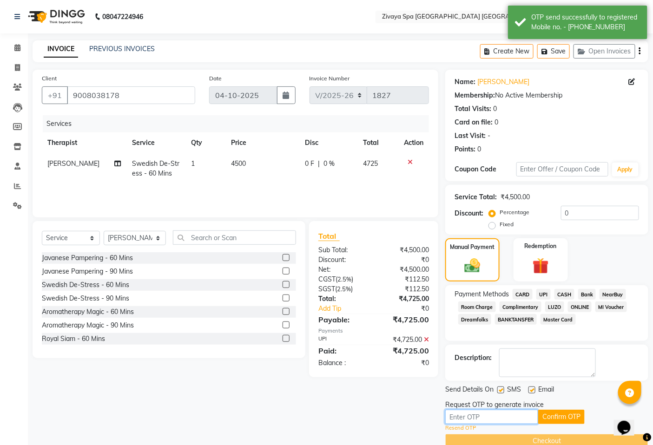
click at [513, 416] on input "text" at bounding box center [491, 417] width 93 height 14
click at [551, 410] on button "Confirm OTP" at bounding box center [561, 417] width 46 height 14
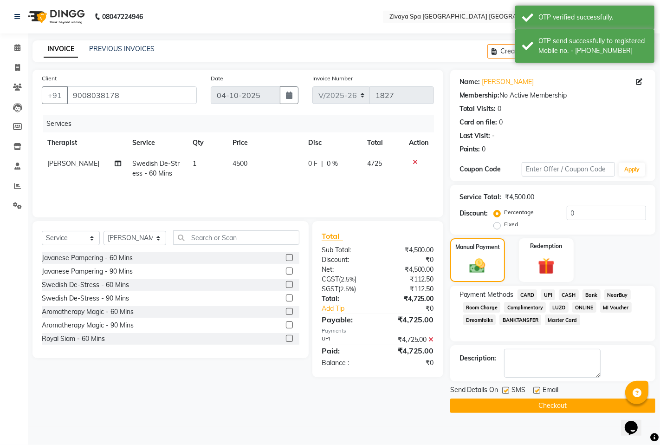
click at [551, 409] on button "Checkout" at bounding box center [553, 406] width 205 height 14
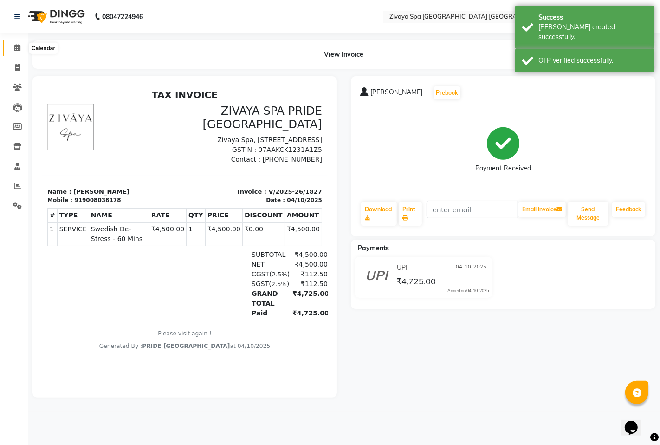
click at [18, 45] on icon at bounding box center [17, 47] width 6 height 7
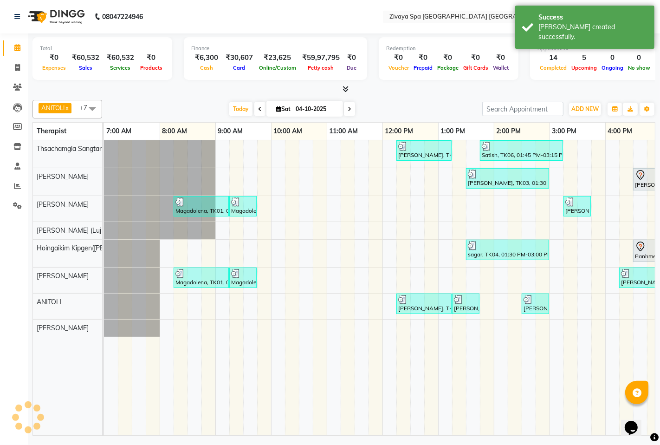
scroll to position [0, 340]
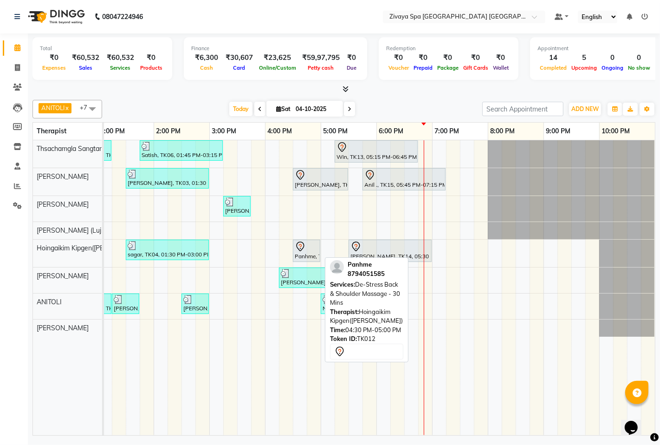
click at [305, 252] on icon at bounding box center [300, 246] width 11 height 11
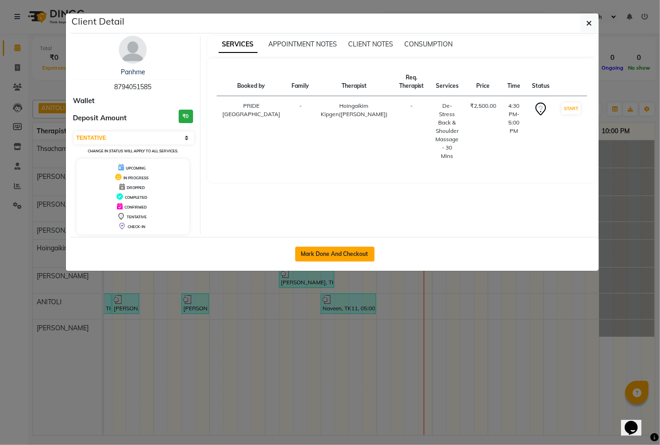
click at [348, 251] on button "Mark Done And Checkout" at bounding box center [334, 254] width 79 height 15
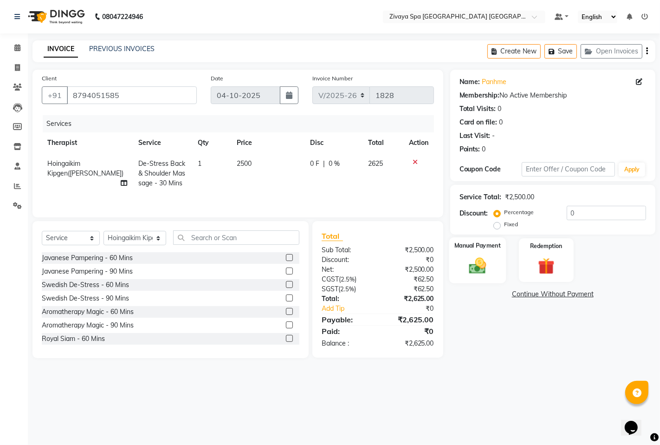
click at [482, 256] on img at bounding box center [478, 265] width 28 height 20
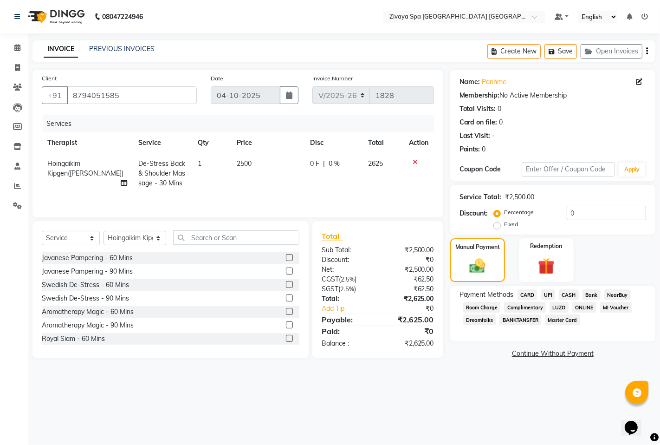
click at [551, 294] on span "UPI" at bounding box center [548, 294] width 14 height 11
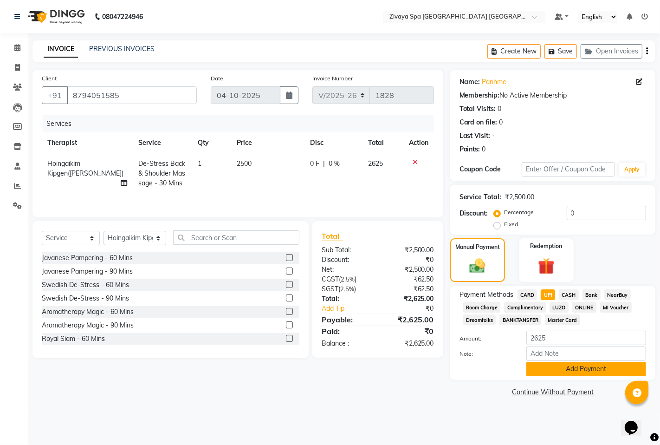
click at [584, 368] on button "Add Payment" at bounding box center [587, 369] width 120 height 14
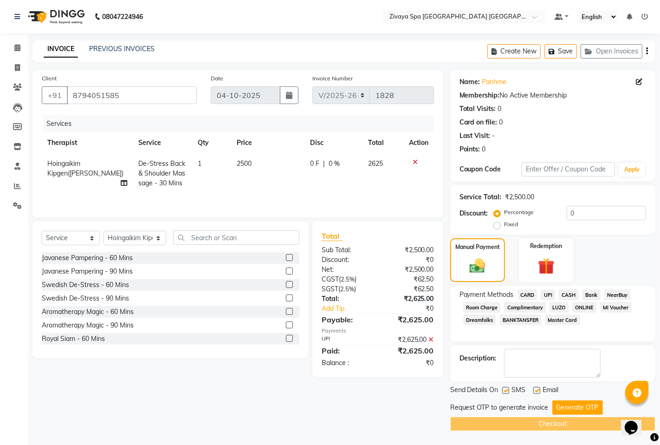
click at [568, 407] on button "Generate OTP" at bounding box center [578, 407] width 51 height 14
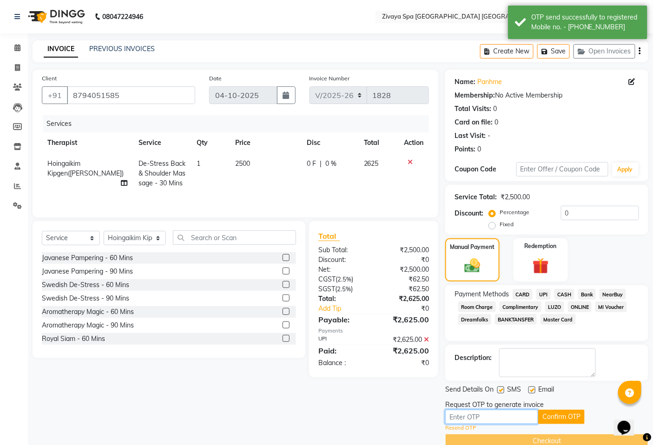
click at [521, 414] on input "text" at bounding box center [491, 417] width 93 height 14
click at [545, 421] on button "Confirm OTP" at bounding box center [561, 417] width 46 height 14
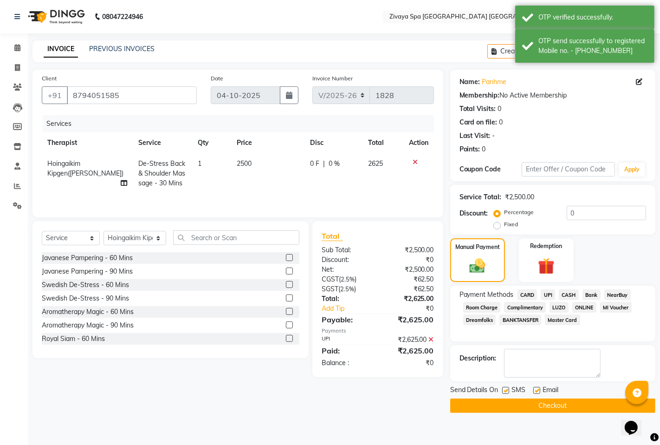
click at [541, 411] on button "Checkout" at bounding box center [553, 406] width 205 height 14
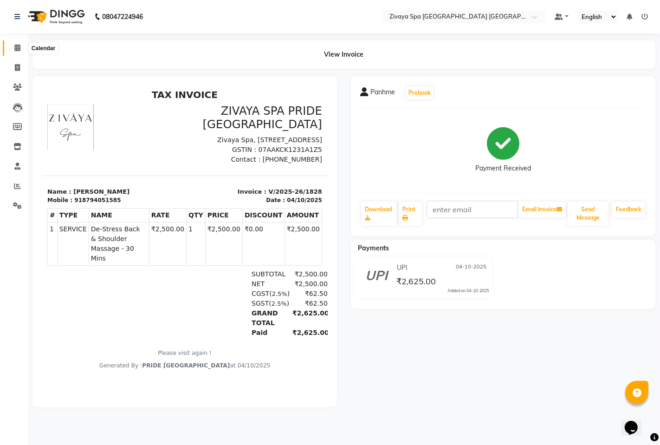
click at [15, 46] on icon at bounding box center [17, 47] width 6 height 7
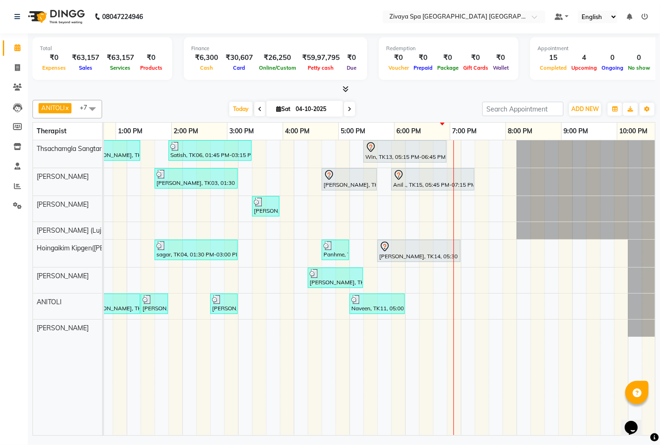
scroll to position [0, 323]
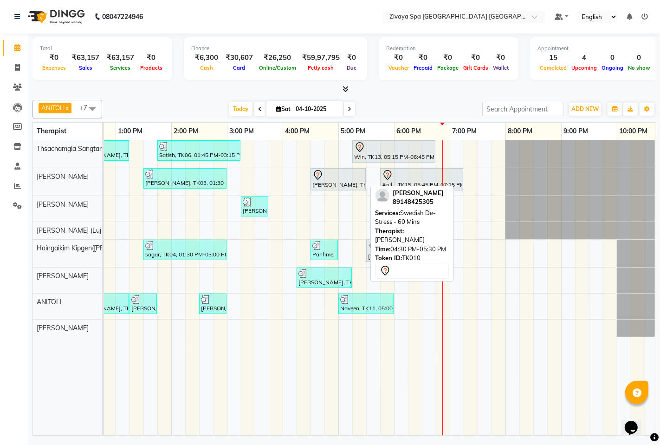
click at [335, 184] on div "[PERSON_NAME], TK10, 04:30 PM-05:30 PM, Swedish De-Stress - 60 Mins" at bounding box center [338, 180] width 53 height 20
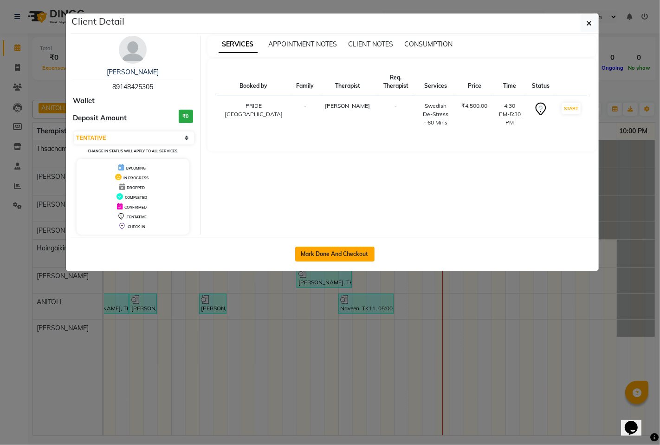
click at [337, 252] on button "Mark Done And Checkout" at bounding box center [334, 254] width 79 height 15
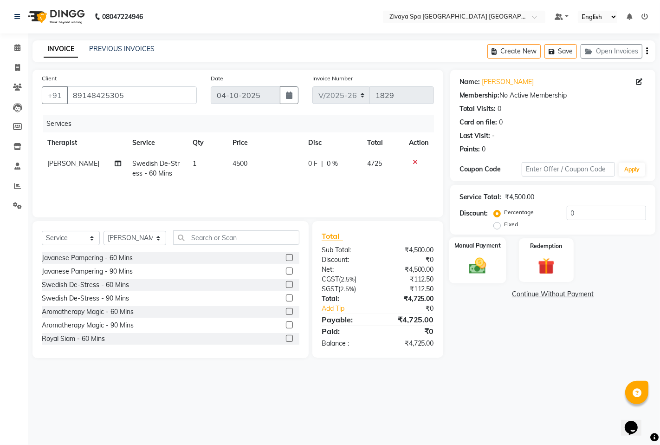
click at [479, 262] on img at bounding box center [478, 265] width 28 height 20
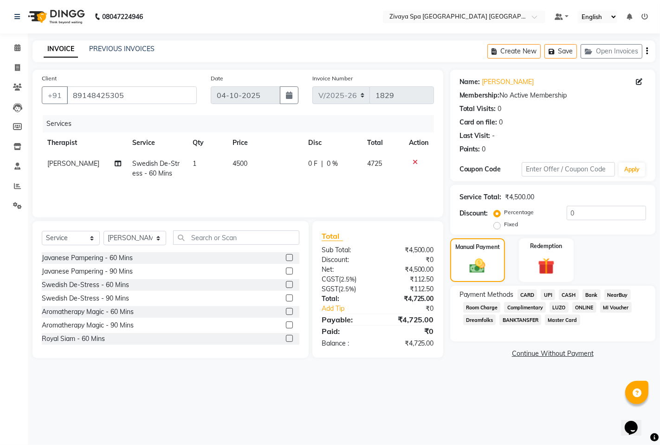
click at [530, 295] on span "CARD" at bounding box center [528, 294] width 20 height 11
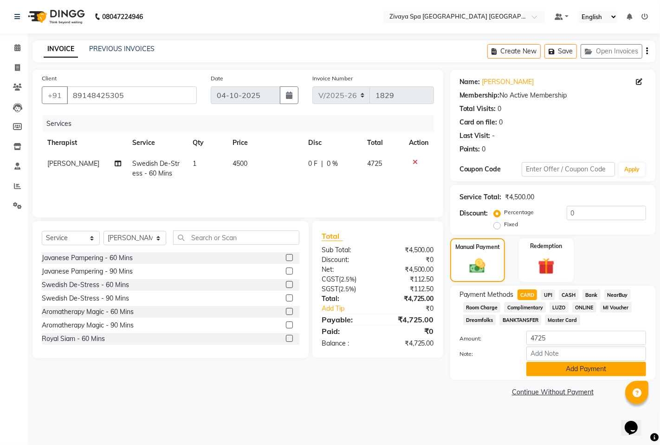
click at [564, 367] on button "Add Payment" at bounding box center [587, 369] width 120 height 14
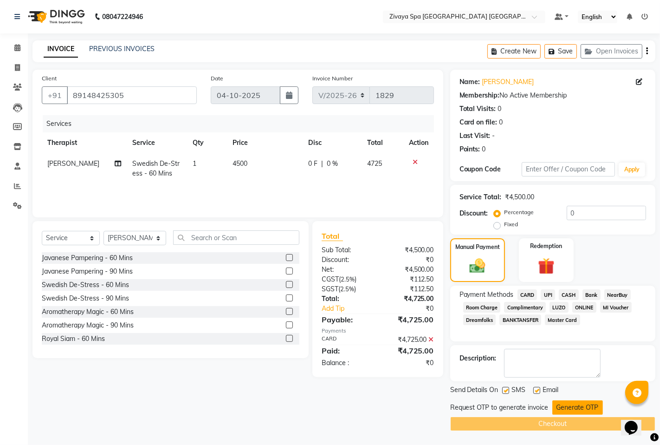
click at [576, 405] on button "Generate OTP" at bounding box center [578, 407] width 51 height 14
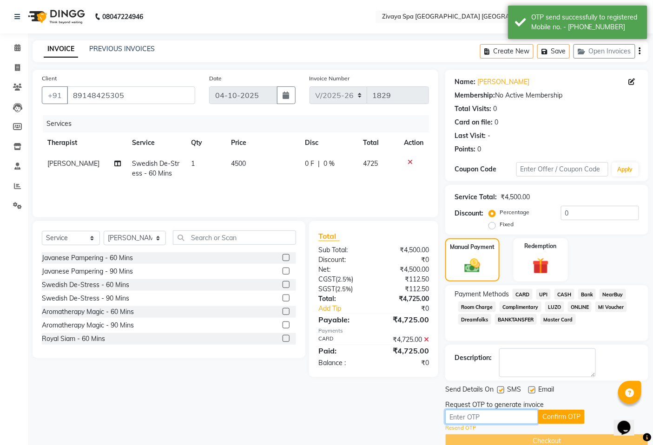
click at [527, 416] on input "text" at bounding box center [491, 417] width 93 height 14
click at [554, 415] on button "Confirm OTP" at bounding box center [561, 417] width 46 height 14
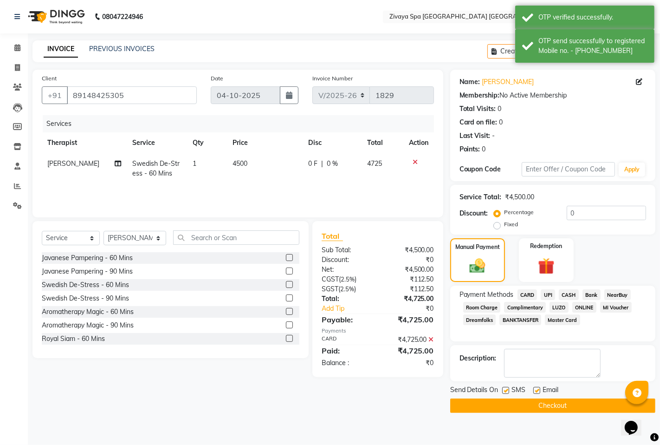
click at [552, 405] on button "Checkout" at bounding box center [553, 406] width 205 height 14
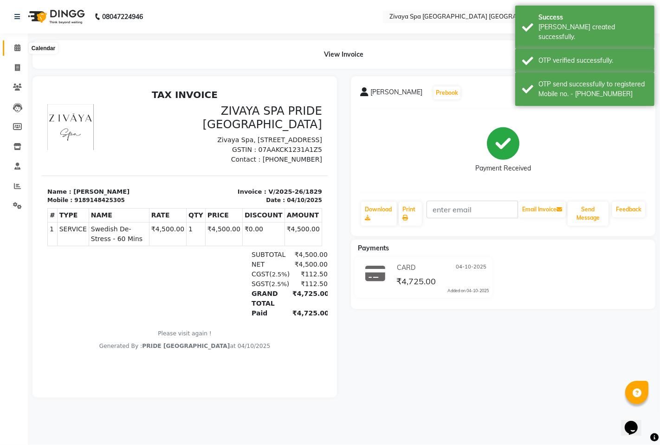
click at [14, 48] on icon at bounding box center [17, 47] width 6 height 7
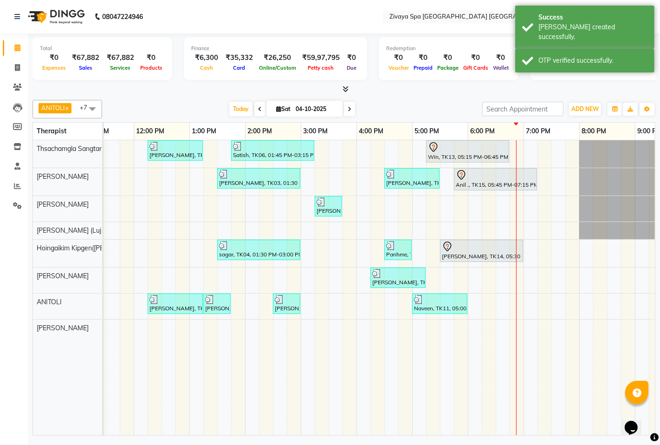
scroll to position [0, 267]
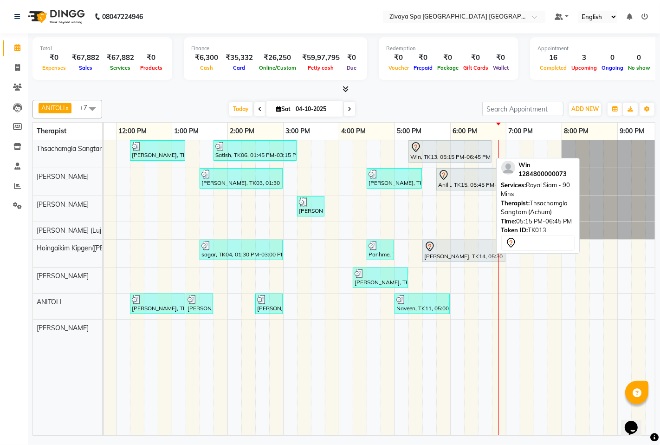
click at [446, 146] on div at bounding box center [450, 147] width 79 height 11
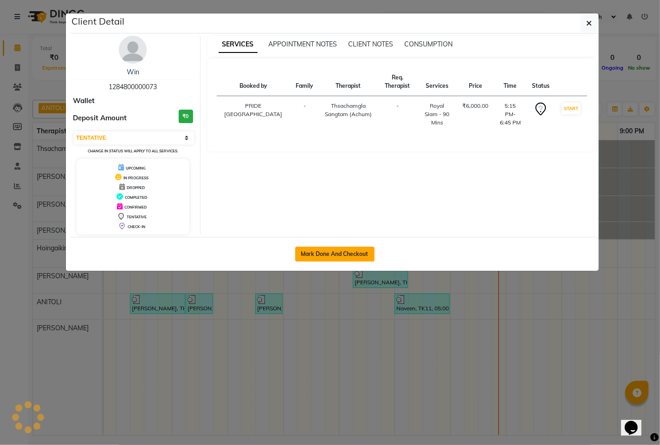
click at [353, 254] on button "Mark Done And Checkout" at bounding box center [334, 254] width 79 height 15
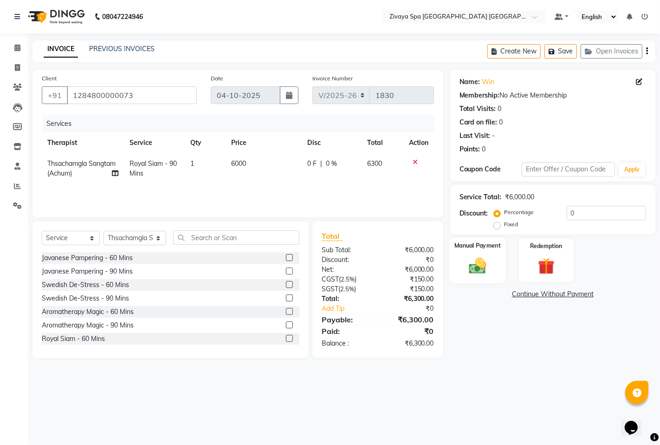
click at [475, 270] on img at bounding box center [478, 265] width 28 height 20
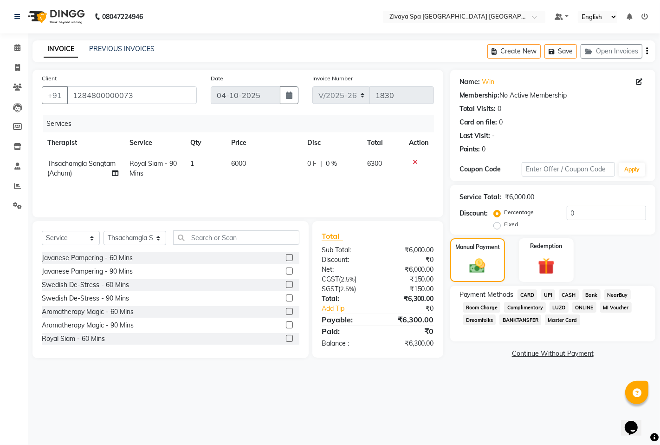
click at [569, 294] on span "CASH" at bounding box center [569, 294] width 20 height 11
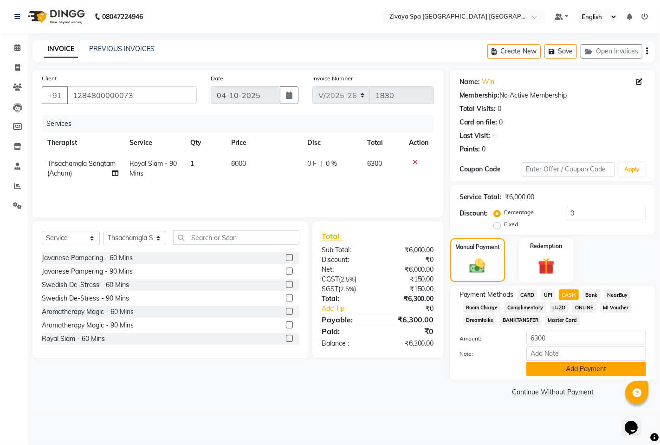
click at [591, 366] on button "Add Payment" at bounding box center [587, 369] width 120 height 14
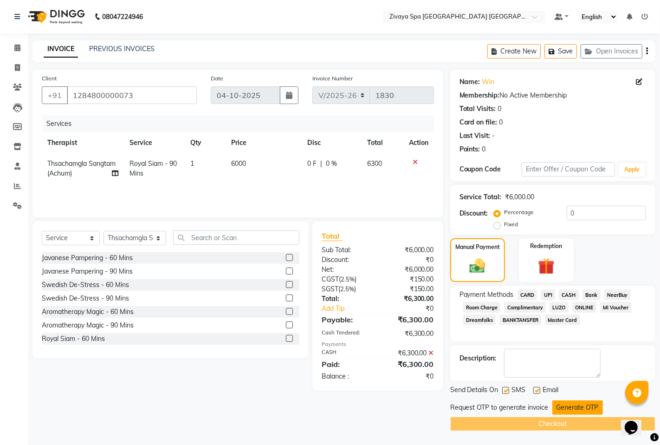
click at [580, 407] on button "Generate OTP" at bounding box center [578, 407] width 51 height 14
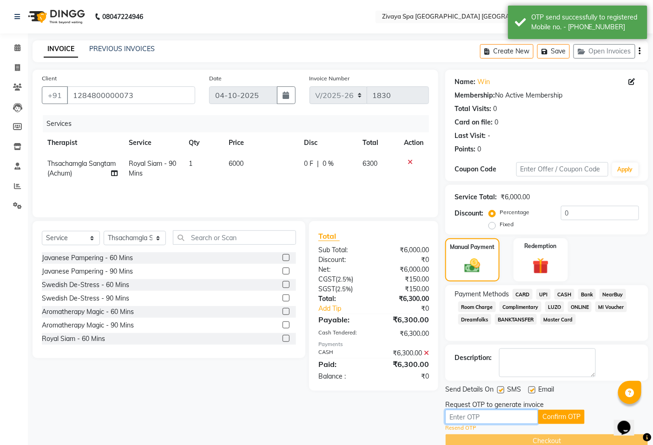
click at [520, 416] on input "text" at bounding box center [491, 417] width 93 height 14
click at [549, 415] on button "Confirm OTP" at bounding box center [561, 417] width 46 height 14
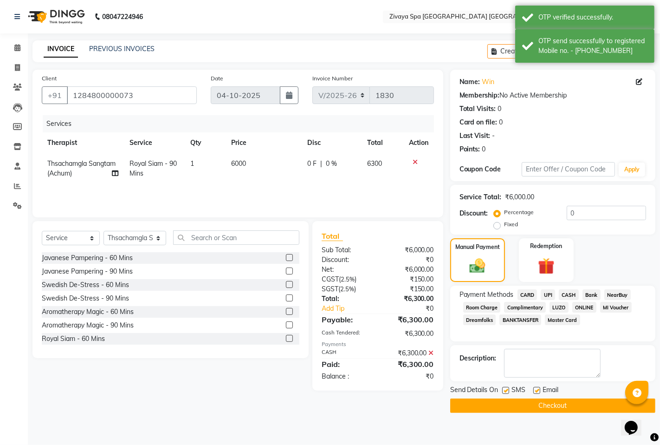
click at [547, 406] on button "Checkout" at bounding box center [553, 406] width 205 height 14
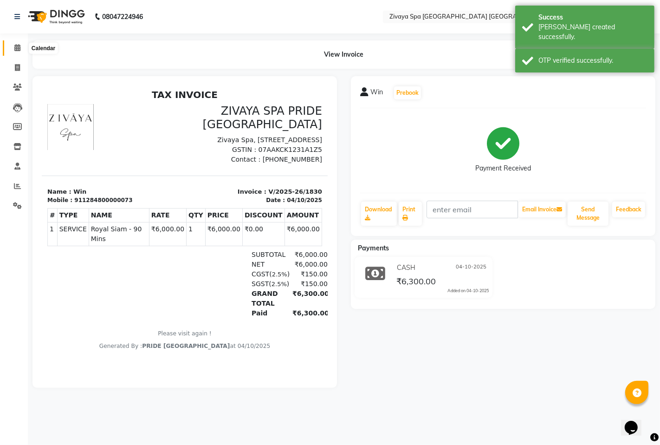
click at [20, 52] on span at bounding box center [17, 48] width 16 height 11
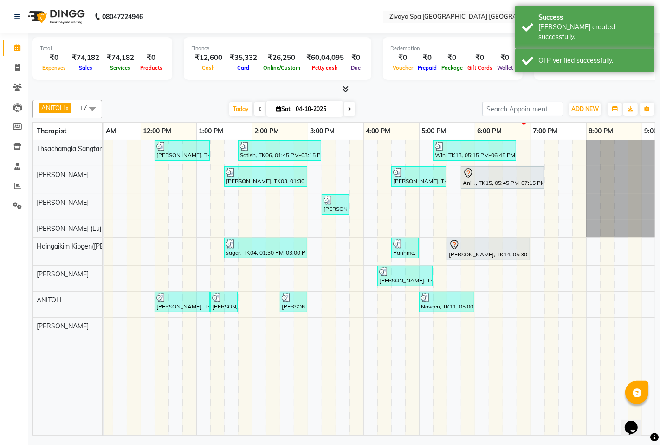
scroll to position [0, 245]
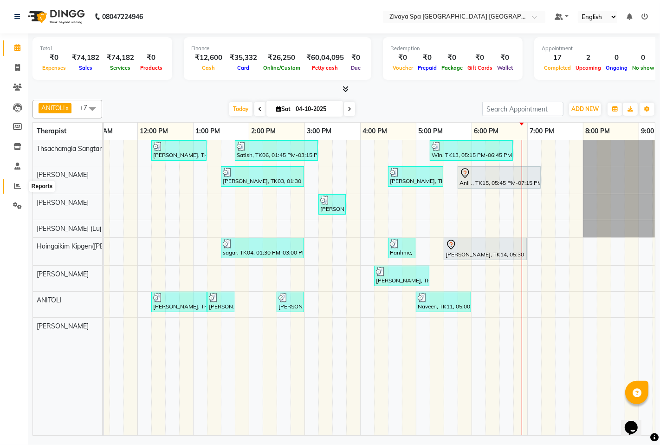
click at [15, 181] on span at bounding box center [17, 186] width 16 height 11
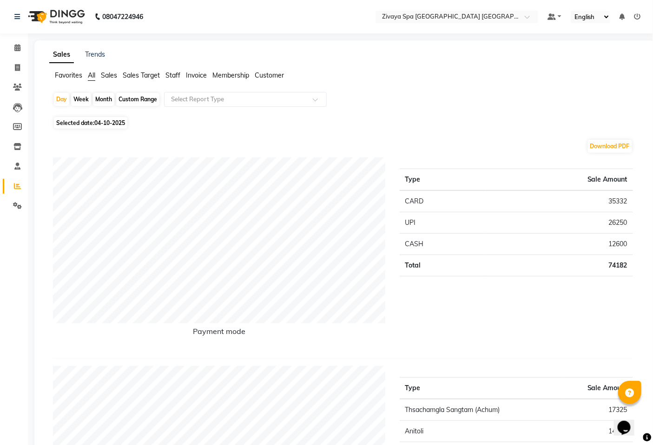
click at [144, 78] on span "Sales Target" at bounding box center [141, 75] width 37 height 8
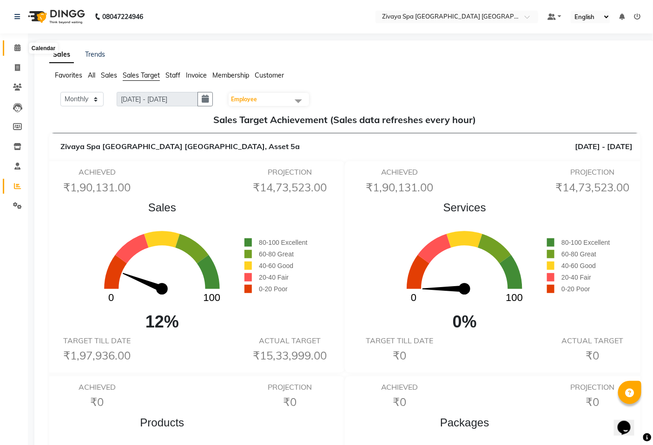
click at [13, 51] on span at bounding box center [17, 48] width 16 height 11
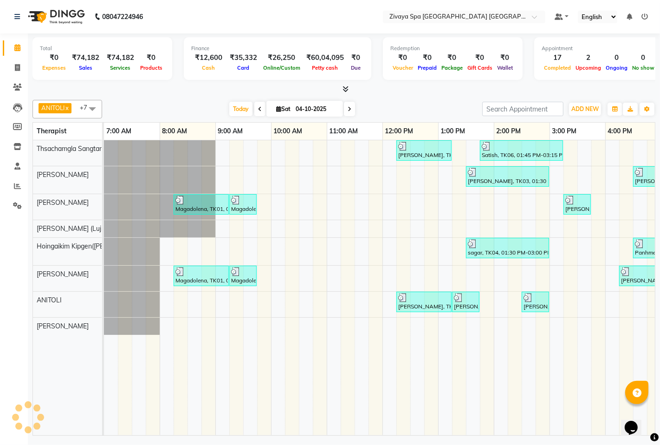
scroll to position [0, 340]
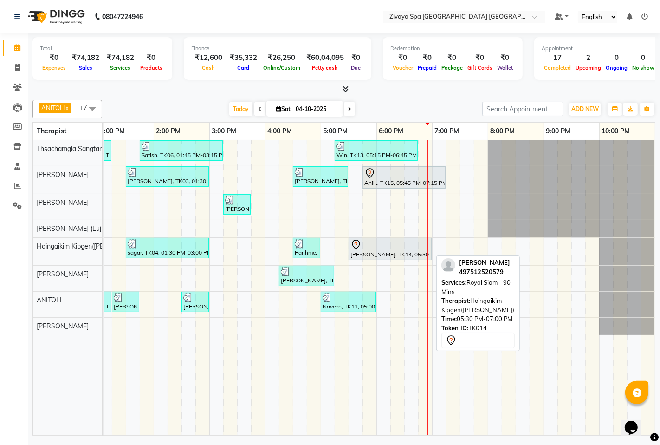
click at [391, 253] on div "[PERSON_NAME], TK14, 05:30 PM-07:00 PM, Royal Siam - 90 Mins" at bounding box center [390, 249] width 81 height 20
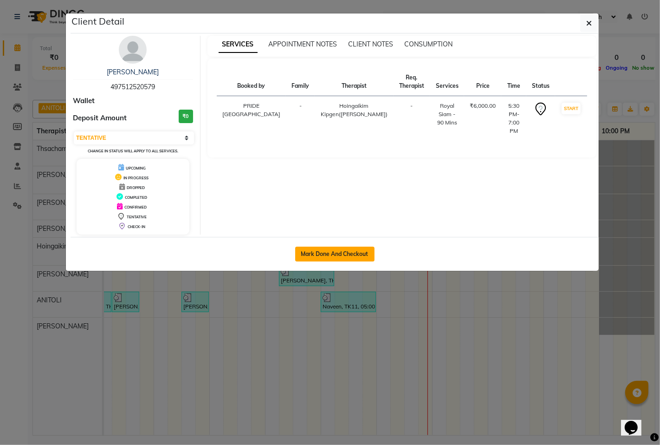
click at [337, 256] on button "Mark Done And Checkout" at bounding box center [334, 254] width 79 height 15
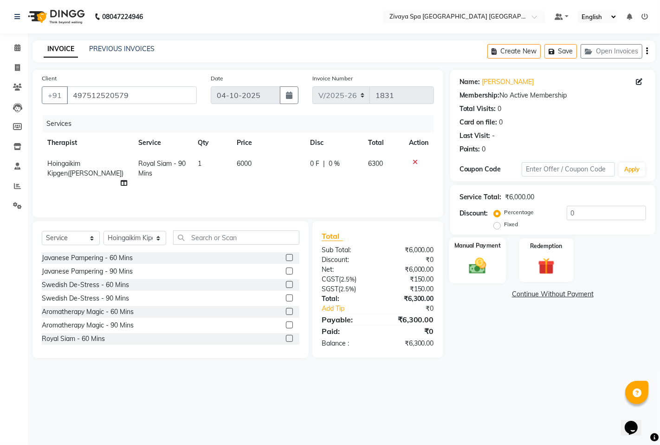
click at [484, 262] on img at bounding box center [478, 265] width 28 height 20
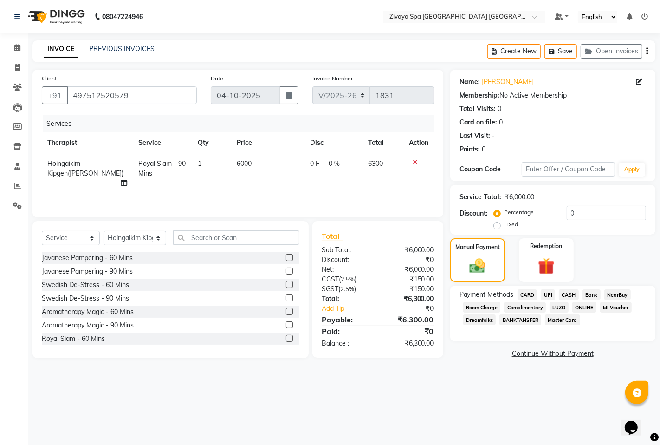
click at [527, 293] on span "CARD" at bounding box center [528, 294] width 20 height 11
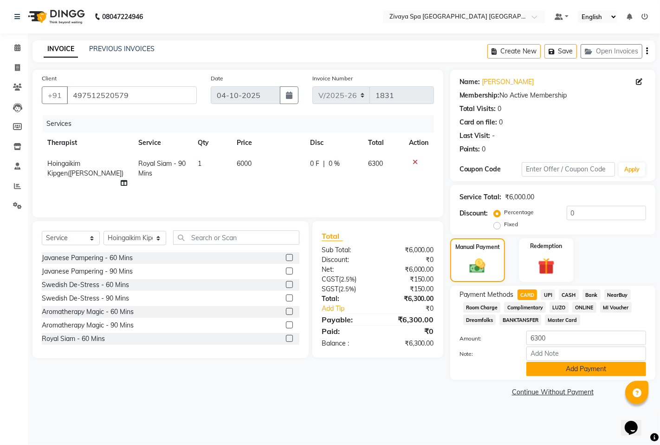
click at [588, 371] on button "Add Payment" at bounding box center [587, 369] width 120 height 14
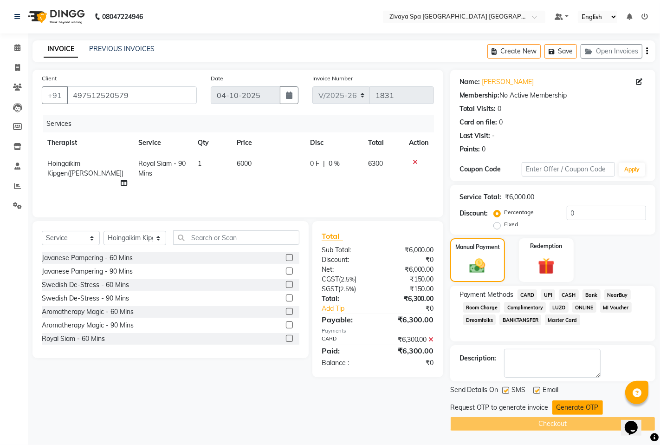
click at [576, 412] on button "Generate OTP" at bounding box center [578, 407] width 51 height 14
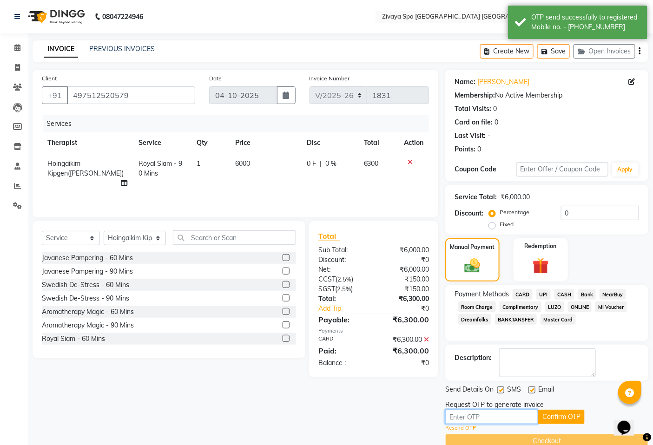
click at [493, 421] on input "text" at bounding box center [491, 417] width 93 height 14
click at [548, 414] on button "Confirm OTP" at bounding box center [561, 417] width 46 height 14
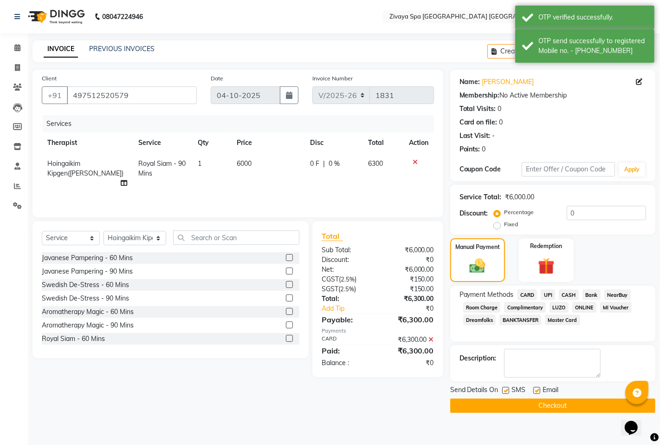
click at [553, 407] on button "Checkout" at bounding box center [553, 406] width 205 height 14
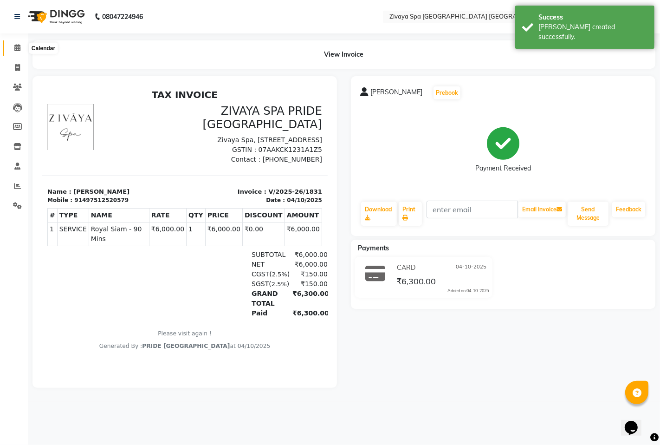
click at [16, 50] on icon at bounding box center [17, 47] width 6 height 7
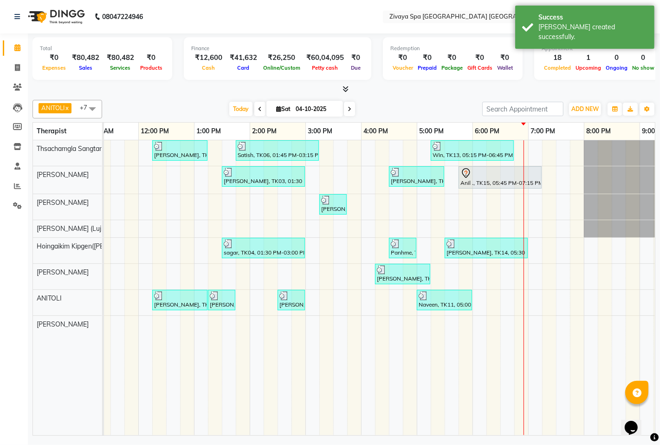
scroll to position [0, 340]
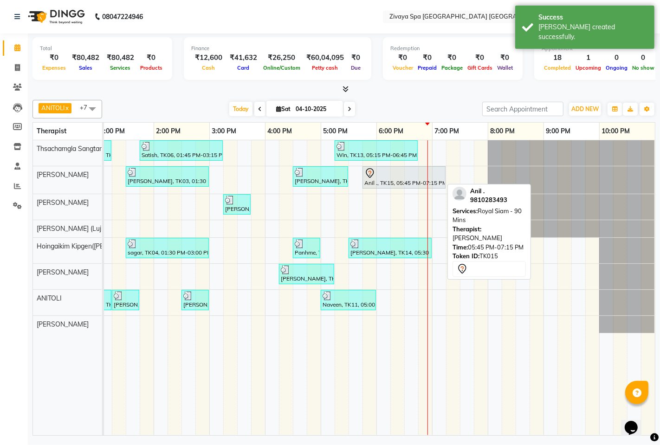
click at [414, 182] on div "Anil ., TK15, 05:45 PM-07:15 PM, Royal Siam - 90 Mins" at bounding box center [404, 178] width 81 height 20
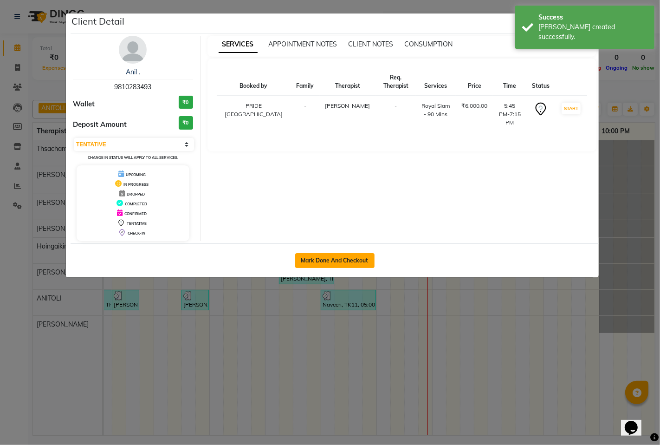
click at [340, 258] on button "Mark Done And Checkout" at bounding box center [334, 260] width 79 height 15
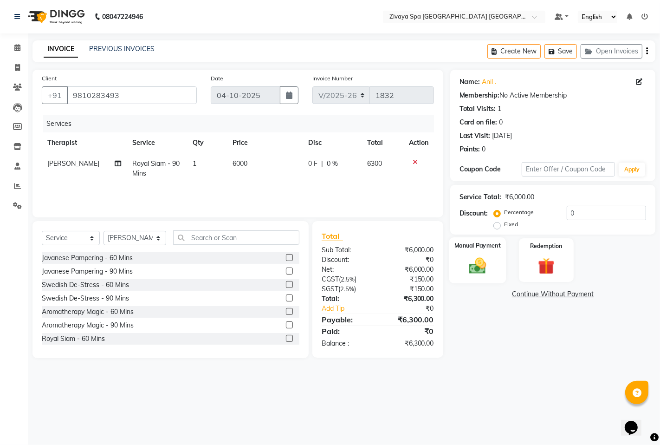
click at [485, 262] on img at bounding box center [478, 265] width 28 height 20
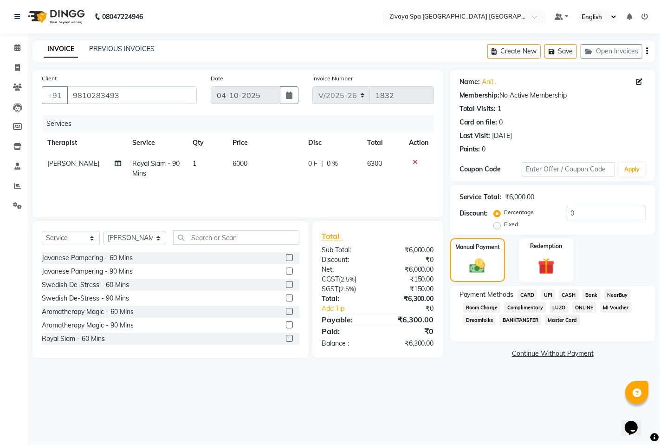
click at [569, 292] on span "CASH" at bounding box center [569, 294] width 20 height 11
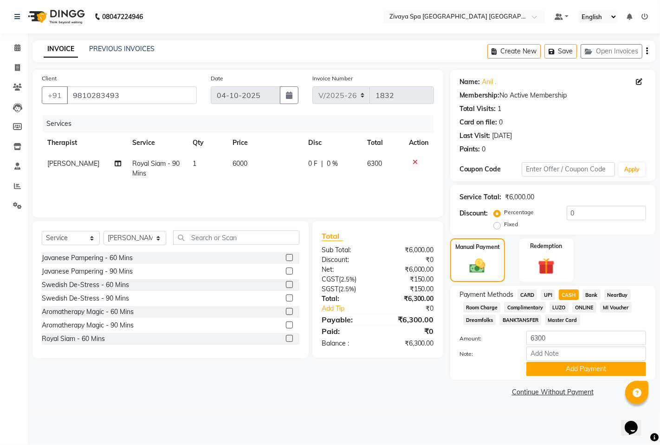
drag, startPoint x: 572, startPoint y: 371, endPoint x: 563, endPoint y: 383, distance: 15.6
click at [571, 372] on button "Add Payment" at bounding box center [587, 369] width 120 height 14
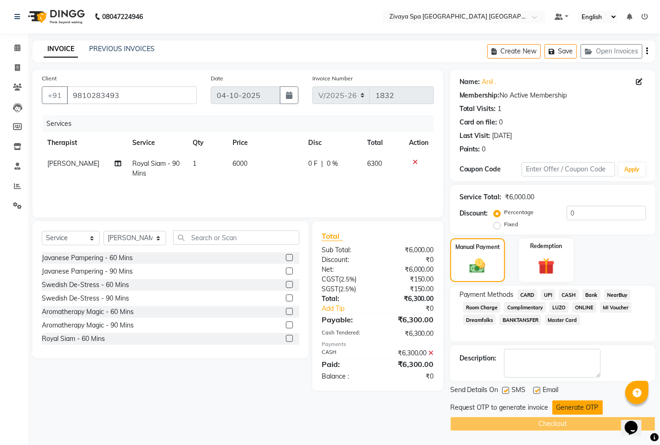
click at [571, 407] on button "Generate OTP" at bounding box center [578, 407] width 51 height 14
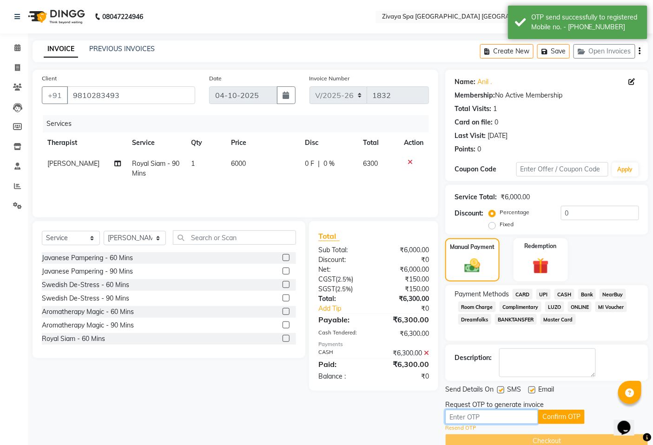
click at [517, 411] on input "text" at bounding box center [491, 417] width 93 height 14
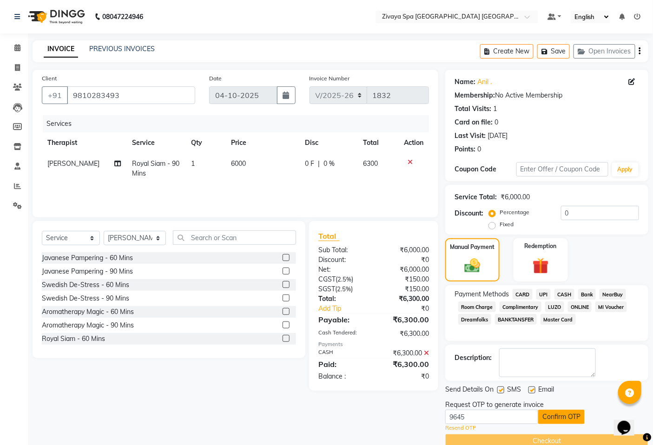
click at [556, 417] on button "Confirm OTP" at bounding box center [561, 417] width 46 height 14
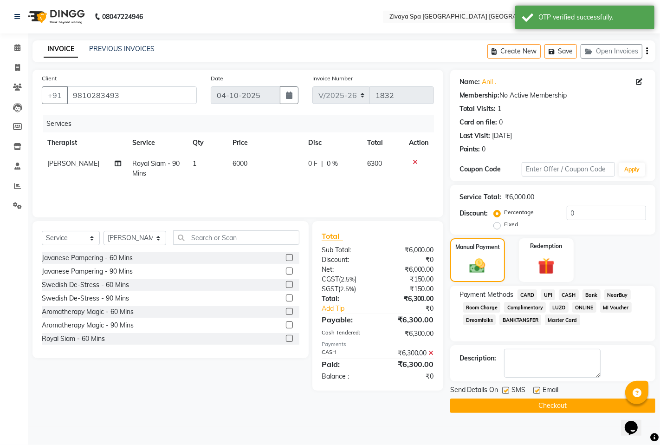
drag, startPoint x: 531, startPoint y: 403, endPoint x: 531, endPoint y: 397, distance: 6.0
click at [531, 402] on button "Checkout" at bounding box center [553, 406] width 205 height 14
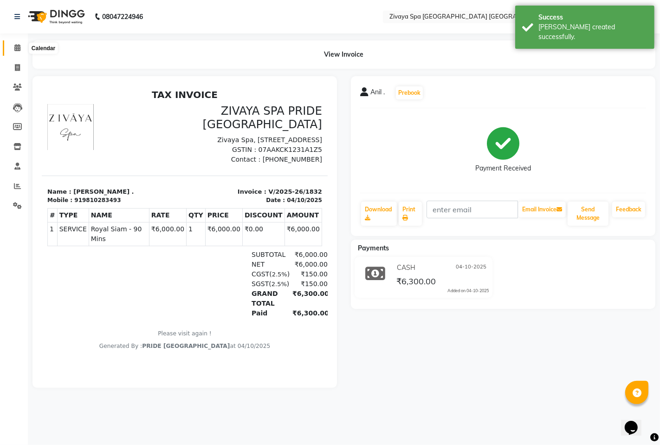
click at [19, 47] on icon at bounding box center [17, 47] width 6 height 7
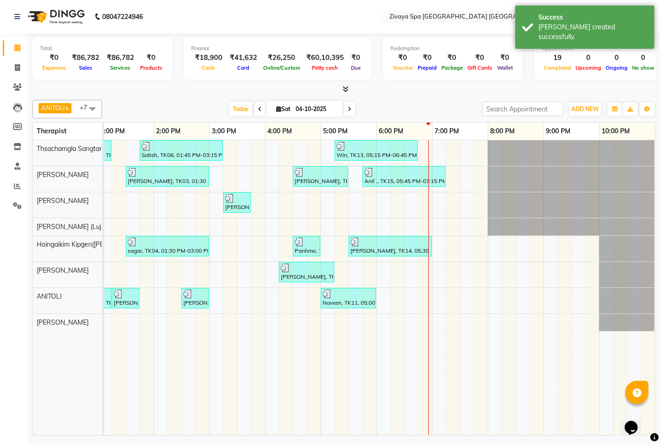
scroll to position [0, 348]
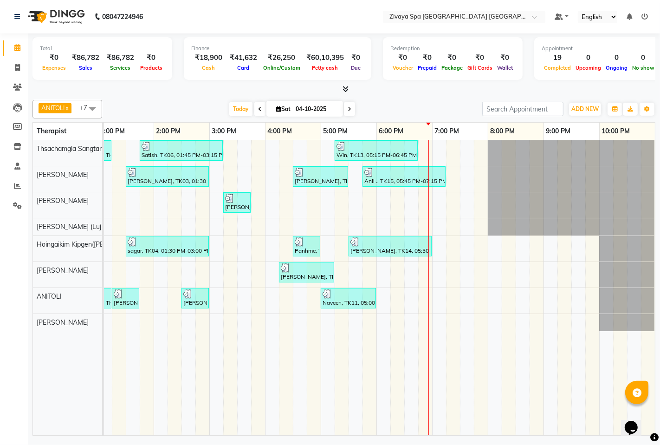
click at [645, 15] on icon at bounding box center [645, 16] width 7 height 7
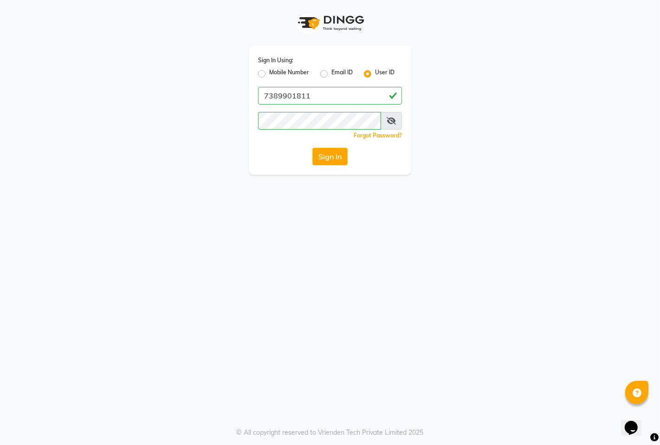
click at [284, 68] on label "Mobile Number" at bounding box center [289, 73] width 40 height 11
click at [275, 68] on input "Mobile Number" at bounding box center [272, 71] width 6 height 6
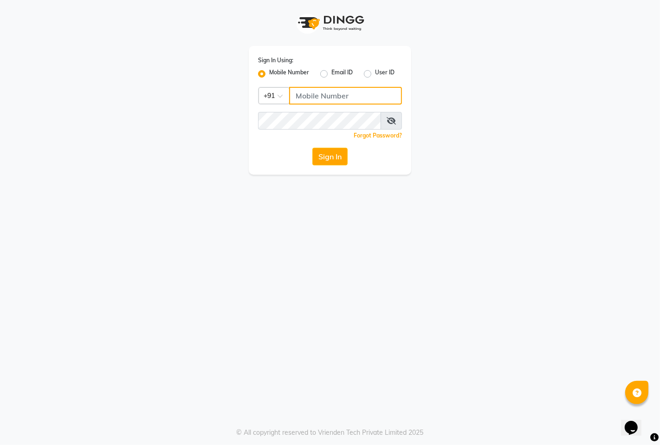
drag, startPoint x: 319, startPoint y: 90, endPoint x: 325, endPoint y: 107, distance: 18.4
click at [319, 90] on input "Username" at bounding box center [345, 96] width 113 height 18
click at [333, 158] on button "Sign In" at bounding box center [330, 157] width 35 height 18
